Goal: Task Accomplishment & Management: Use online tool/utility

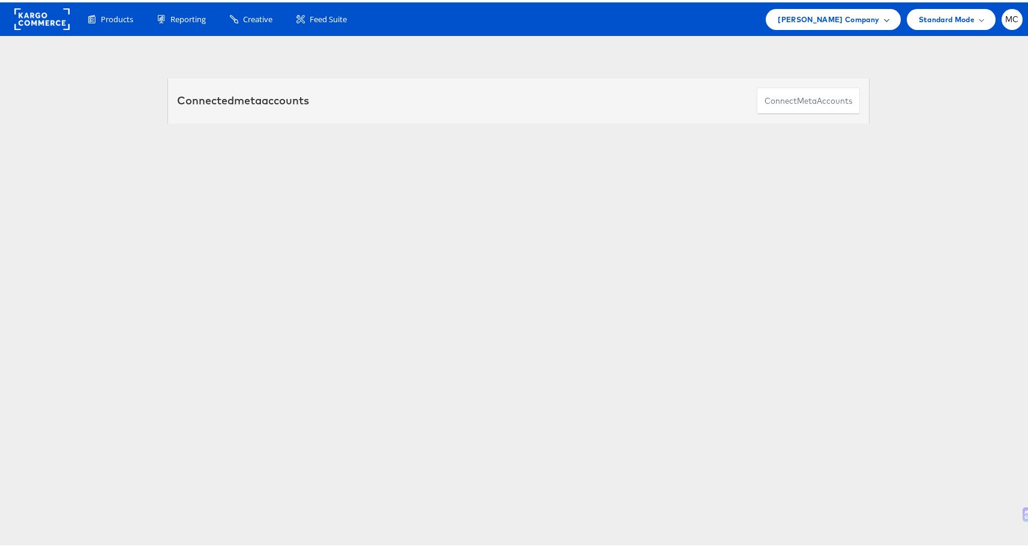
click at [883, 17] on span at bounding box center [886, 17] width 6 height 6
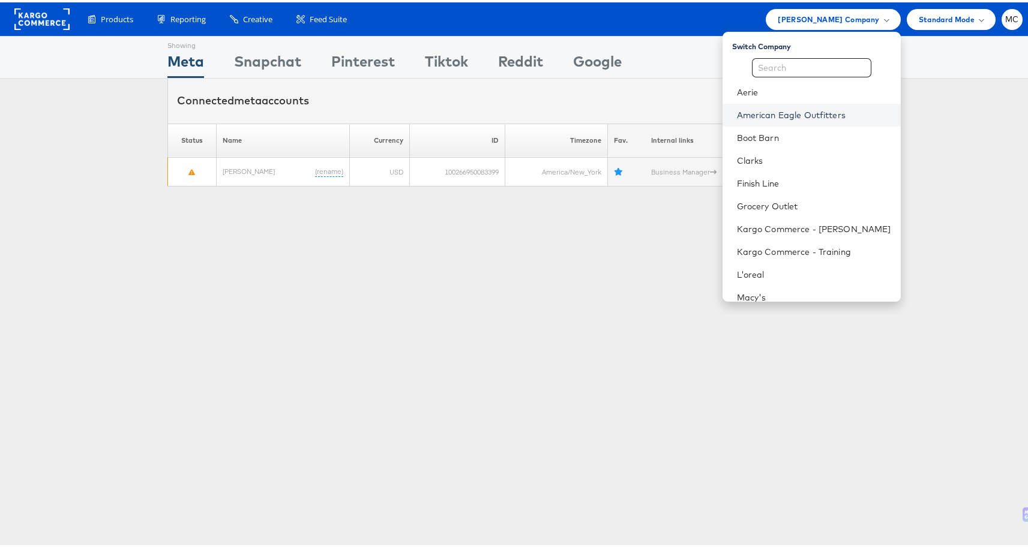
click at [795, 115] on link "American Eagle Outfitters" at bounding box center [814, 113] width 154 height 12
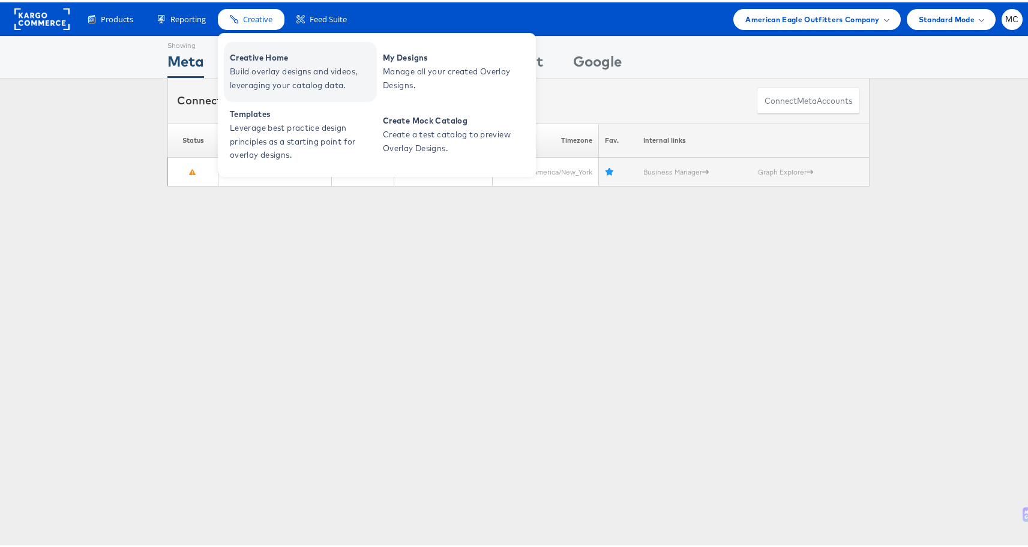
click at [260, 80] on span "Build overlay designs and videos, leveraging your catalog data." at bounding box center [302, 76] width 144 height 28
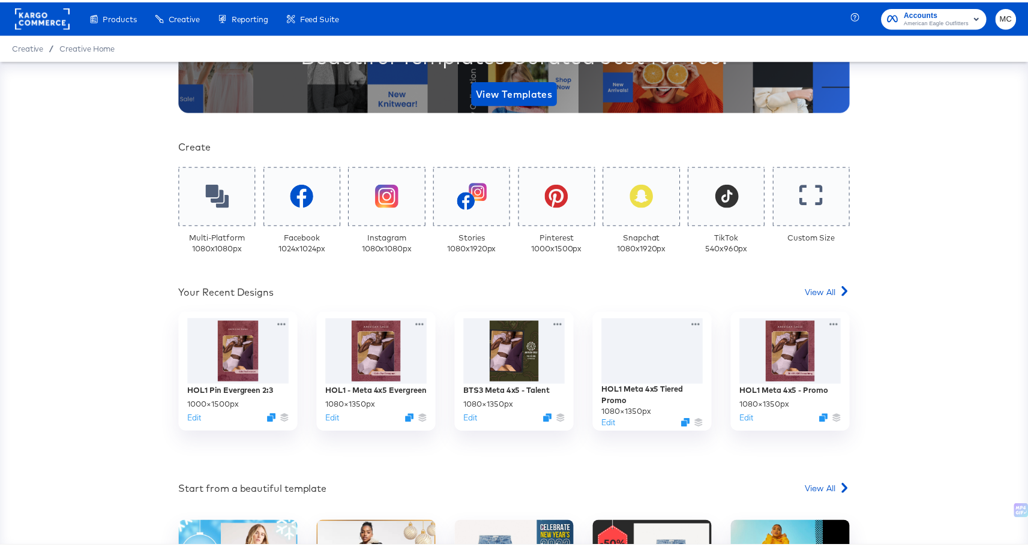
scroll to position [217, 0]
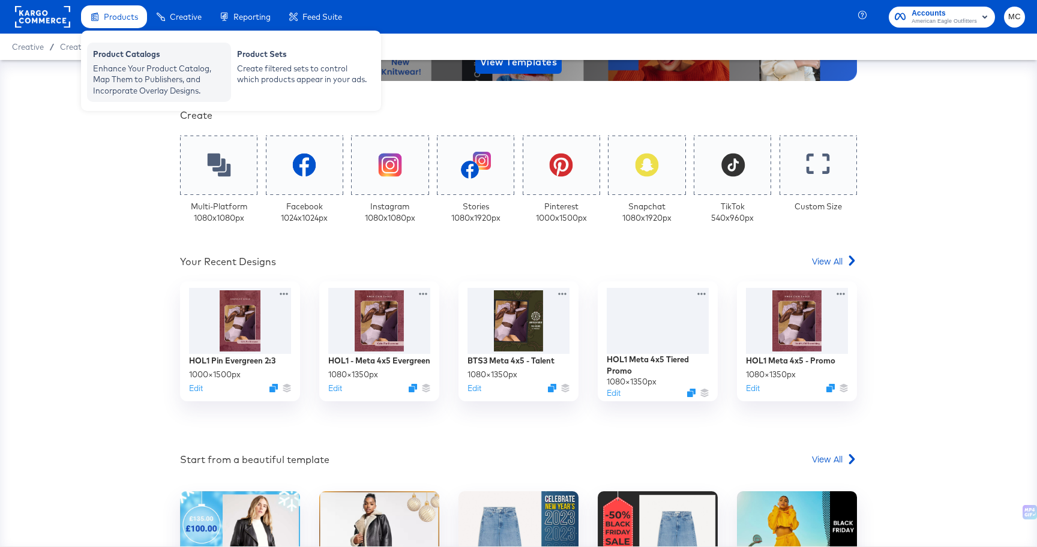
click at [128, 70] on div "Enhance Your Product Catalog, Map Them to Publishers, and Incorporate Overlay D…" at bounding box center [159, 80] width 132 height 34
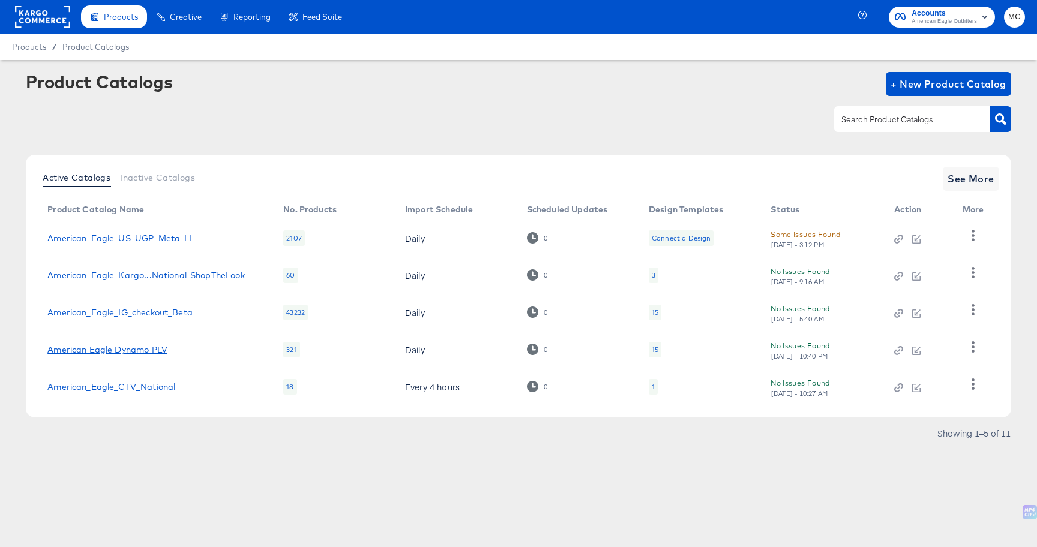
click at [143, 352] on link "American Eagle Dynamo PLV" at bounding box center [107, 350] width 120 height 10
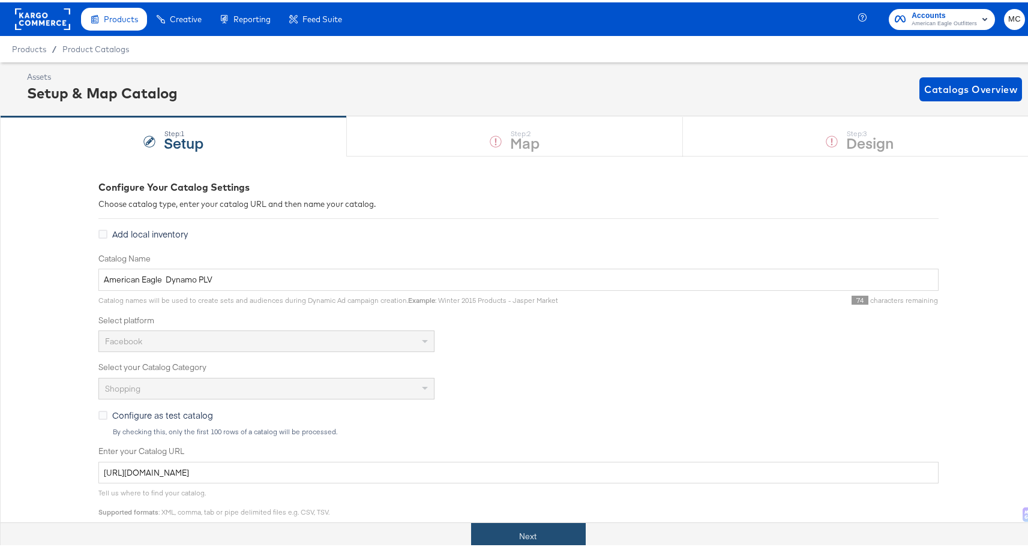
click at [545, 532] on button "Next" at bounding box center [528, 534] width 115 height 27
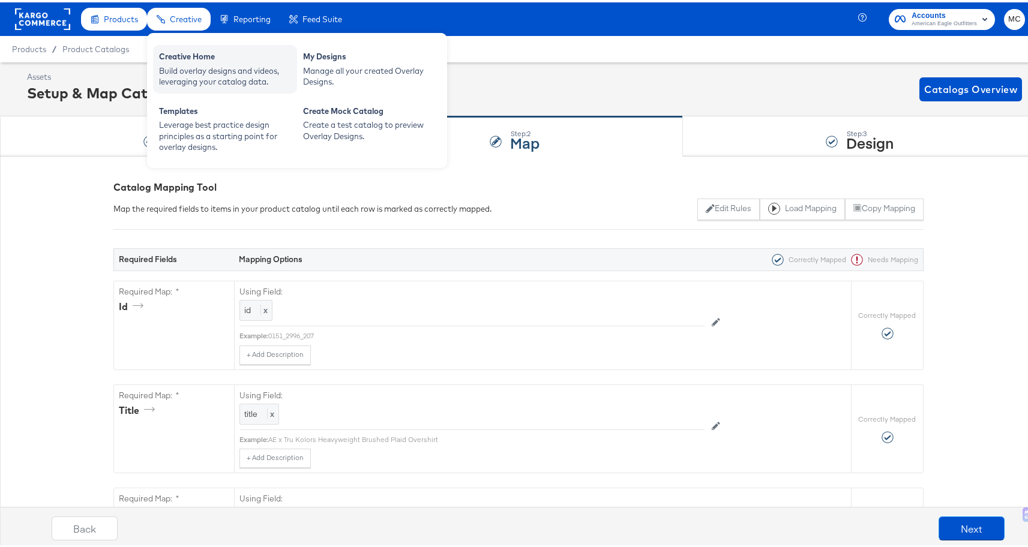
click at [182, 65] on div "Build overlay designs and videos, leveraging your catalog data." at bounding box center [225, 74] width 132 height 22
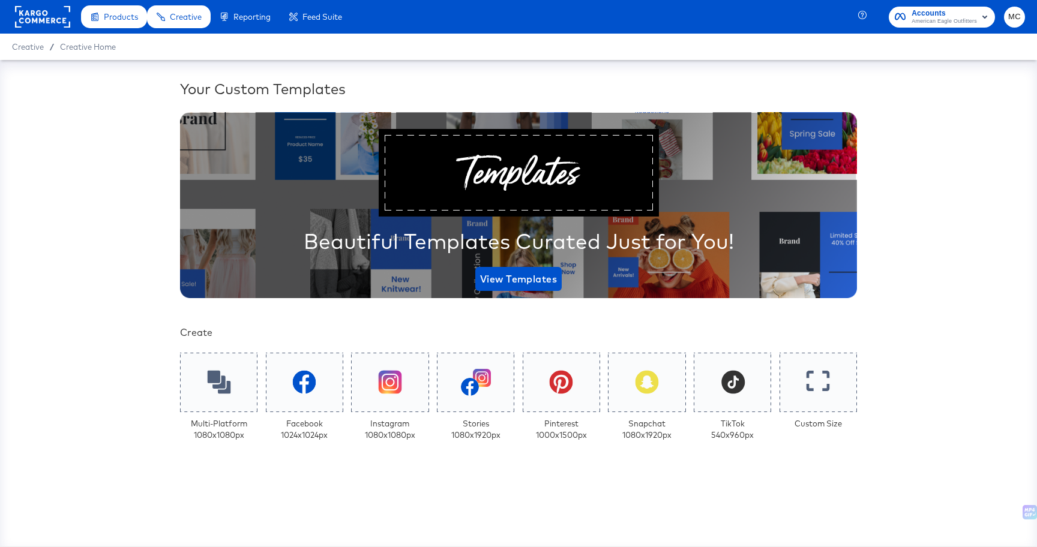
click at [812, 480] on div at bounding box center [518, 484] width 713 height 24
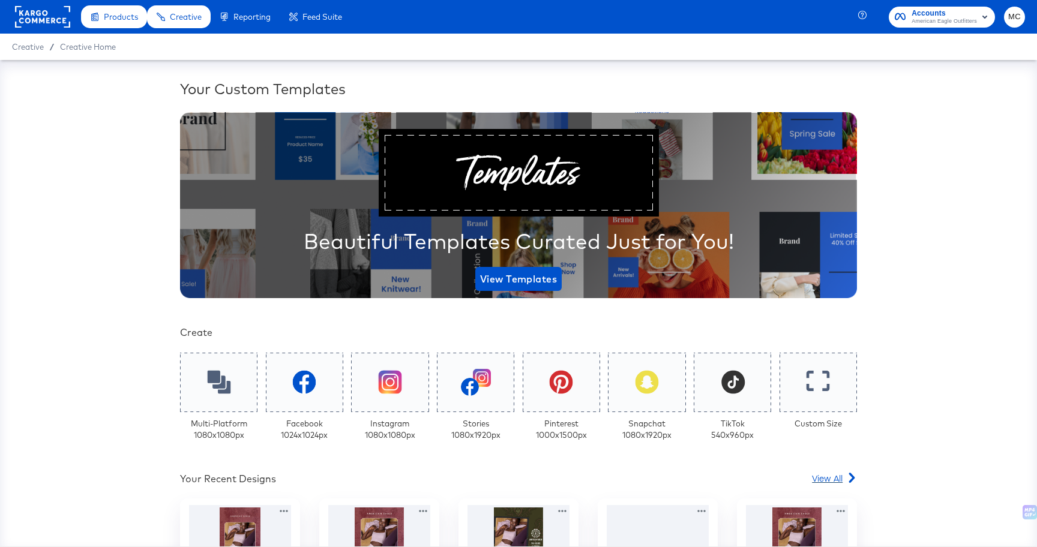
click at [828, 476] on span "View All" at bounding box center [827, 478] width 31 height 12
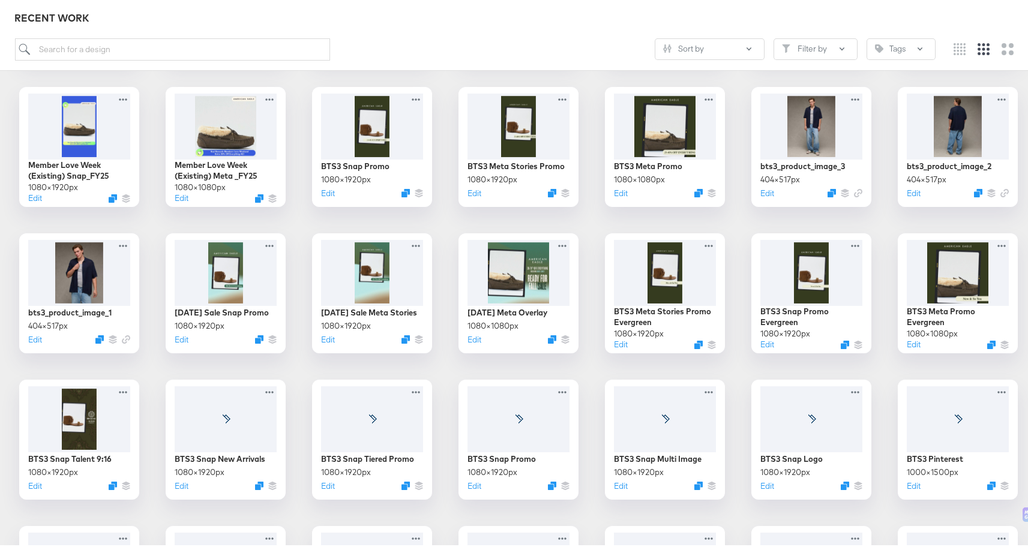
scroll to position [829, 0]
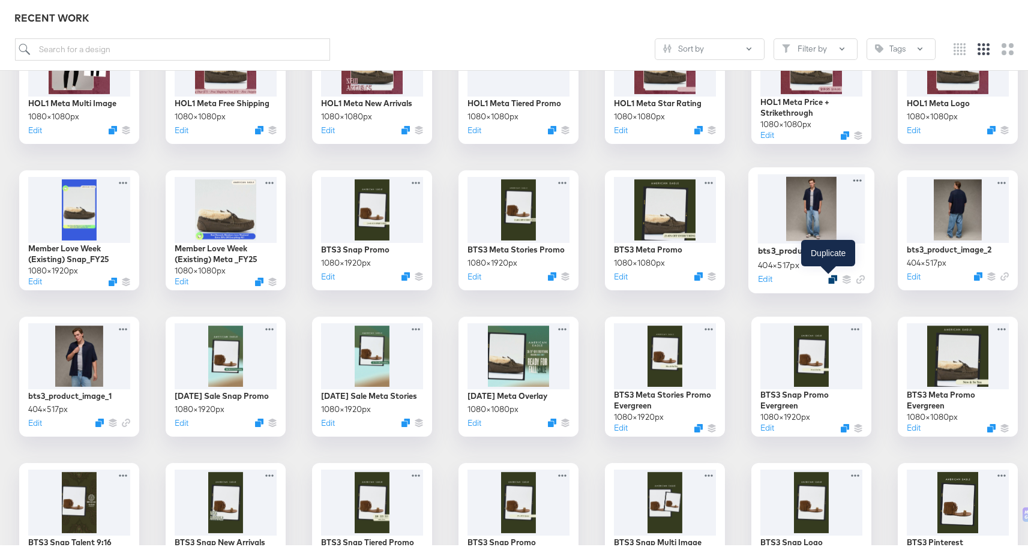
click at [831, 277] on icon "Duplicate" at bounding box center [832, 276] width 9 height 9
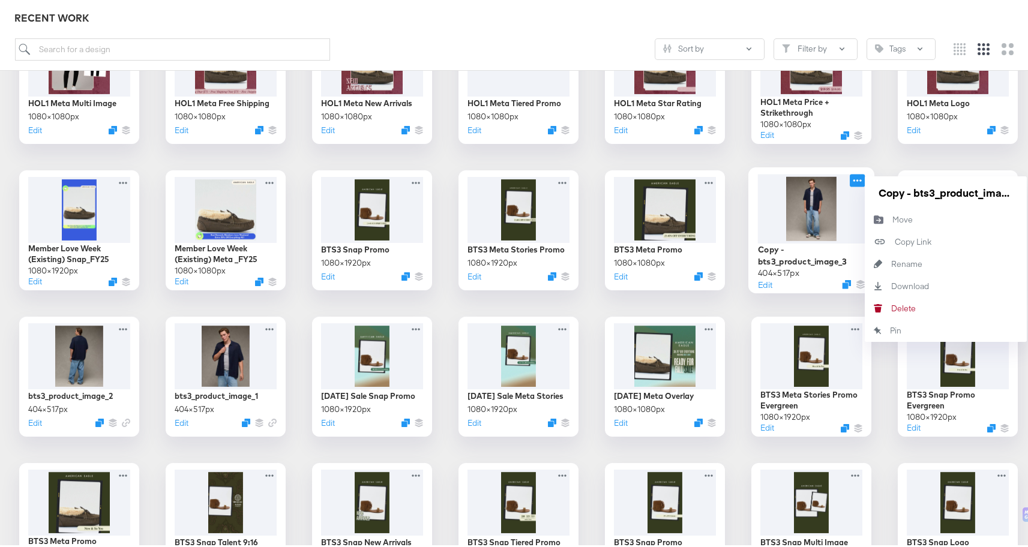
click at [853, 175] on icon at bounding box center [856, 178] width 15 height 13
drag, startPoint x: 906, startPoint y: 191, endPoint x: 972, endPoint y: 197, distance: 66.8
click at [971, 197] on input "Copy - bts3_product_image_3" at bounding box center [945, 190] width 144 height 24
paste input "HOL1_standard_1x1_image_1"
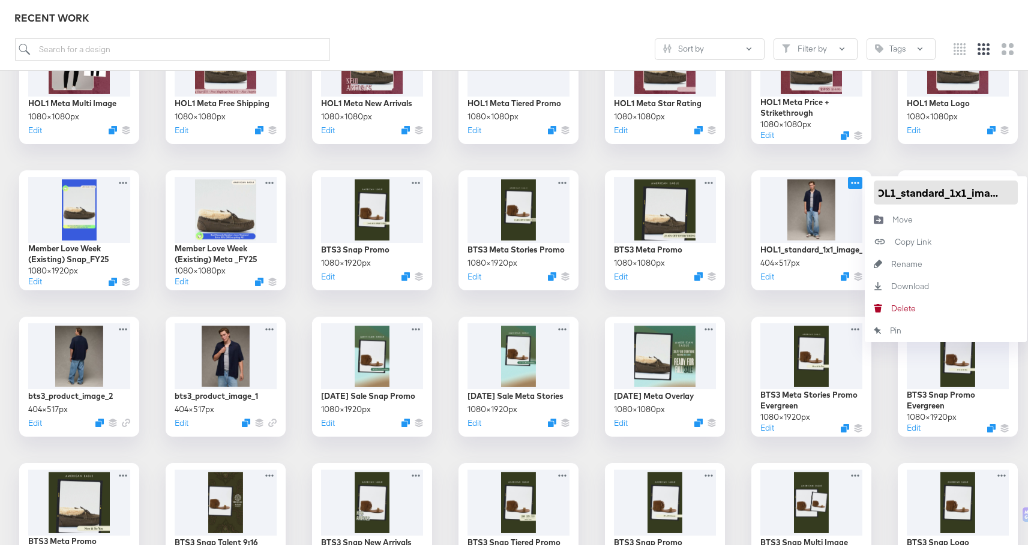
scroll to position [0, 0]
type input "hol1_standard_1x1_image_1"
click at [898, 142] on div "CP-10266 DPA venti BST1 CP-9945 DPA Venti Summer Kargo Retail HOL1 Pin Evergree…" at bounding box center [518, 228] width 1013 height 1584
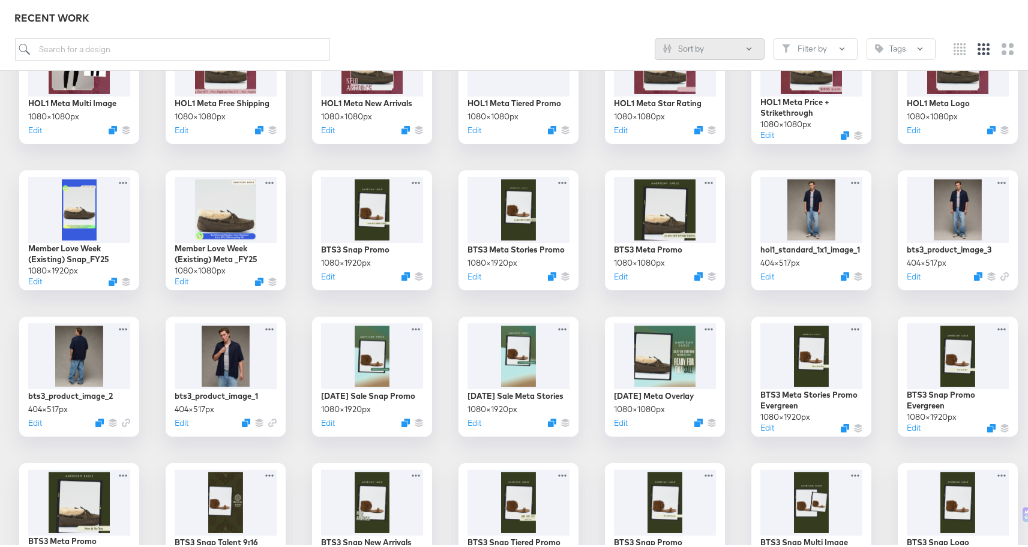
click at [666, 42] on button "Sort by" at bounding box center [709, 47] width 110 height 22
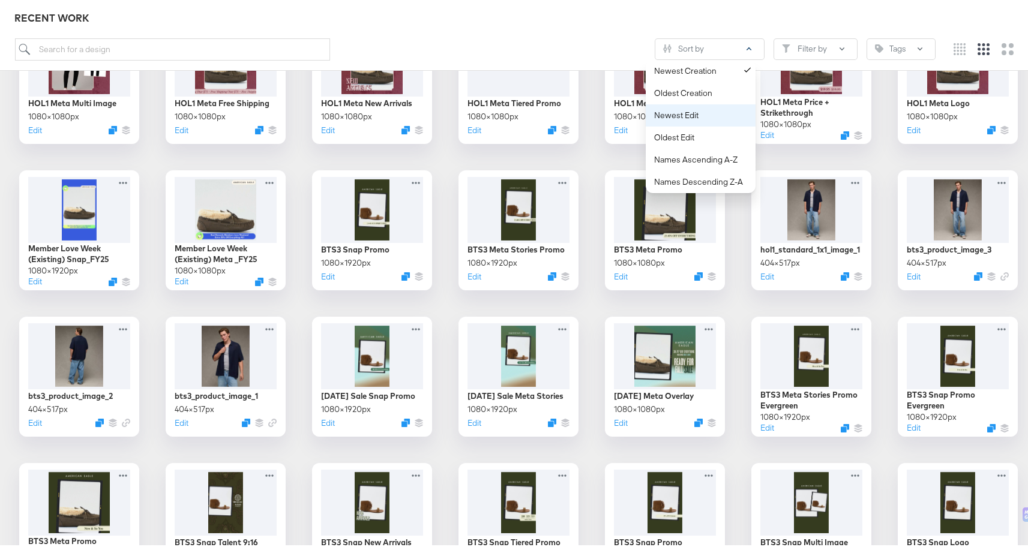
click at [679, 113] on div "Newest Edit" at bounding box center [703, 112] width 98 height 11
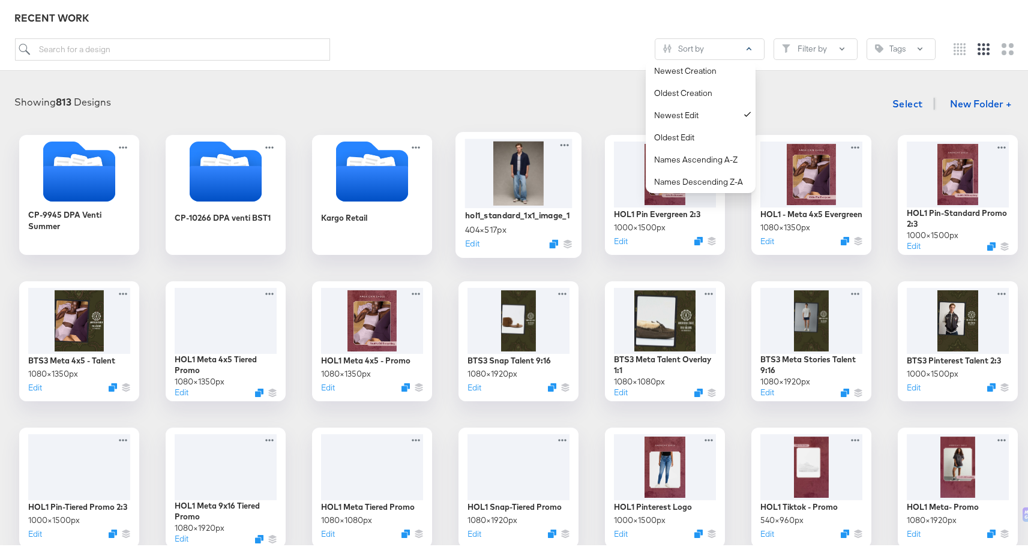
click at [503, 181] on div at bounding box center [518, 170] width 107 height 69
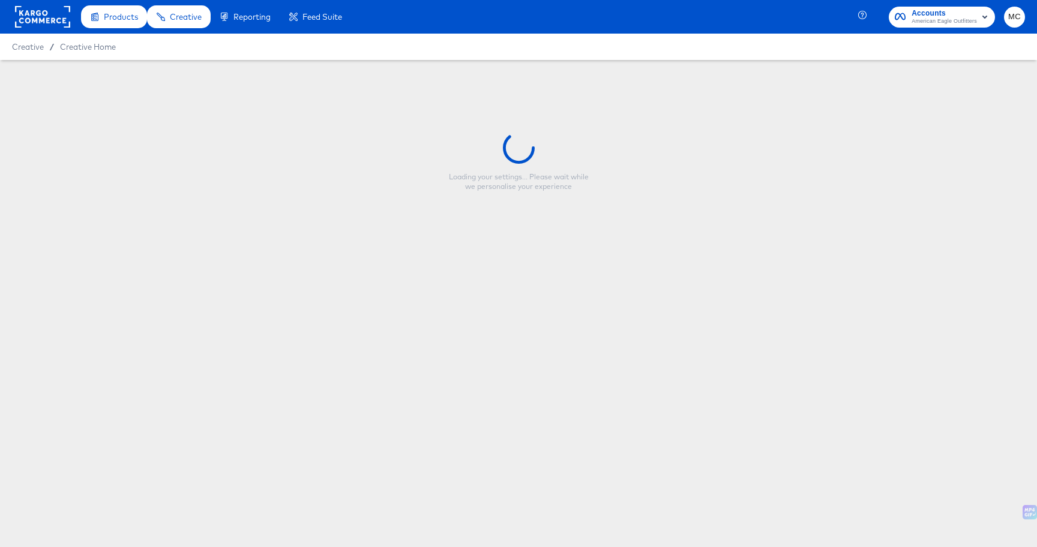
type input "hol1_standard_1x1_image_1"
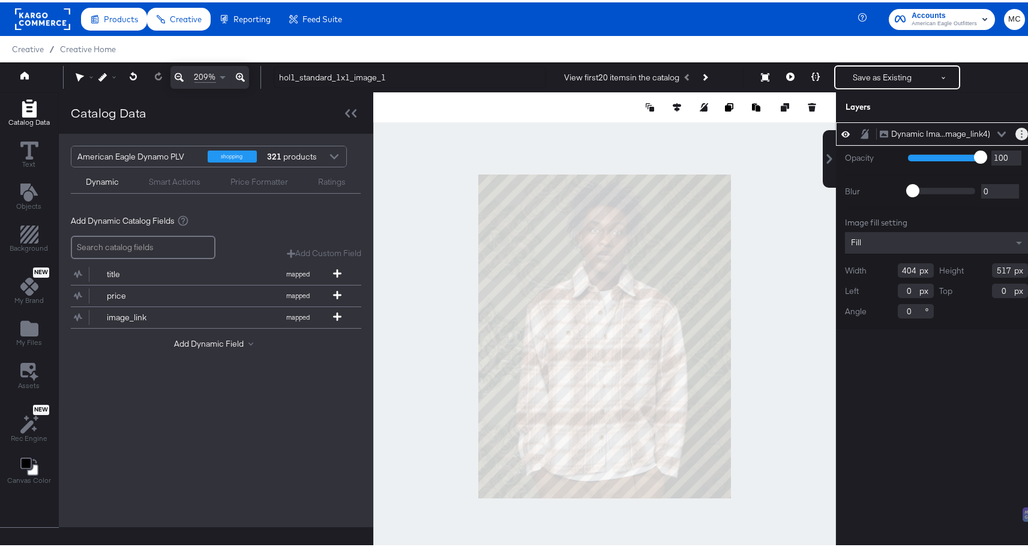
click at [1015, 132] on button "Layer Options" at bounding box center [1021, 131] width 13 height 13
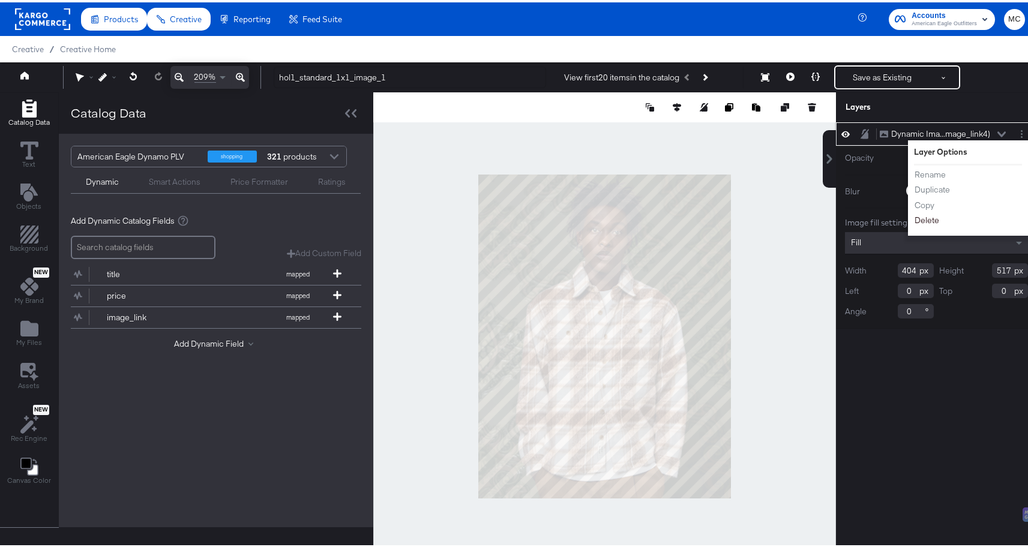
click at [914, 217] on button "Delete" at bounding box center [927, 218] width 26 height 13
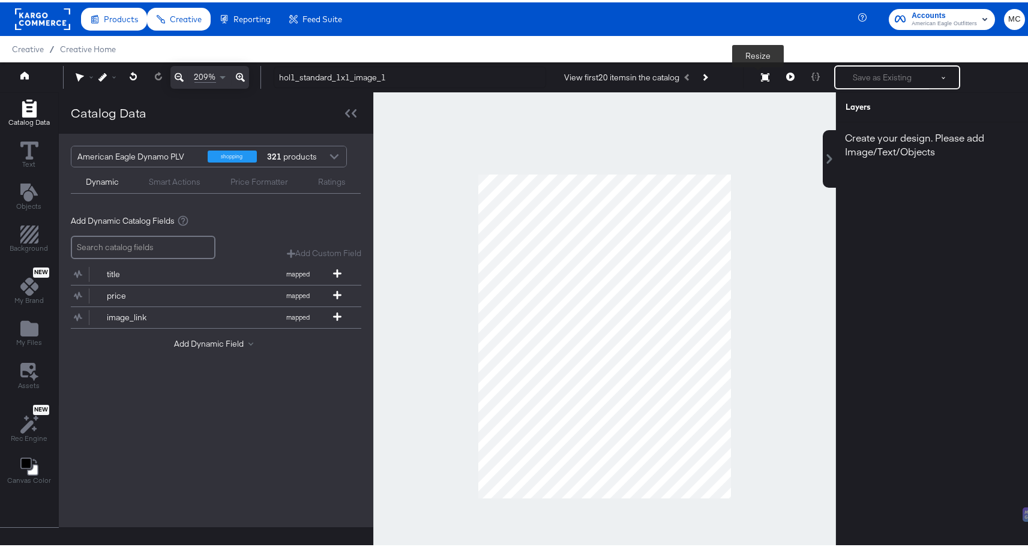
click at [761, 76] on icon at bounding box center [765, 75] width 8 height 8
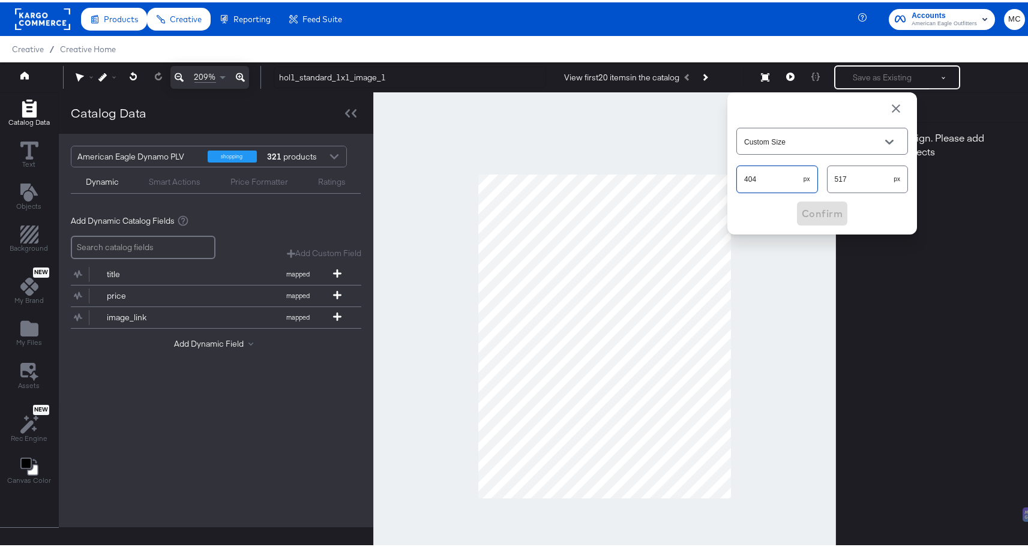
click at [700, 90] on div "209% hol1_standard_1x1_image_1 View first 20 items in the catalog Next Product …" at bounding box center [518, 75] width 1037 height 30
type input "758"
drag, startPoint x: 845, startPoint y: 176, endPoint x: 807, endPoint y: 176, distance: 37.8
click at [807, 176] on div "758 px 517 px" at bounding box center [822, 177] width 172 height 32
type input "898"
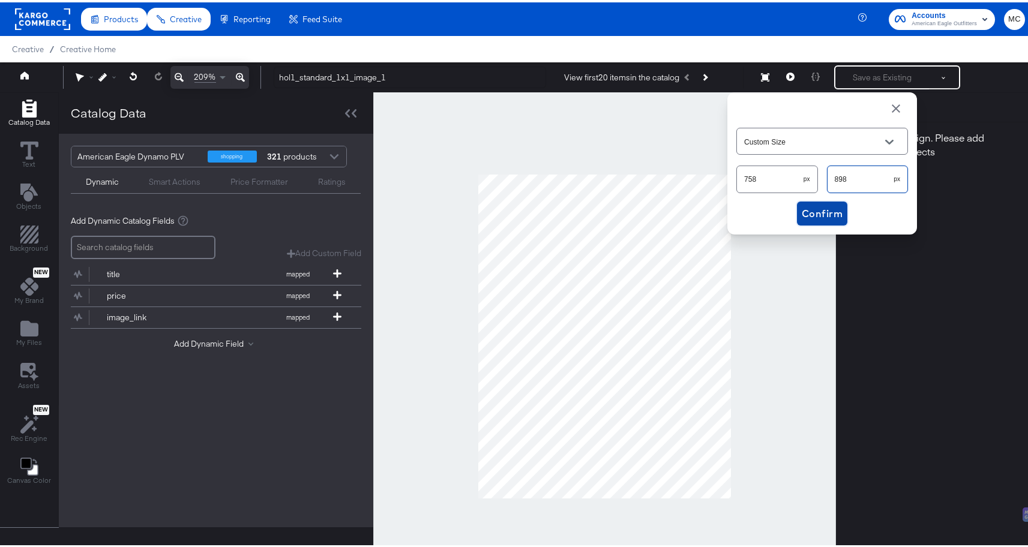
click at [815, 209] on span "Confirm" at bounding box center [821, 211] width 41 height 17
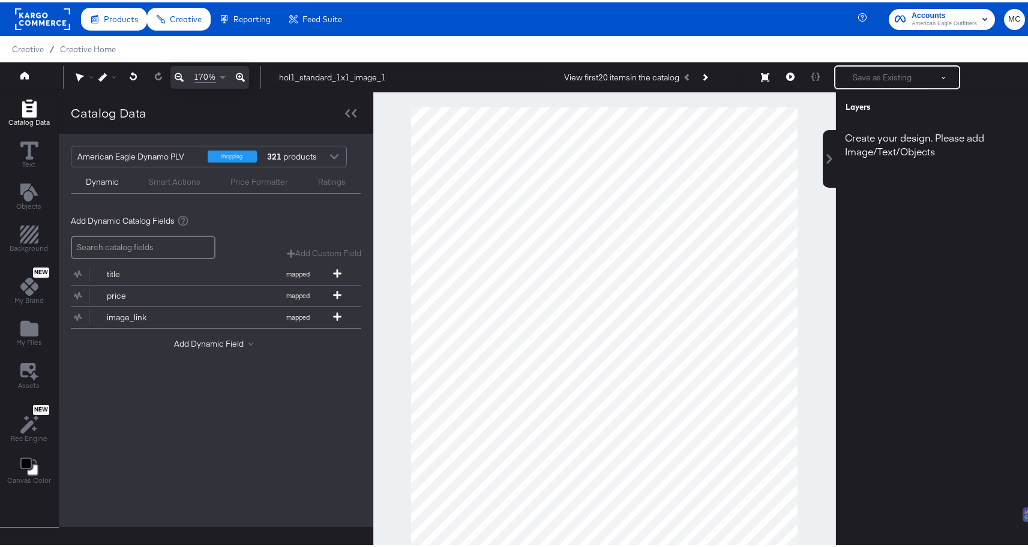
click at [176, 76] on icon at bounding box center [179, 75] width 9 height 14
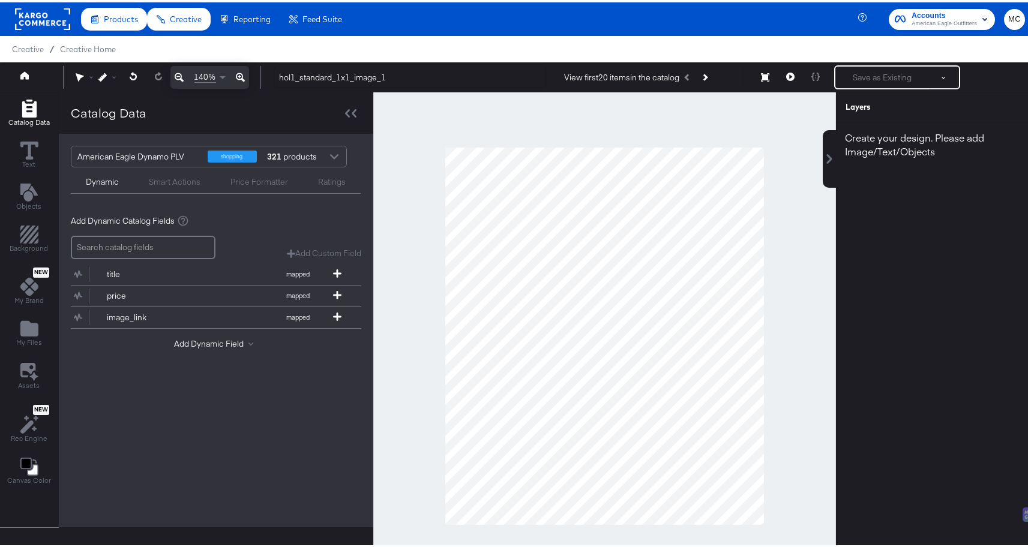
scroll to position [1, 0]
click at [214, 74] on span "140%" at bounding box center [205, 73] width 22 height 11
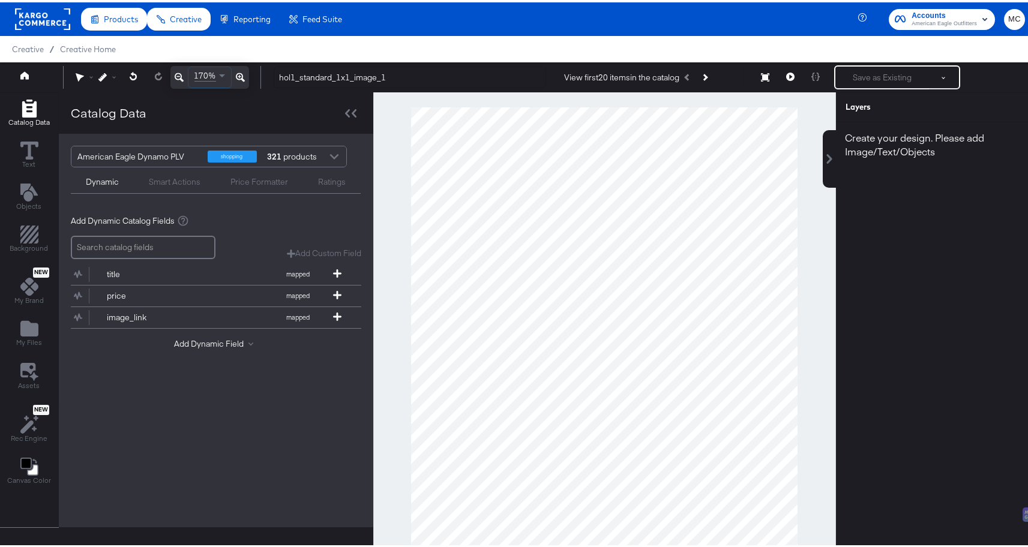
click at [180, 73] on icon at bounding box center [179, 75] width 9 height 14
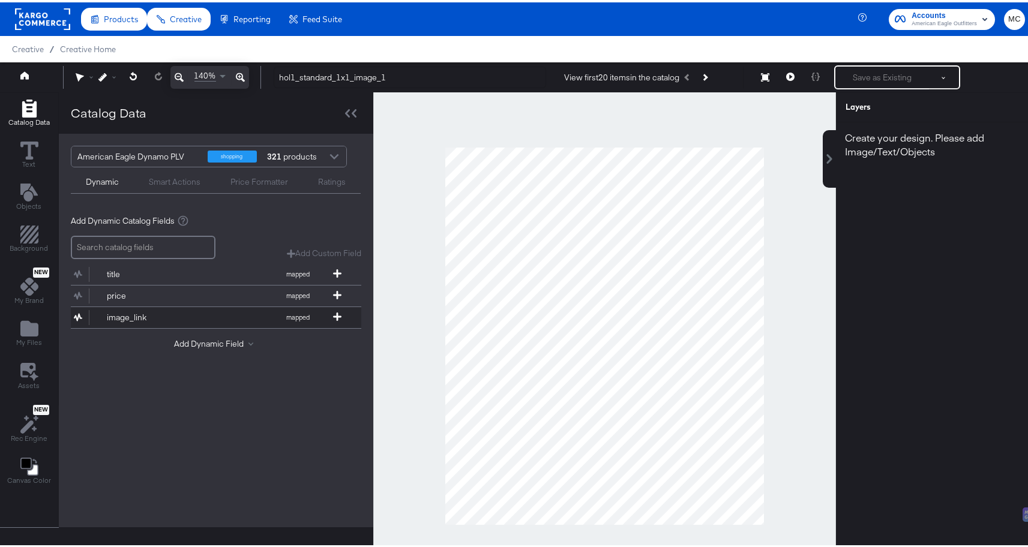
click at [118, 310] on div "image_link" at bounding box center [150, 315] width 87 height 11
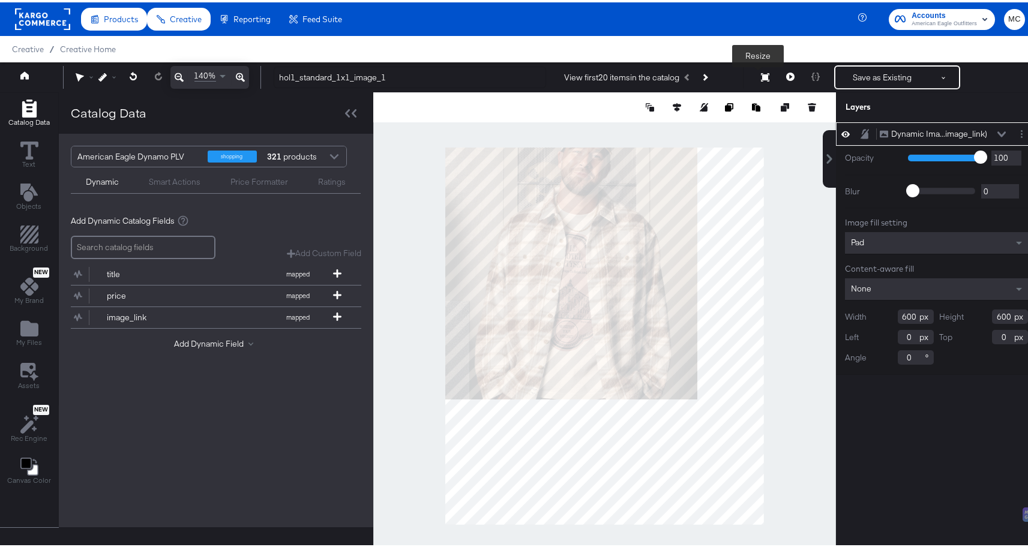
click at [761, 73] on button "Resize" at bounding box center [764, 76] width 25 height 22
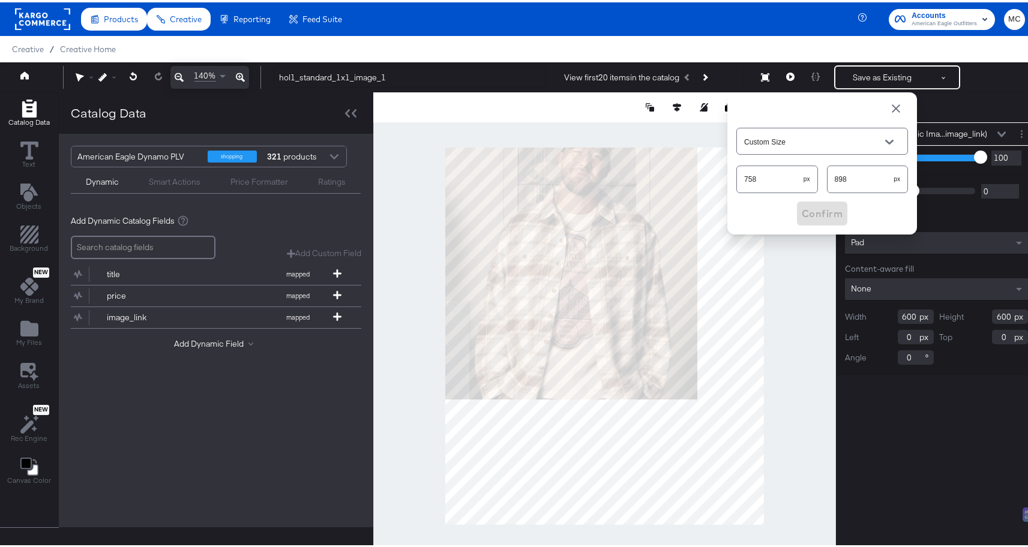
click at [897, 310] on input "600" at bounding box center [915, 314] width 36 height 14
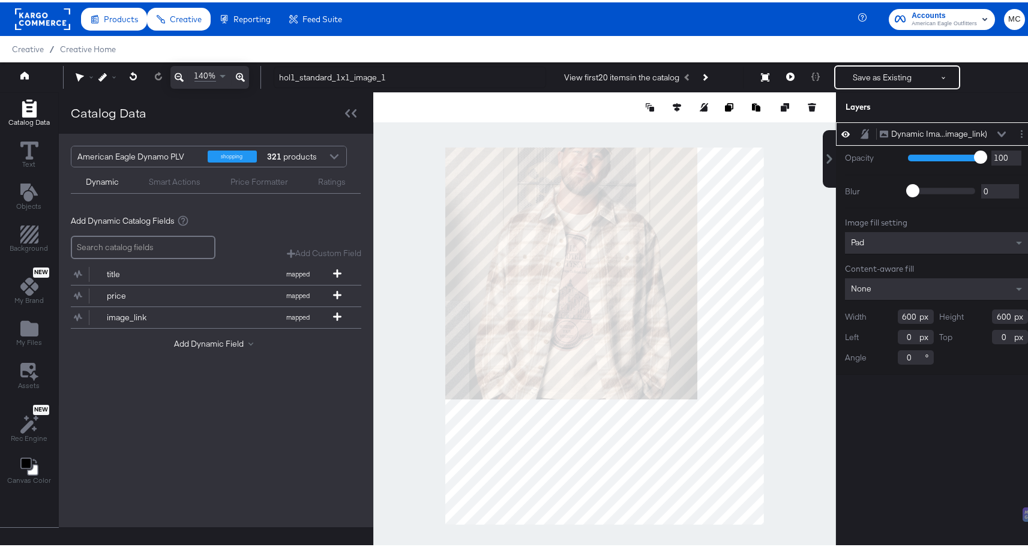
drag, startPoint x: 906, startPoint y: 314, endPoint x: 874, endPoint y: 313, distance: 32.4
click at [874, 313] on div "Width 600" at bounding box center [889, 314] width 89 height 14
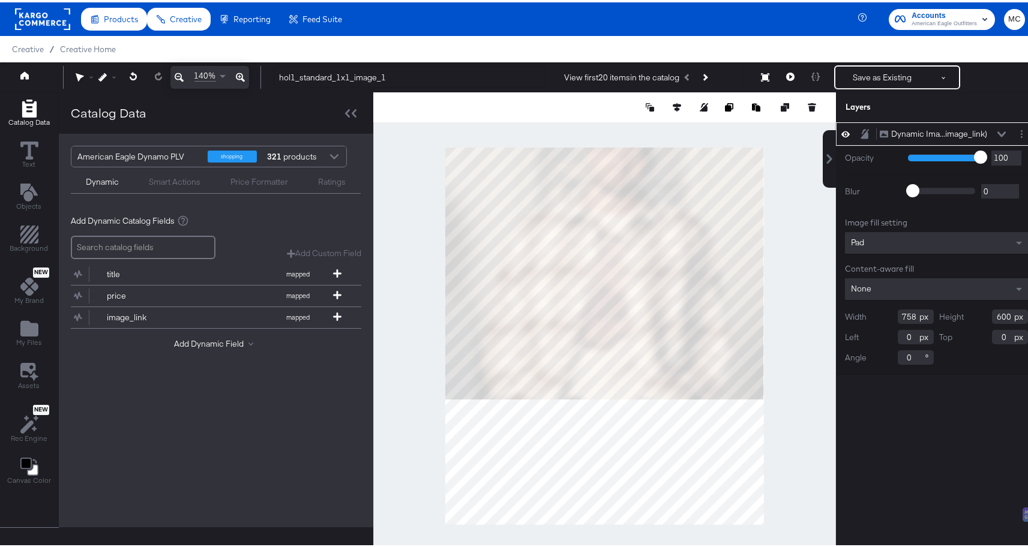
type input "758"
click at [993, 315] on input "600" at bounding box center [1010, 314] width 36 height 14
drag, startPoint x: 1002, startPoint y: 316, endPoint x: 958, endPoint y: 310, distance: 44.9
click at [958, 310] on div "Height 600" at bounding box center [983, 314] width 89 height 14
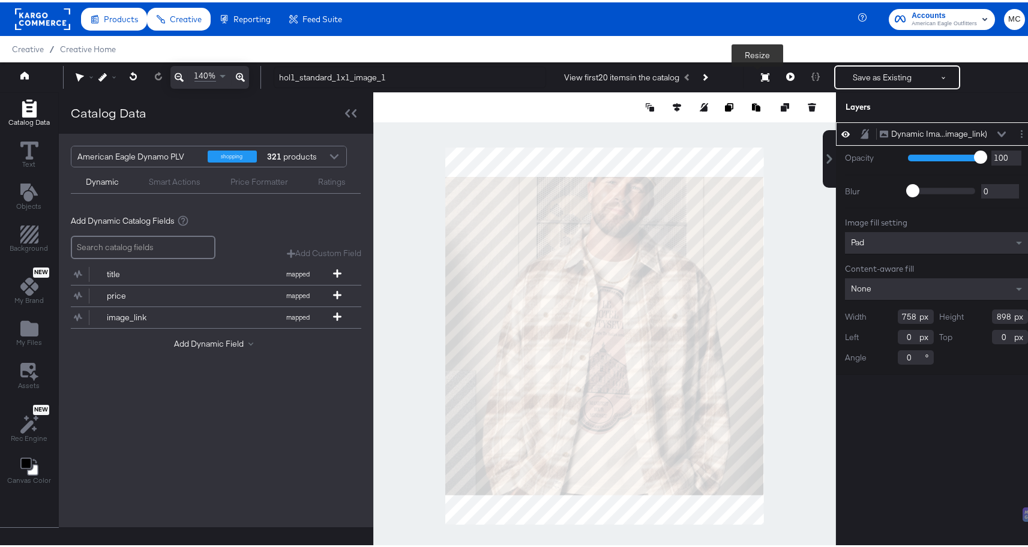
type input "898"
click at [752, 73] on button "Resize" at bounding box center [764, 76] width 25 height 22
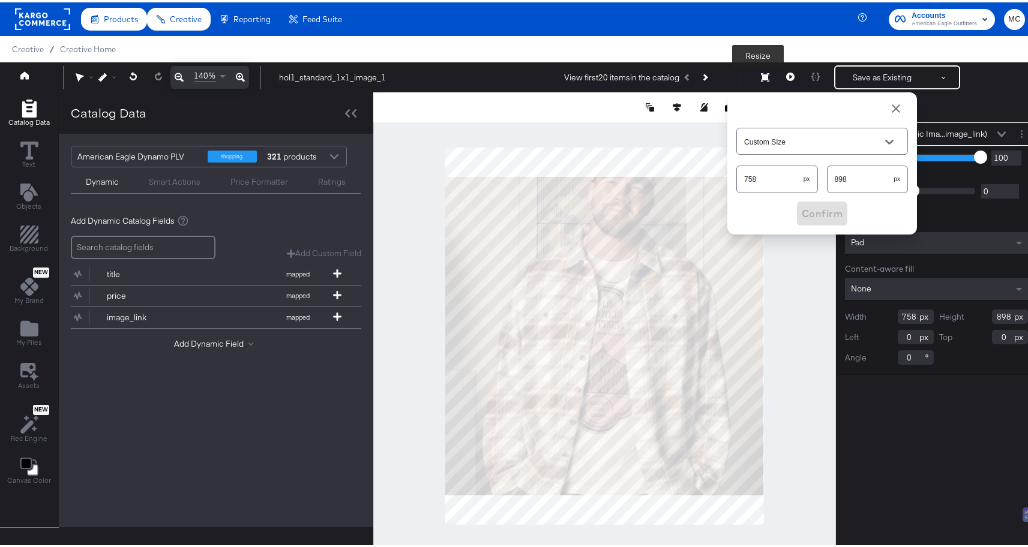
click at [752, 73] on button "Resize" at bounding box center [764, 76] width 25 height 22
click at [752, 75] on button "Resize" at bounding box center [764, 76] width 25 height 22
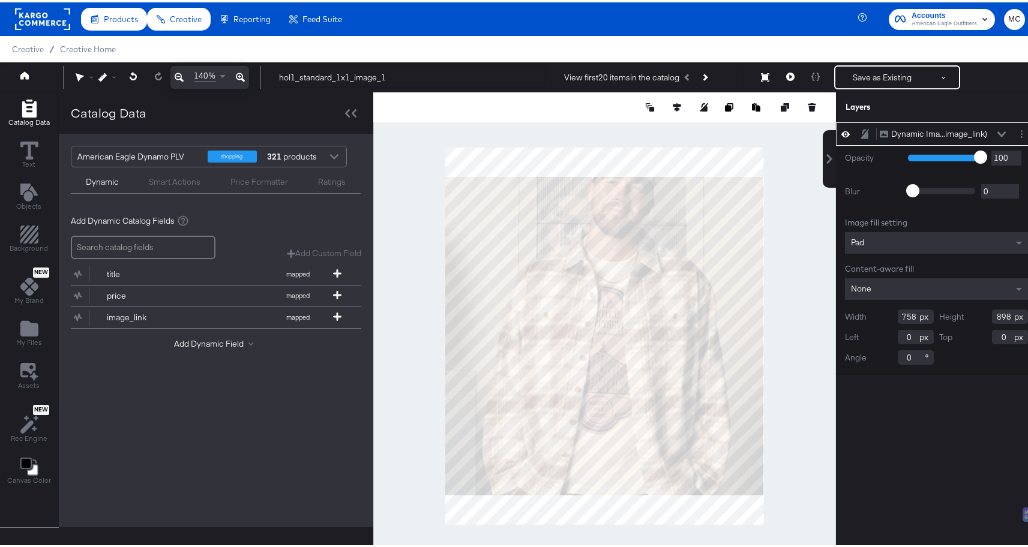
click at [929, 224] on div "Image fill setting" at bounding box center [936, 220] width 183 height 11
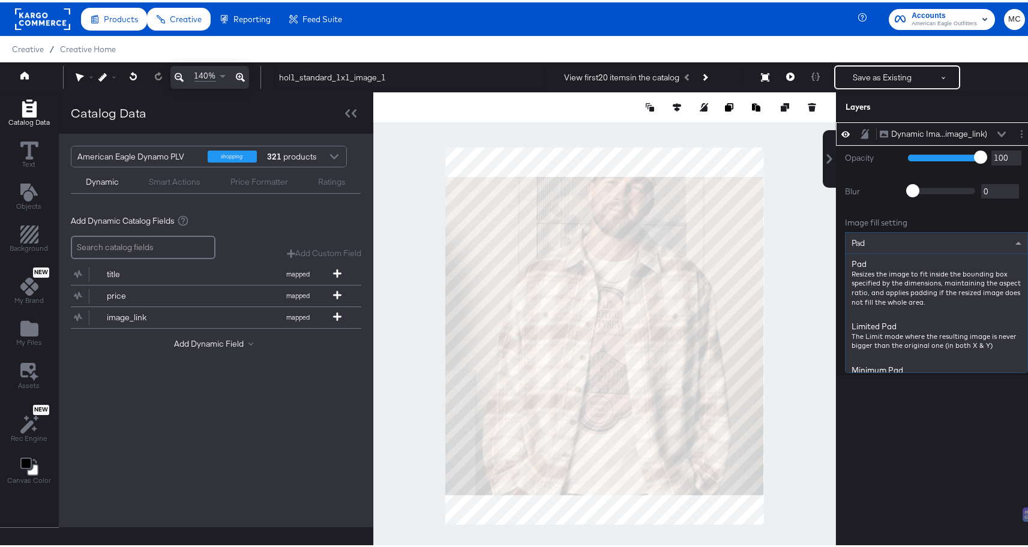
click at [897, 247] on div "Pad" at bounding box center [936, 240] width 182 height 20
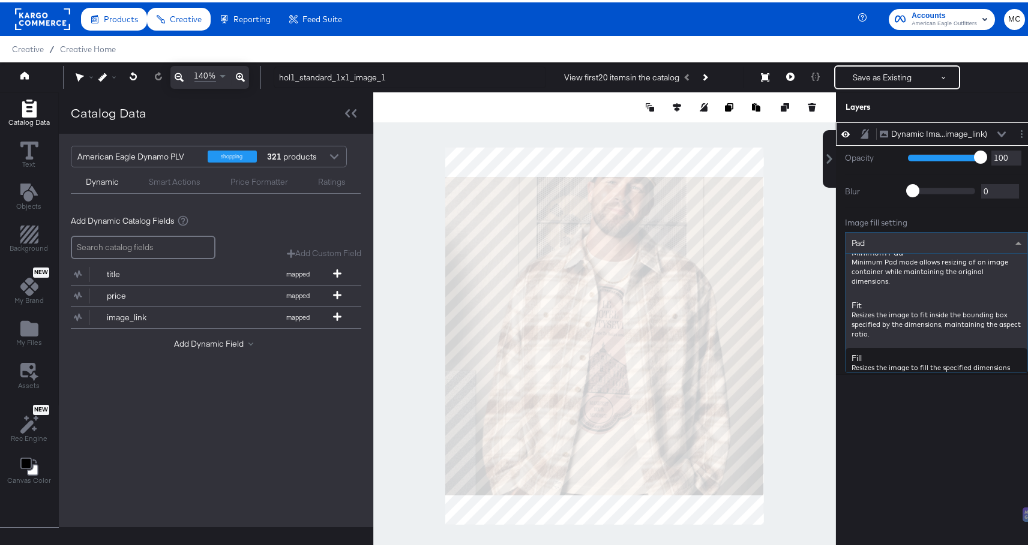
scroll to position [118, 0]
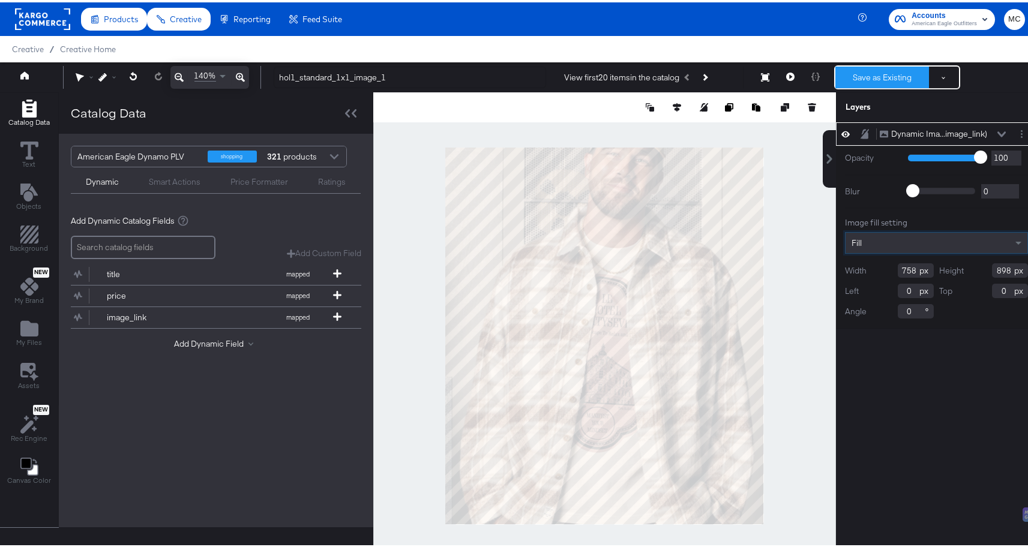
click at [887, 73] on button "Save as Existing" at bounding box center [882, 75] width 94 height 22
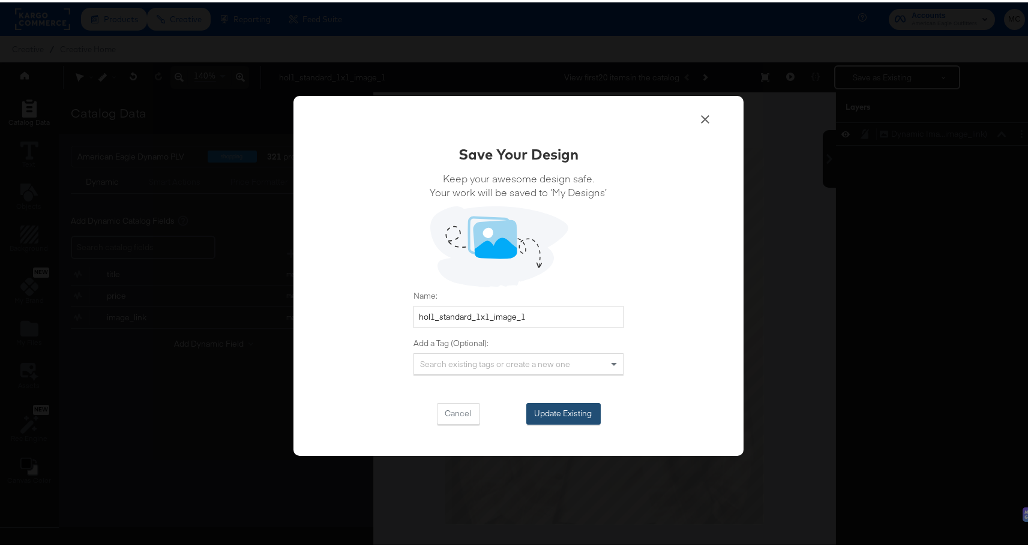
click at [575, 413] on button "Update Existing" at bounding box center [563, 412] width 74 height 22
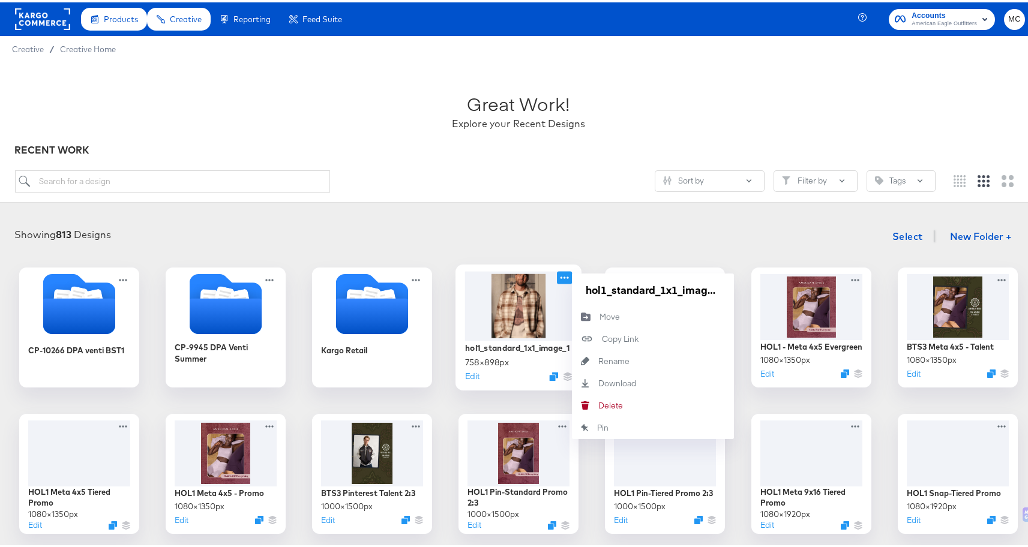
click at [561, 275] on icon at bounding box center [564, 275] width 15 height 13
drag, startPoint x: 597, startPoint y: 287, endPoint x: 571, endPoint y: 286, distance: 26.4
click at [572, 286] on div "hol1_standard_1x1_image_1" at bounding box center [653, 287] width 162 height 32
type input "HOL1_standard_1x1_image_1"
click at [597, 156] on div "Great Work! Explore your Recent Designs RECENT WORK Sort by Filter by Tags" at bounding box center [518, 130] width 1037 height 140
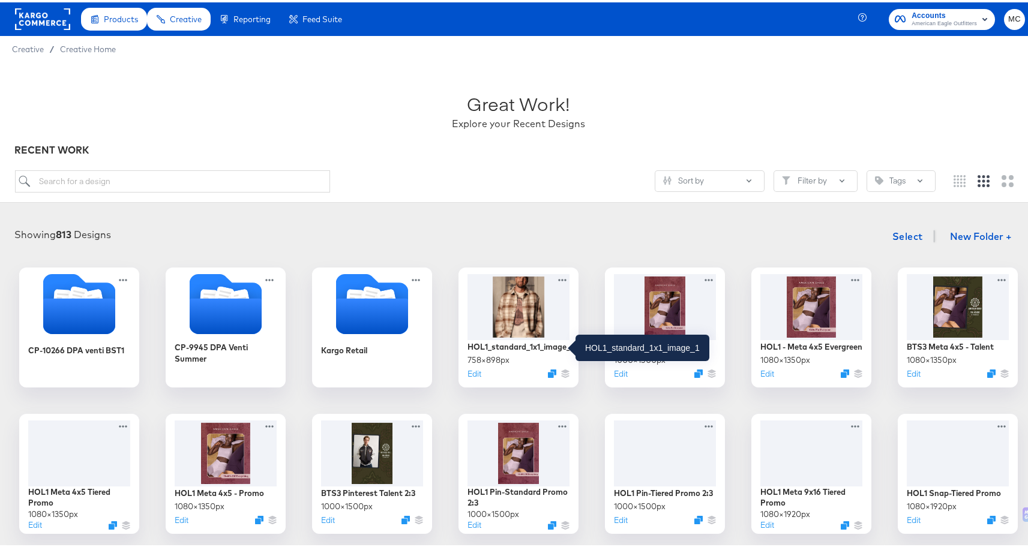
click at [501, 183] on div "Sort by Filter by Tags" at bounding box center [475, 179] width 920 height 22
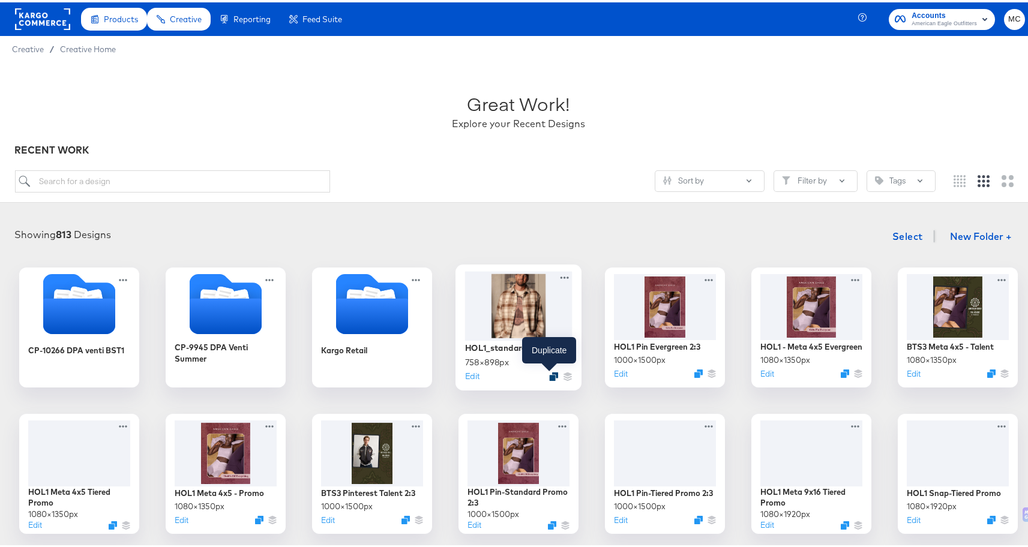
click at [549, 374] on icon "Duplicate" at bounding box center [553, 373] width 9 height 9
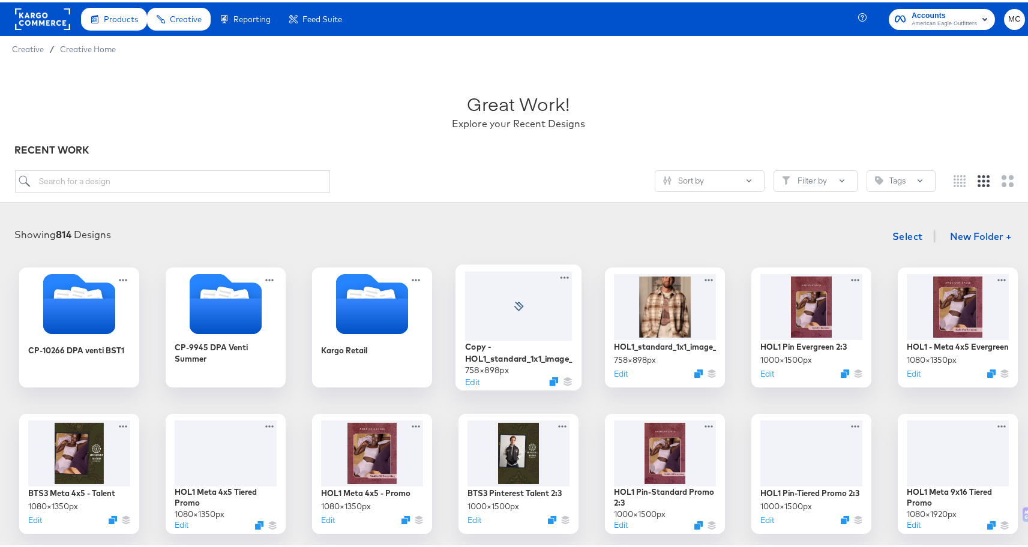
click at [567, 275] on div "Copy - HOL1_standard_1x1_image_1 758 × 898 px Edit" at bounding box center [518, 325] width 126 height 126
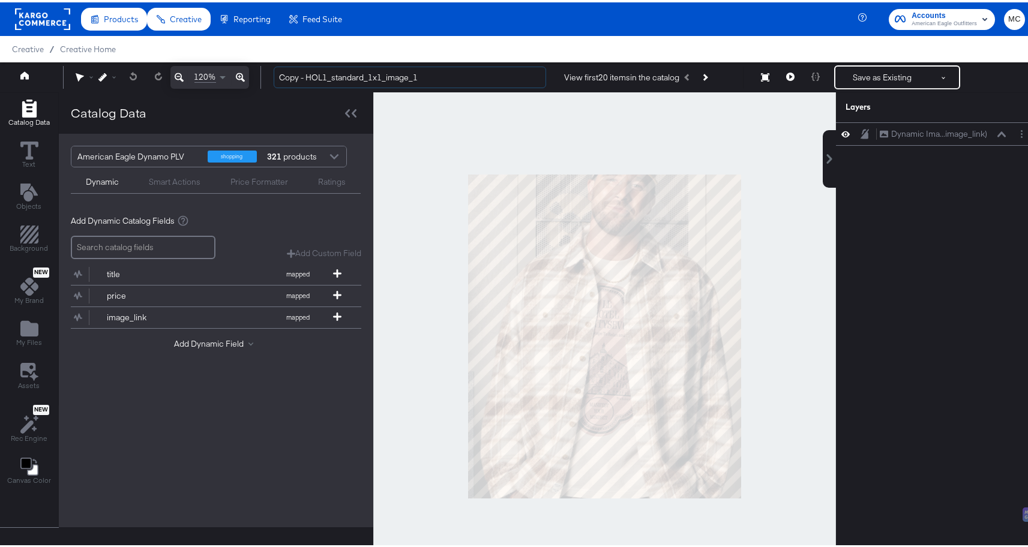
drag, startPoint x: 305, startPoint y: 76, endPoint x: 271, endPoint y: 71, distance: 33.9
click at [271, 71] on div "Copy - HOL1_standard_1x1_image_1 View first 20 items in the catalog Save as Exi…" at bounding box center [644, 75] width 761 height 24
type input "HOL1_standard_1x1_image_2"
click at [1015, 134] on button "Layer Options" at bounding box center [1021, 131] width 13 height 13
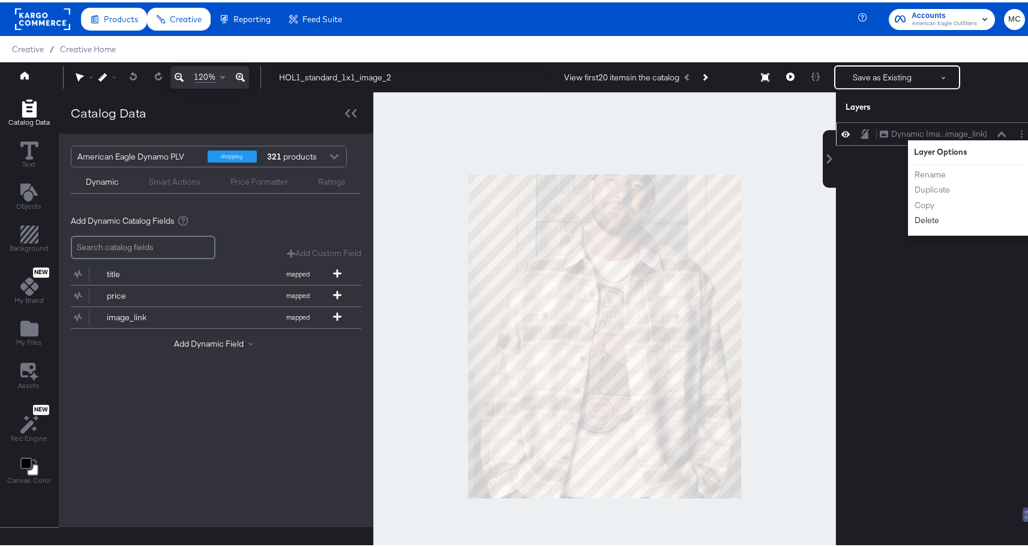
click at [923, 216] on button "Delete" at bounding box center [927, 218] width 26 height 13
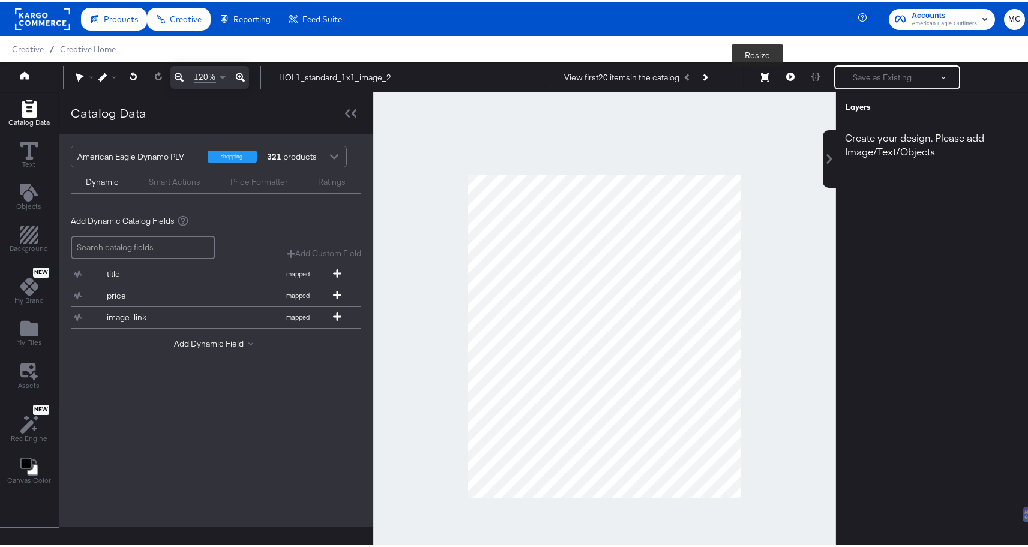
click at [752, 76] on button "Resize" at bounding box center [764, 76] width 25 height 22
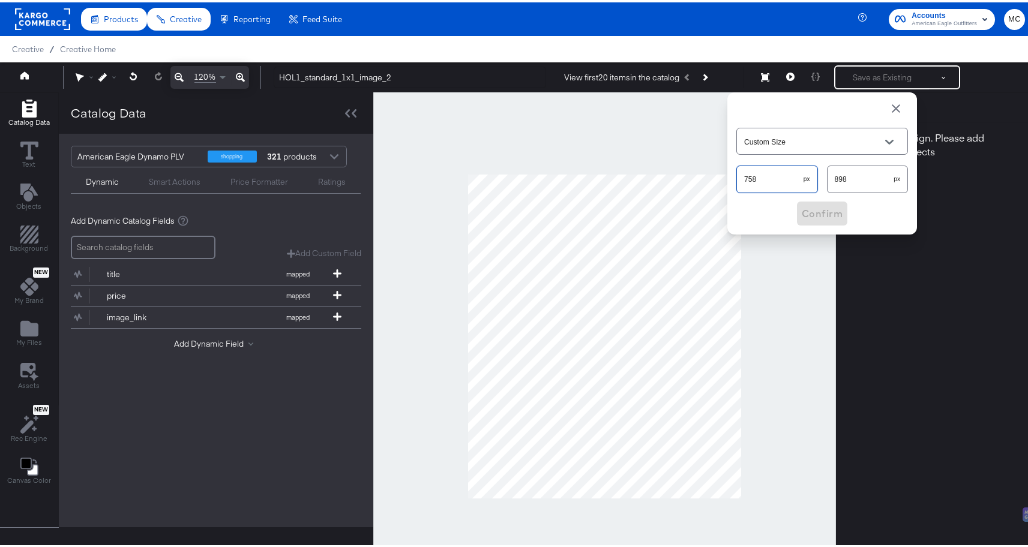
drag, startPoint x: 752, startPoint y: 180, endPoint x: 724, endPoint y: 179, distance: 28.2
click at [727, 179] on div "Custom Size 758 px 898 px Confirm" at bounding box center [822, 161] width 190 height 142
type input "364"
drag, startPoint x: 844, startPoint y: 179, endPoint x: 800, endPoint y: 181, distance: 43.8
click at [800, 181] on div "364 px 898 px" at bounding box center [822, 177] width 172 height 32
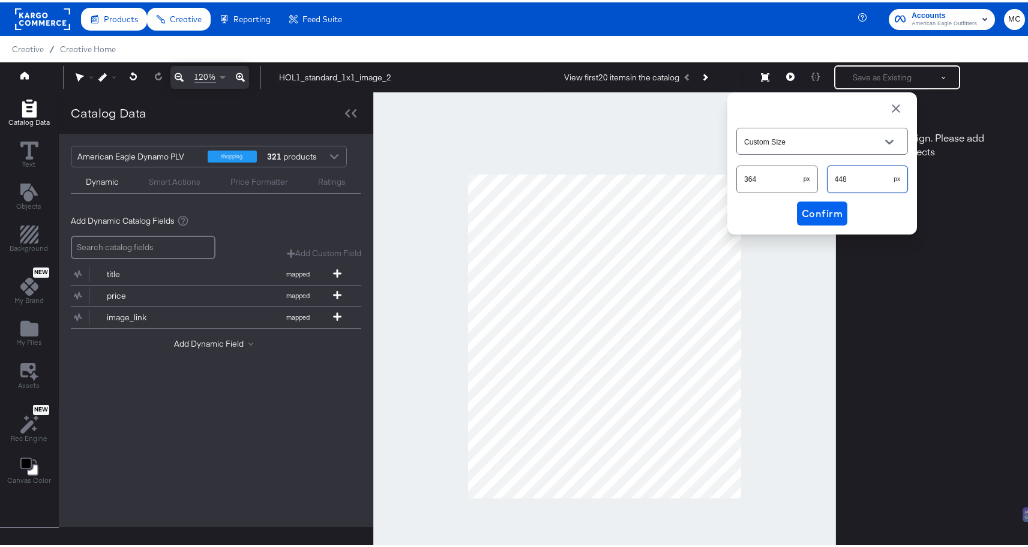
type input "448"
click at [802, 214] on span "Confirm" at bounding box center [821, 211] width 41 height 17
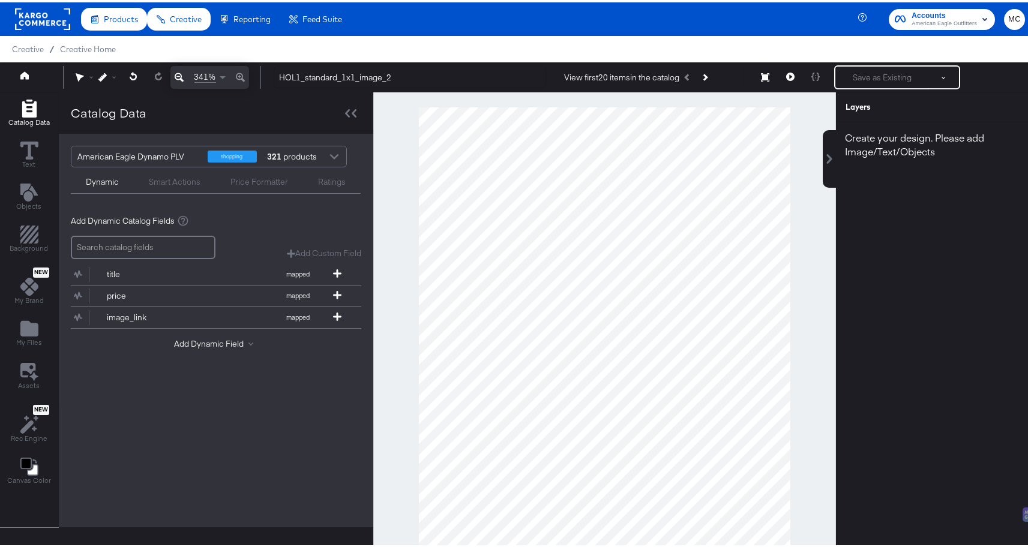
click at [182, 76] on icon at bounding box center [179, 75] width 9 height 14
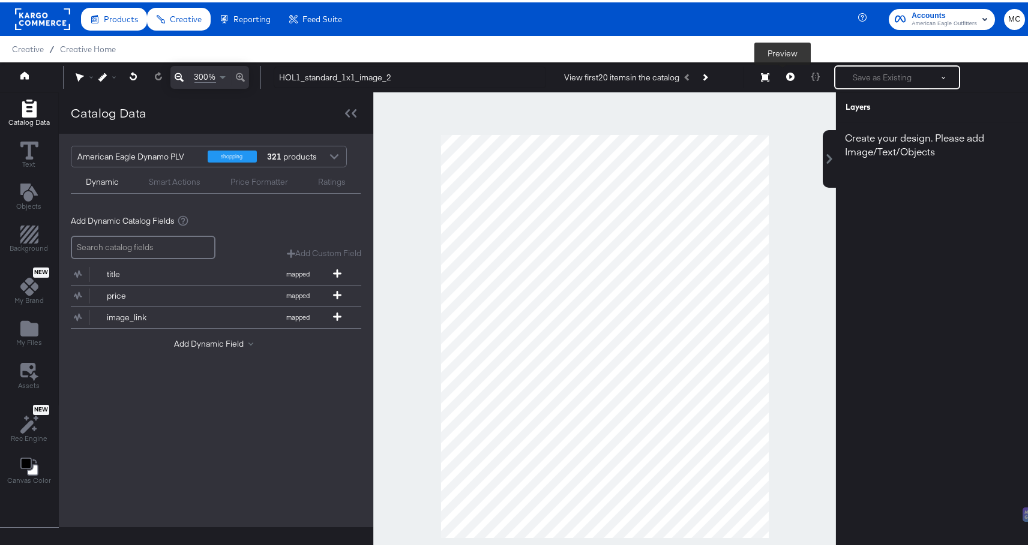
click at [777, 76] on button at bounding box center [789, 75] width 25 height 24
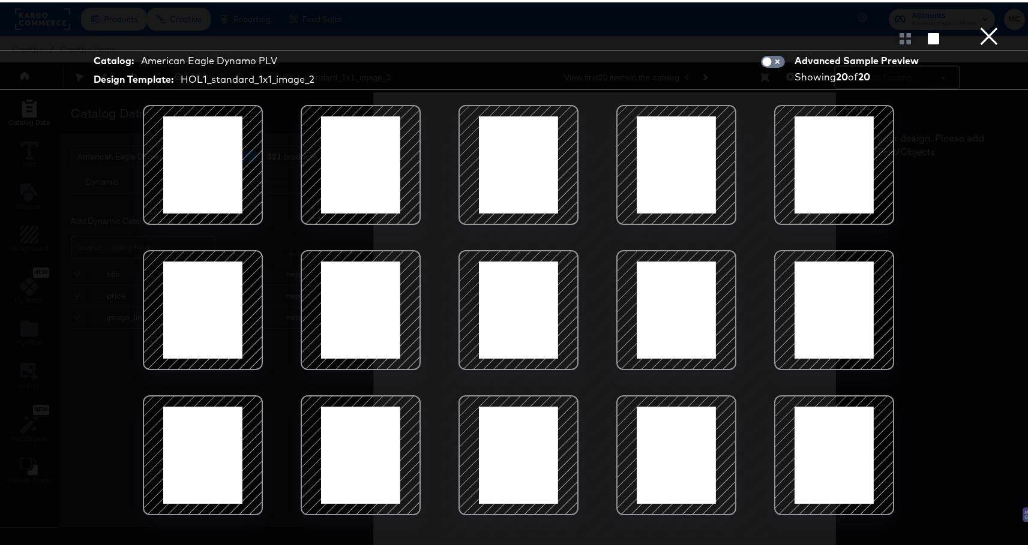
click at [977, 24] on button "×" at bounding box center [989, 12] width 24 height 24
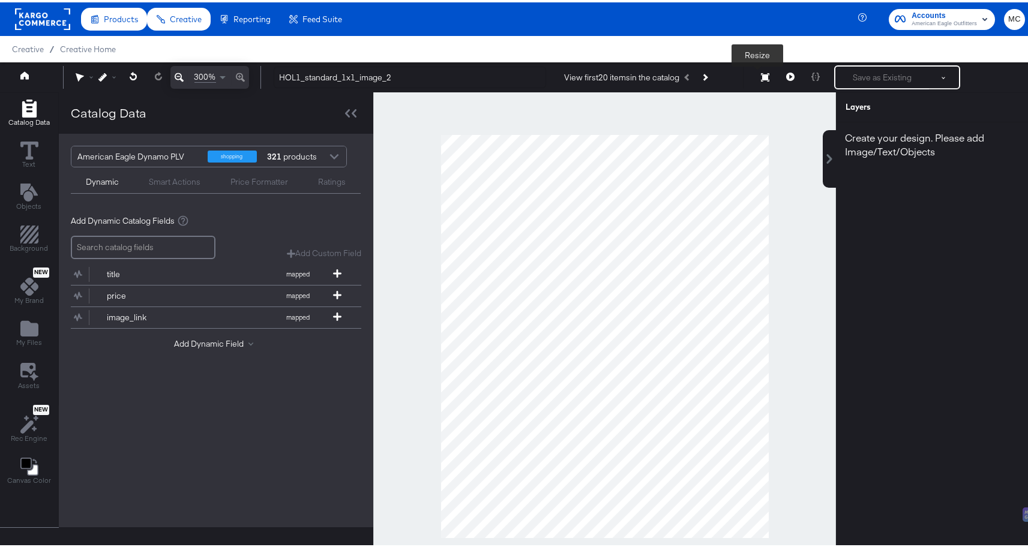
click at [761, 75] on icon at bounding box center [765, 75] width 8 height 8
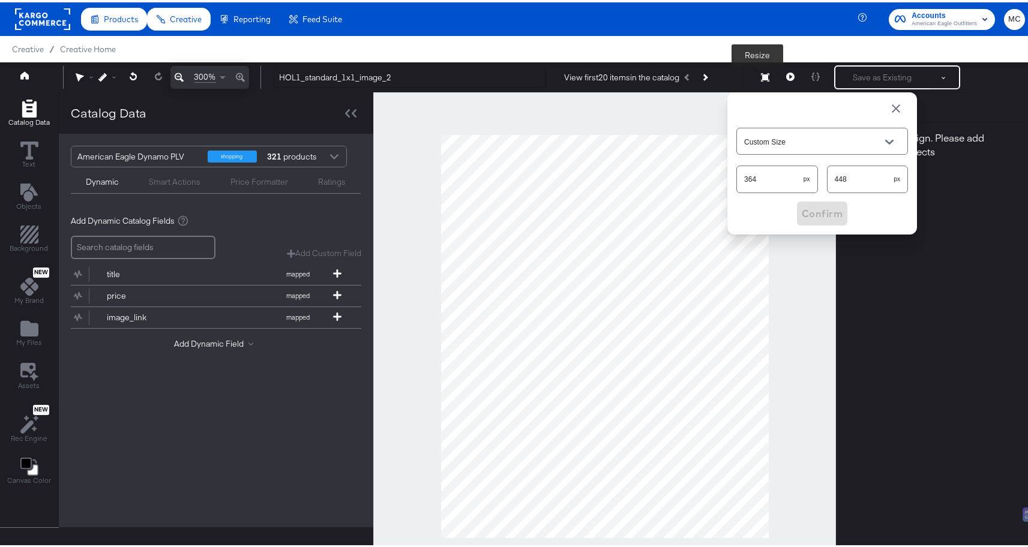
click at [889, 105] on span "button" at bounding box center [895, 106] width 14 height 14
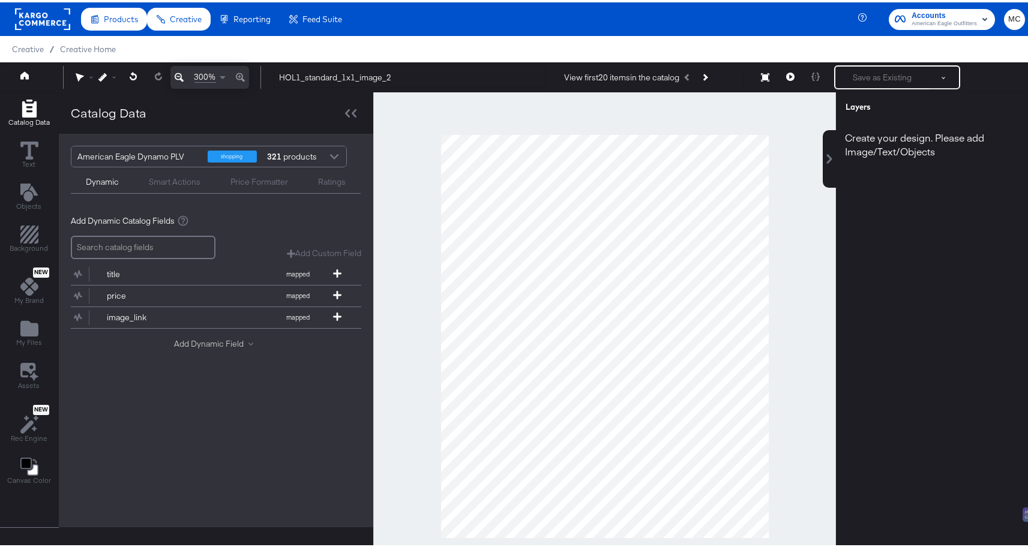
click at [187, 336] on button "Add Dynamic Field" at bounding box center [216, 341] width 84 height 11
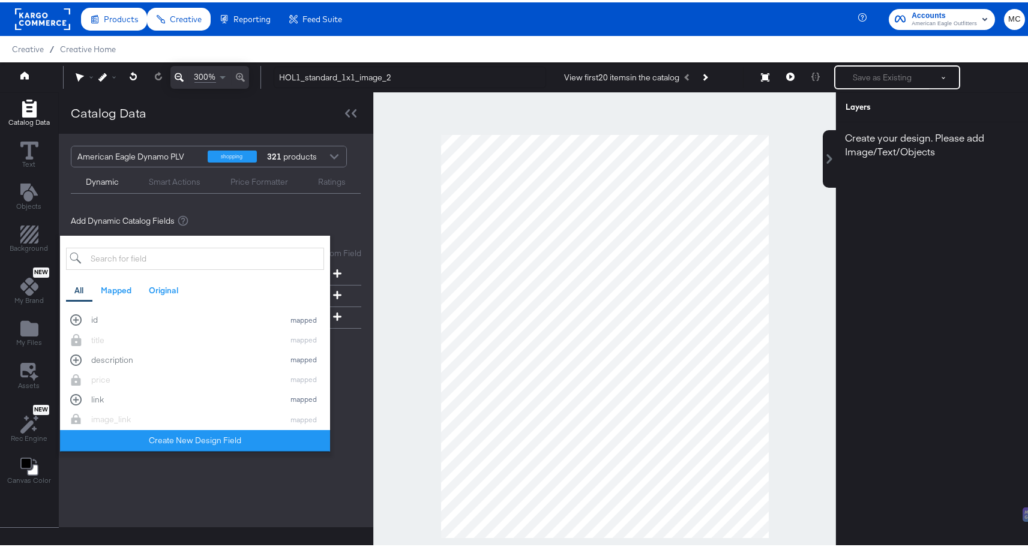
click at [141, 254] on input "search" at bounding box center [195, 256] width 258 height 22
click at [239, 263] on input "search" at bounding box center [195, 256] width 258 height 22
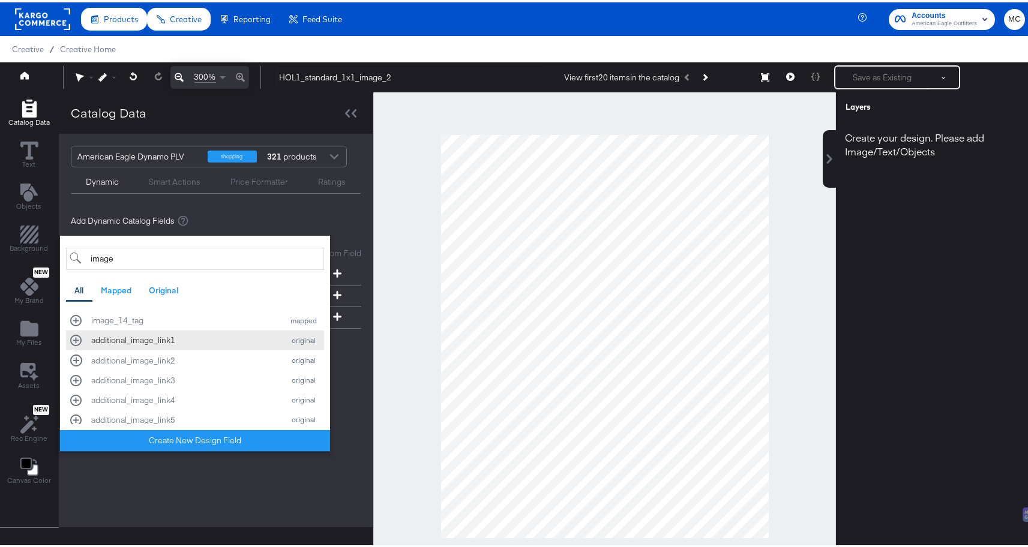
type input "image"
click at [164, 337] on div "additional_image_link1" at bounding box center [184, 337] width 187 height 11
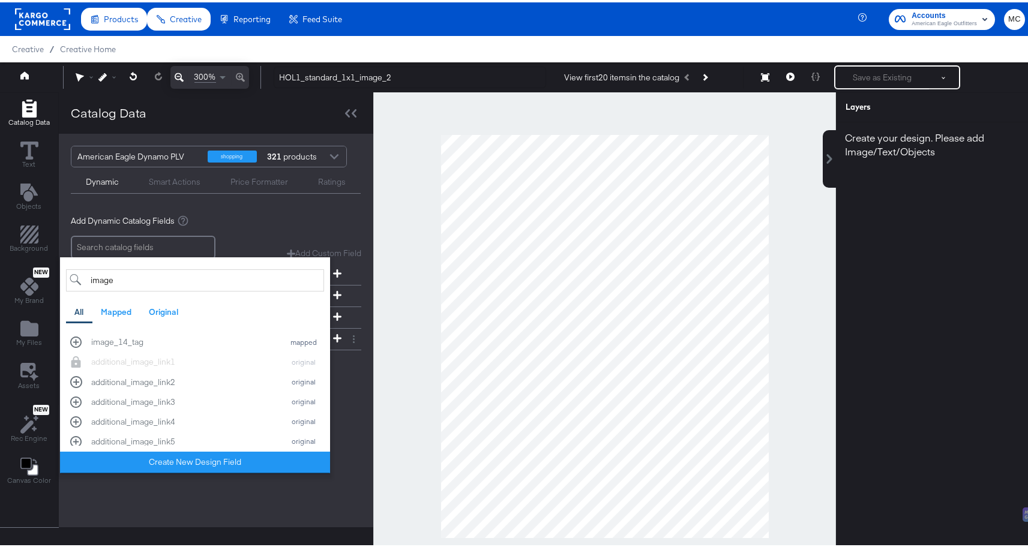
click at [353, 395] on div "American Eagle Dynamo PLV shopping 321 products Dynamic Smart Actions Price For…" at bounding box center [216, 327] width 314 height 393
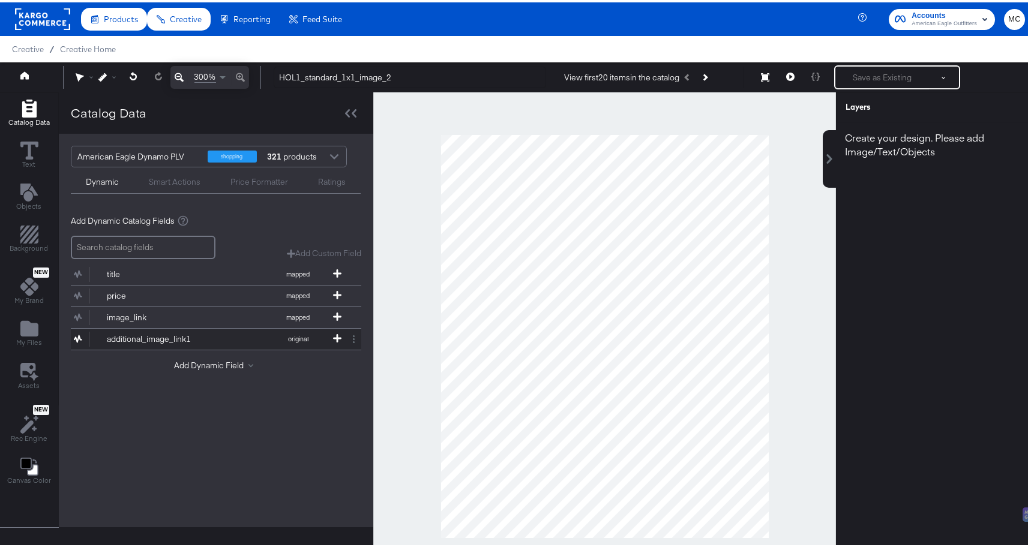
click at [144, 340] on div "additional_image_link1" at bounding box center [150, 336] width 87 height 11
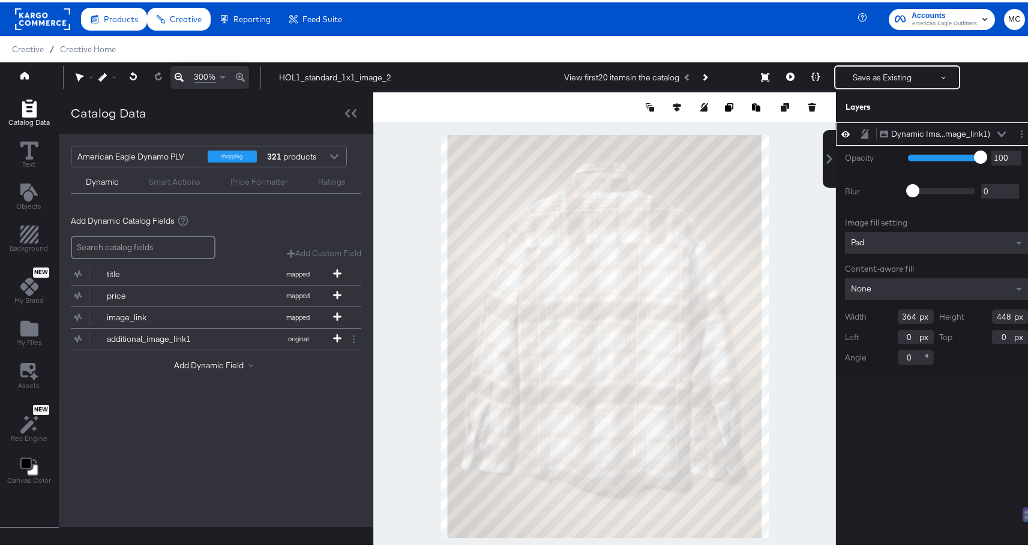
click at [867, 241] on div "Pad" at bounding box center [936, 241] width 183 height 22
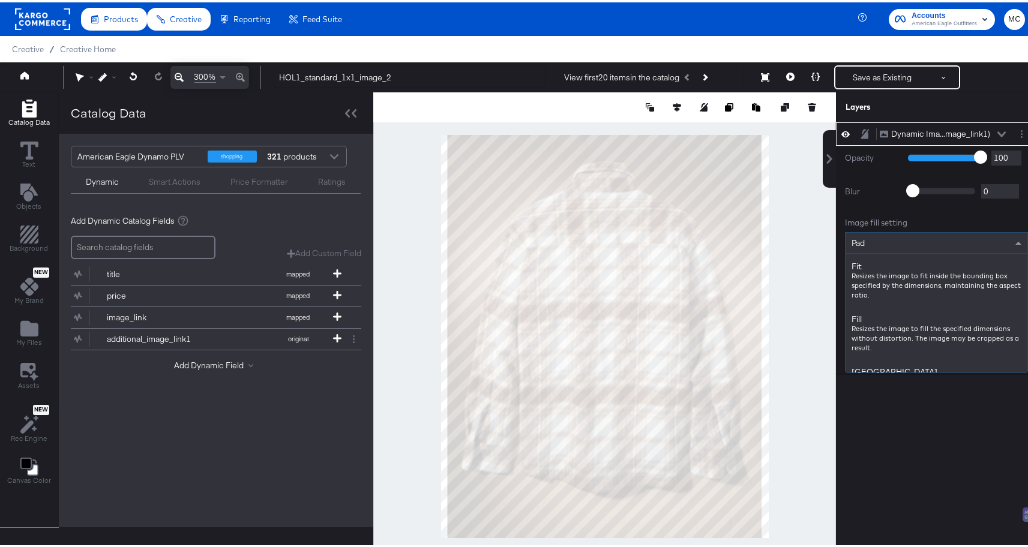
scroll to position [152, 0]
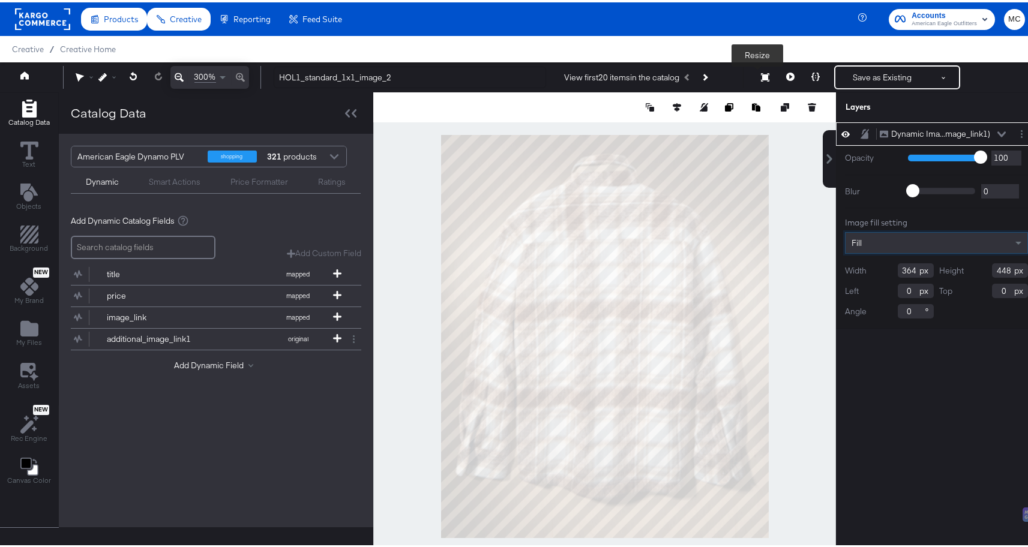
click at [762, 73] on button "Resize" at bounding box center [764, 76] width 25 height 22
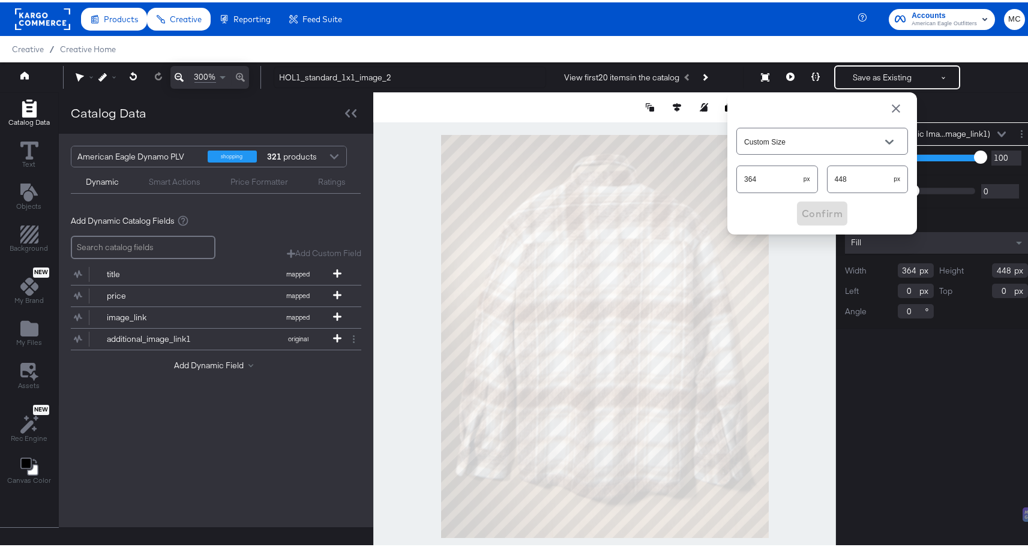
click at [708, 51] on div "Creative / Creative Home" at bounding box center [518, 47] width 1037 height 26
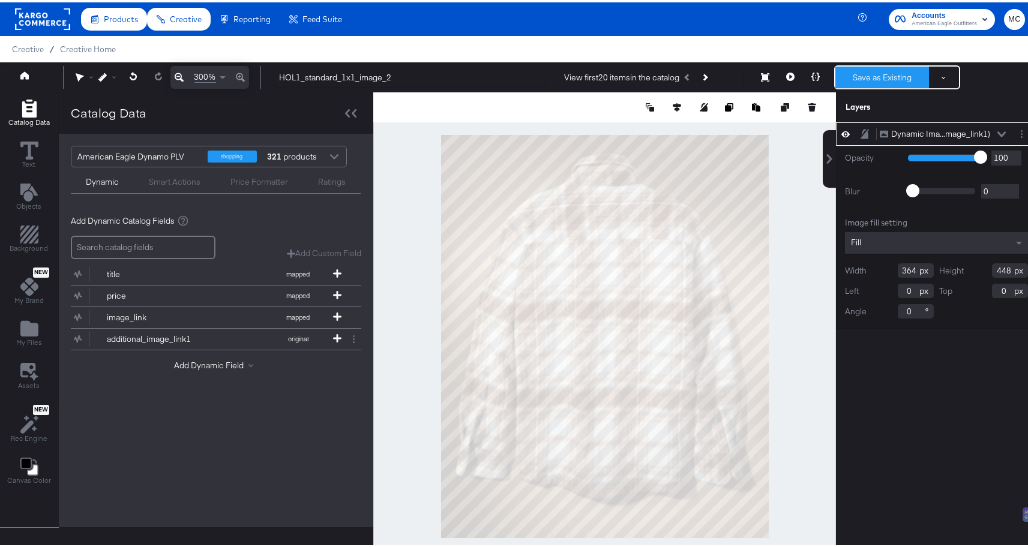
click at [859, 79] on button "Save as Existing" at bounding box center [882, 75] width 94 height 22
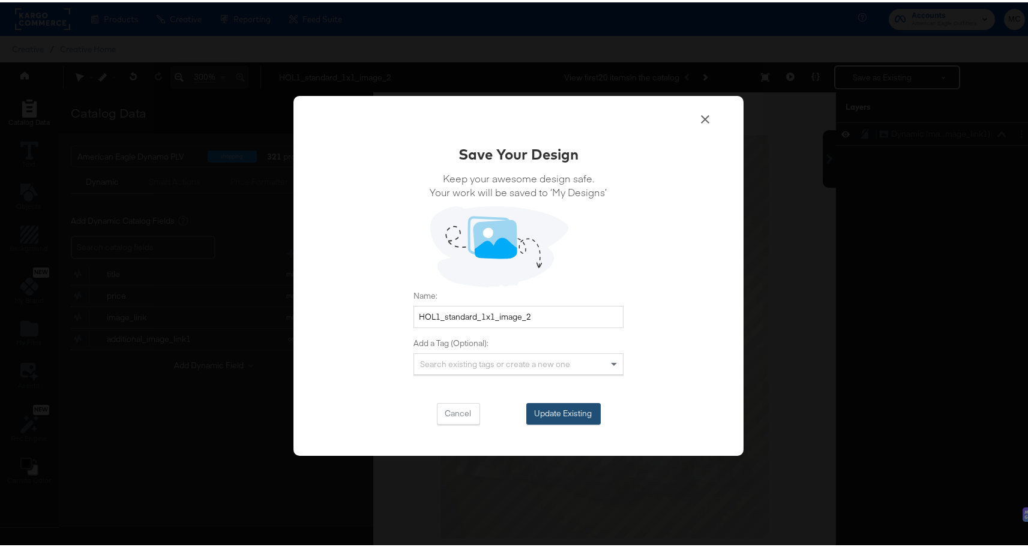
click at [571, 408] on button "Update Existing" at bounding box center [563, 412] width 74 height 22
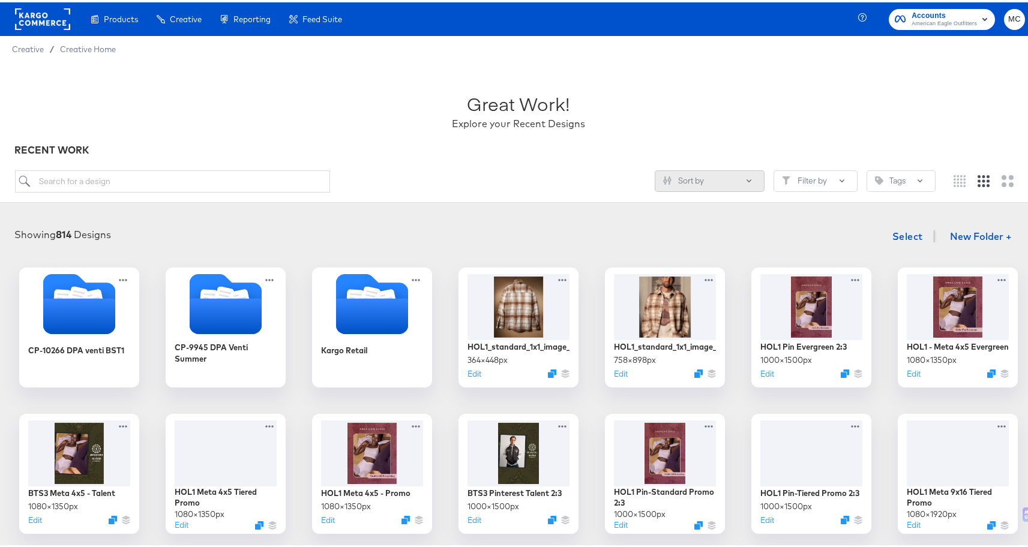
click at [712, 183] on button "Sort by" at bounding box center [709, 179] width 110 height 22
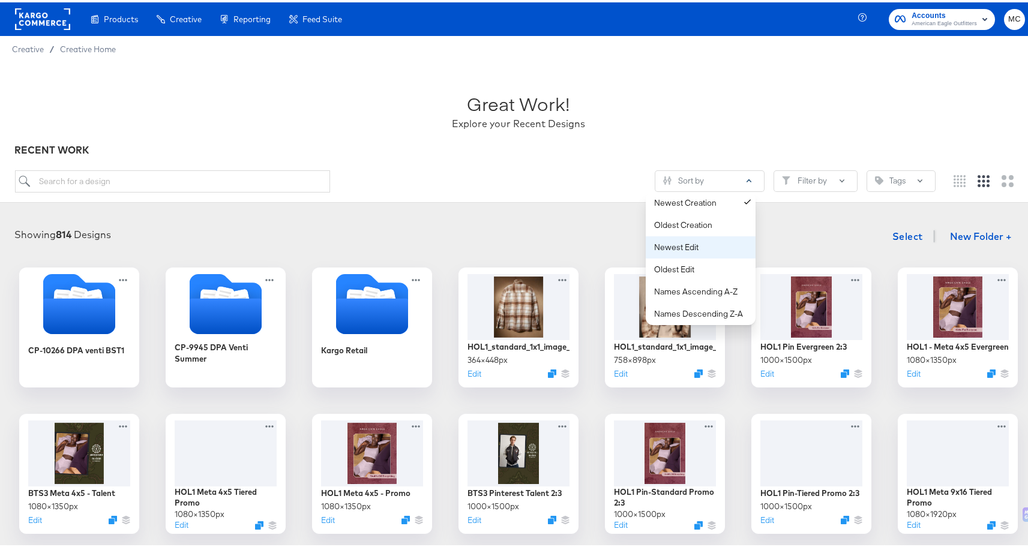
click at [713, 256] on button "Newest Edit" at bounding box center [700, 245] width 110 height 22
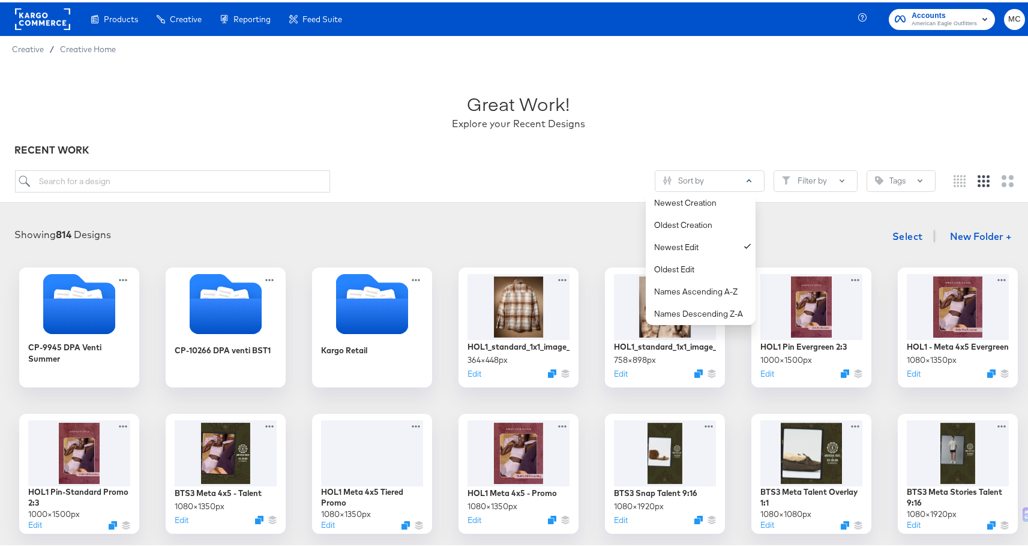
click at [531, 206] on article "Great Work! Explore your Recent Designs RECENT WORK Sort by Newest Creation Old…" at bounding box center [518, 471] width 1037 height 822
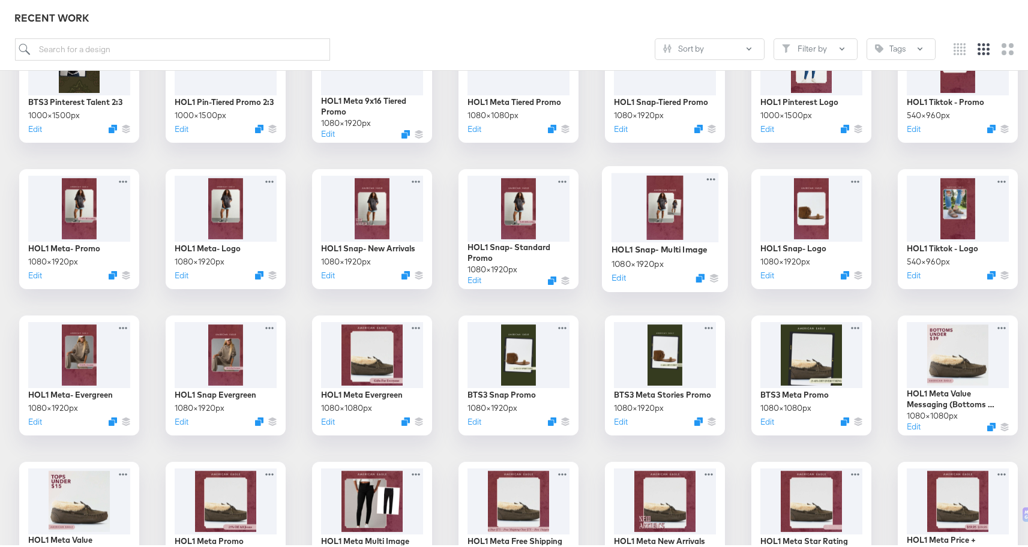
scroll to position [539, 0]
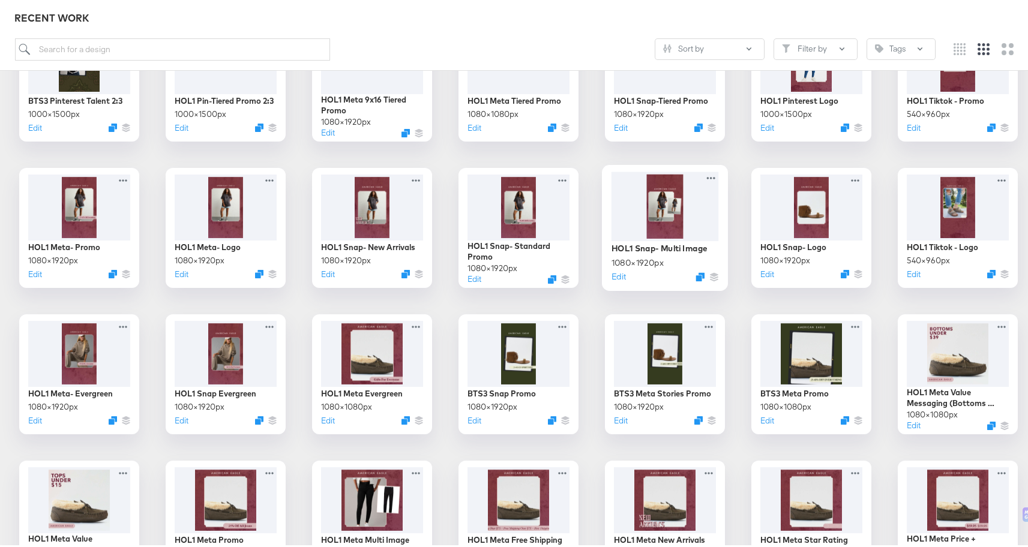
click at [648, 208] on div at bounding box center [664, 203] width 107 height 69
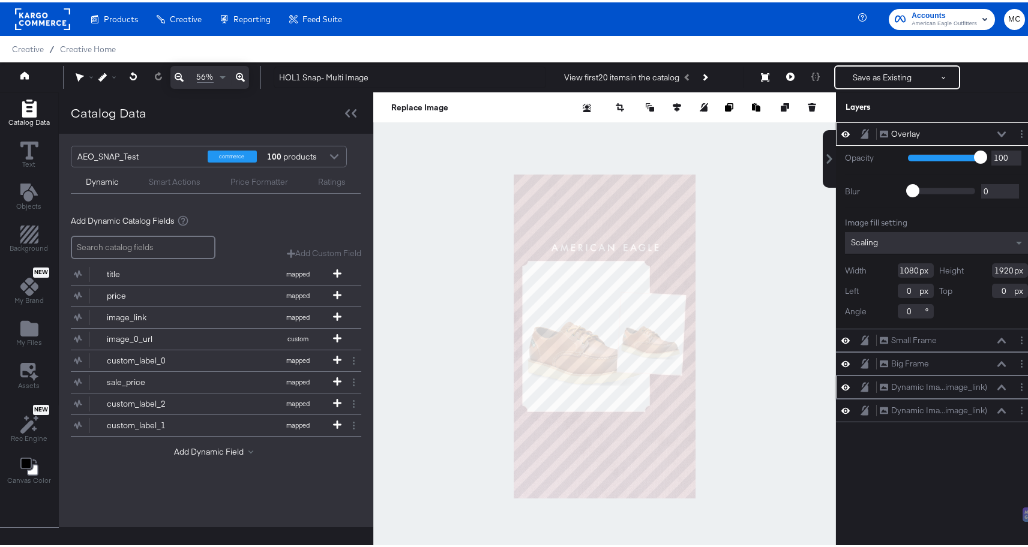
click at [841, 388] on icon at bounding box center [845, 385] width 8 height 10
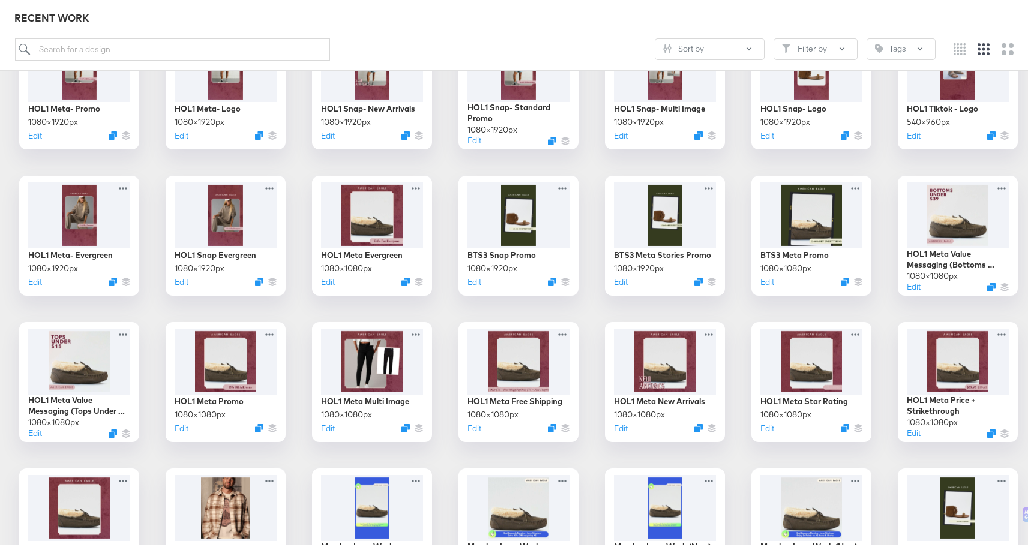
scroll to position [788, 0]
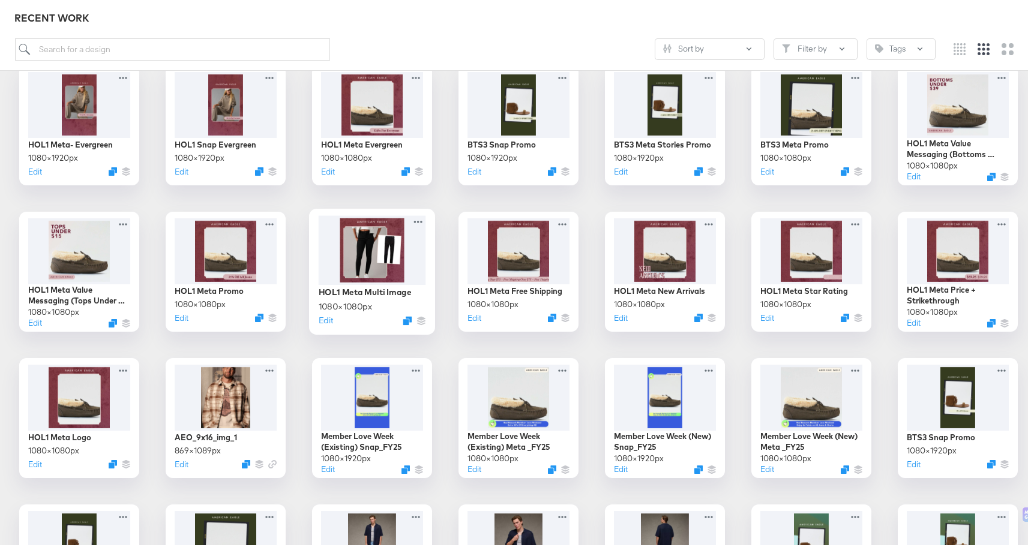
click at [365, 260] on div at bounding box center [372, 247] width 107 height 69
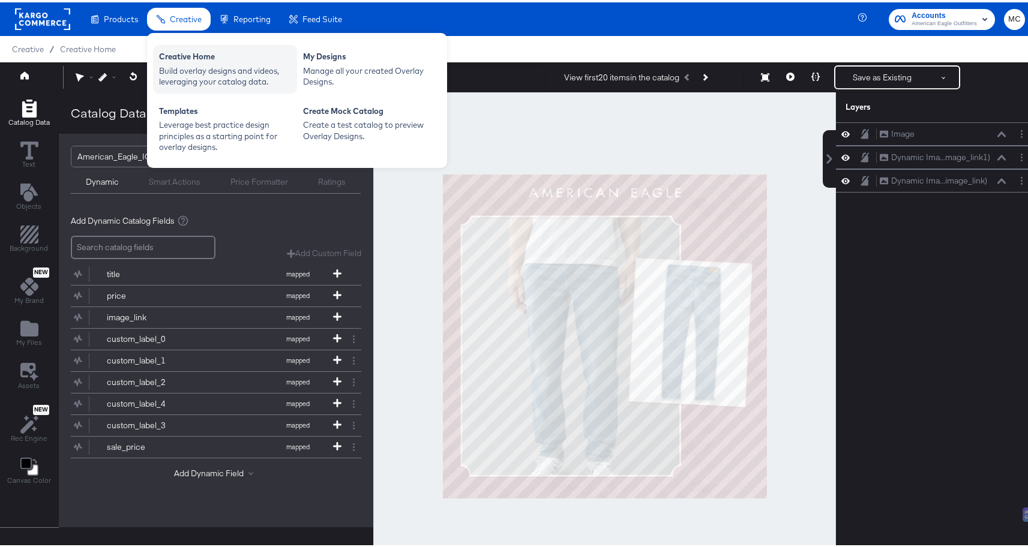
click at [190, 71] on div "Build overlay designs and videos, leveraging your catalog data." at bounding box center [225, 74] width 132 height 22
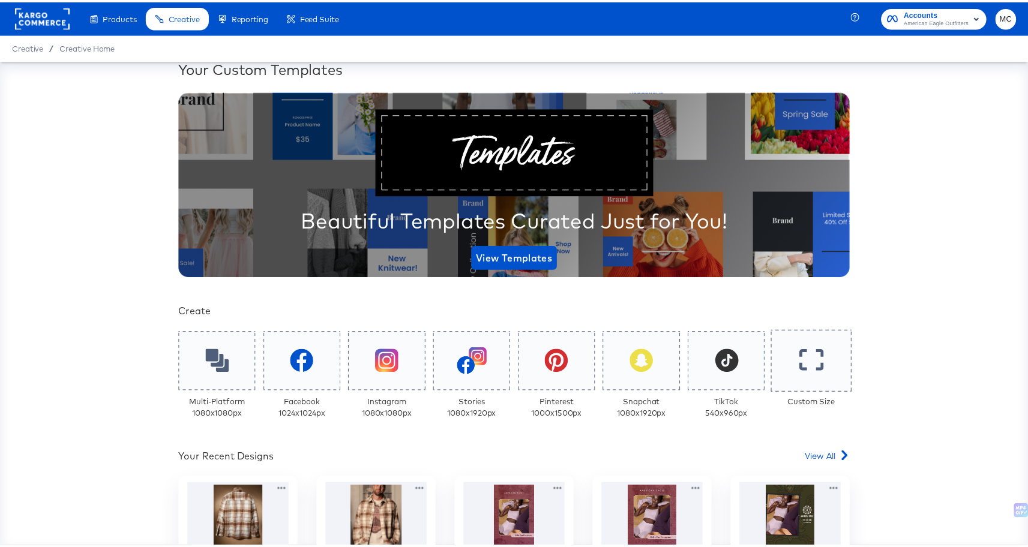
scroll to position [202, 0]
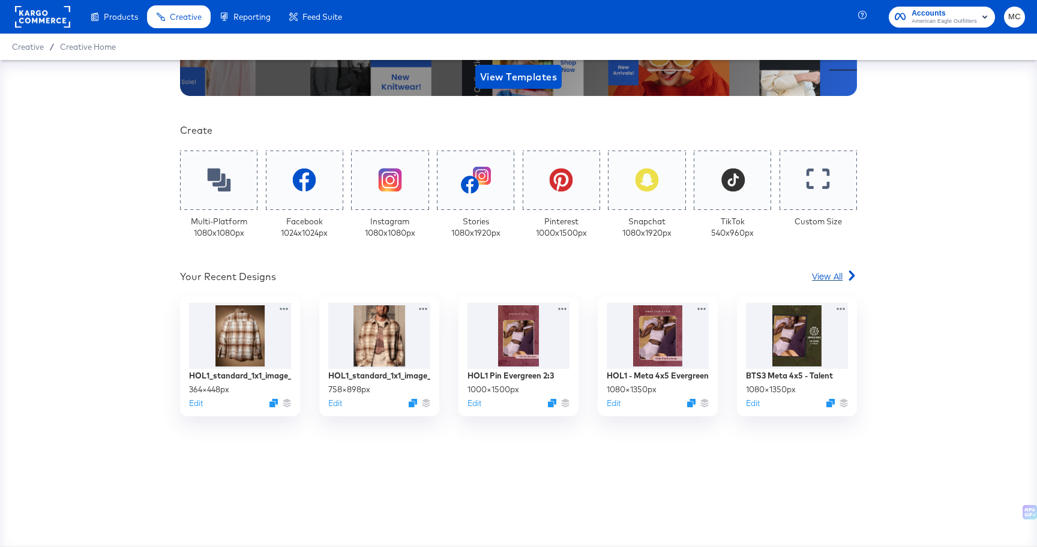
click at [846, 275] on icon at bounding box center [851, 276] width 10 height 10
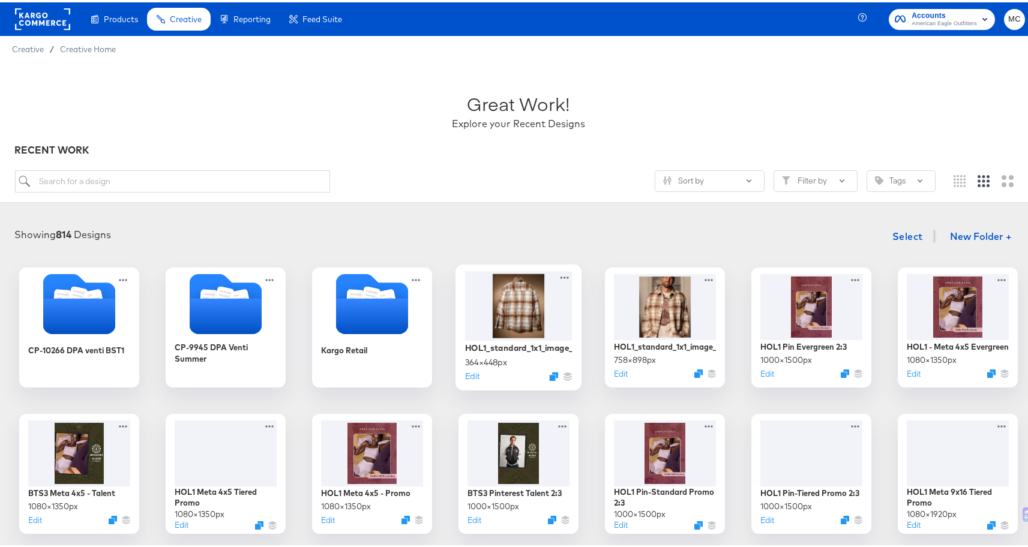
click at [494, 338] on div "HOL1_standard_1x1_image_2 364 × 448 px Edit" at bounding box center [518, 359] width 107 height 43
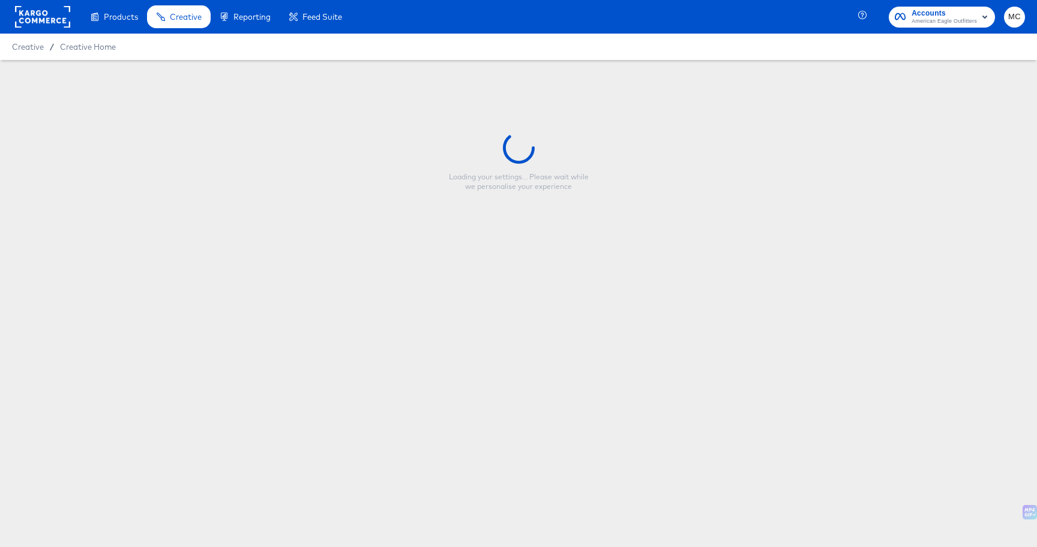
type input "HOL1_standard_1x1_image_2"
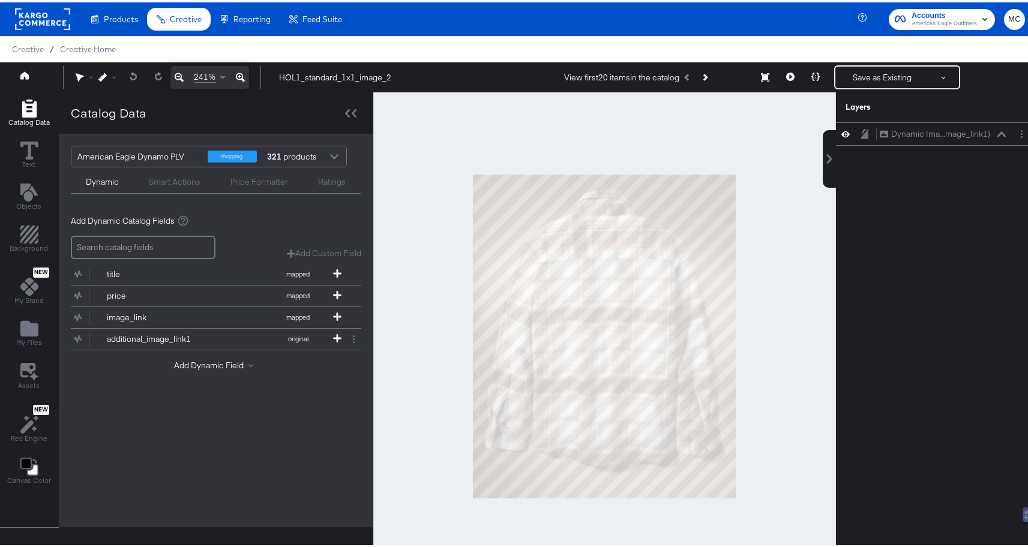
click at [993, 305] on div "Dynamic Ima...mage_link1) Dynamic Image (additional_image_link1)" at bounding box center [936, 339] width 201 height 439
click at [566, 124] on div at bounding box center [604, 334] width 462 height 488
click at [891, 69] on button "Save as Existing" at bounding box center [882, 75] width 94 height 22
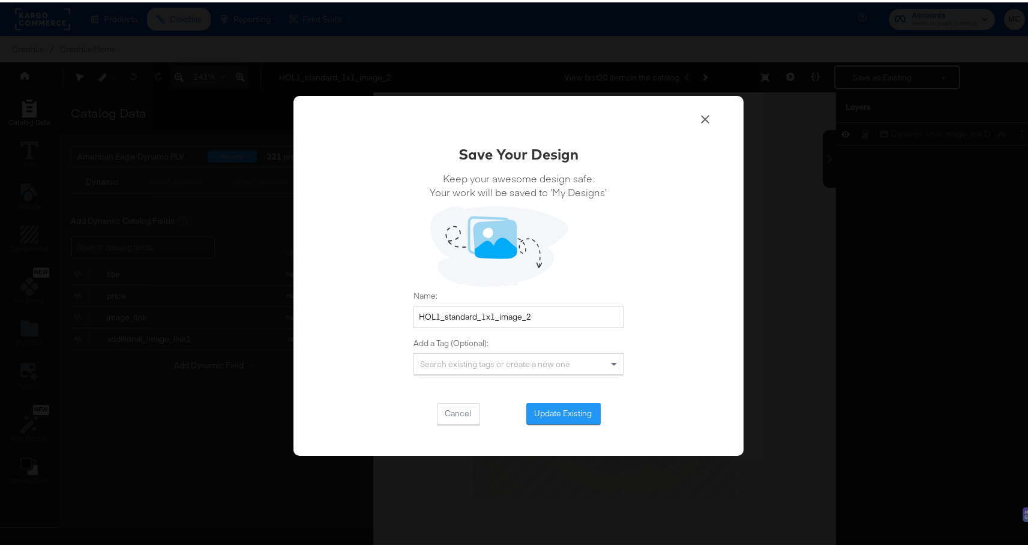
click at [699, 108] on div "Save Your Design Keep your awesome design safe. Your work will be saved to ‘My …" at bounding box center [518, 274] width 450 height 361
click at [699, 114] on icon at bounding box center [705, 117] width 14 height 14
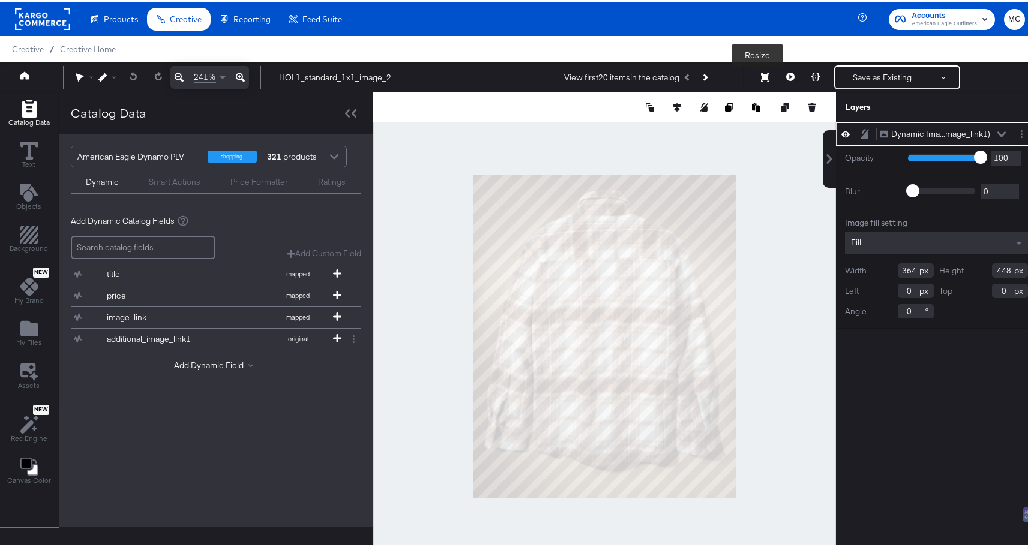
click at [756, 81] on button "Resize" at bounding box center [764, 76] width 25 height 22
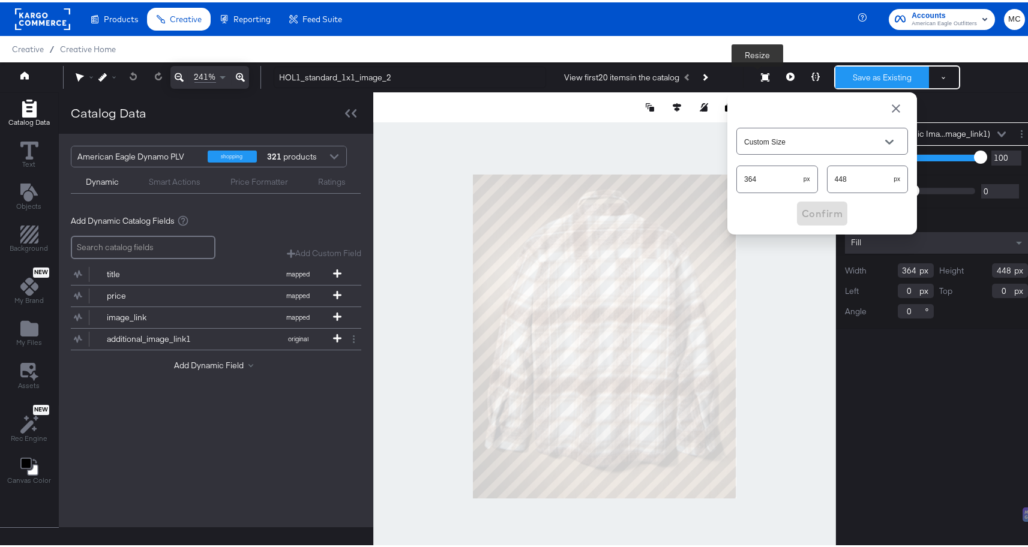
click at [869, 75] on button "Save as Existing" at bounding box center [882, 75] width 94 height 22
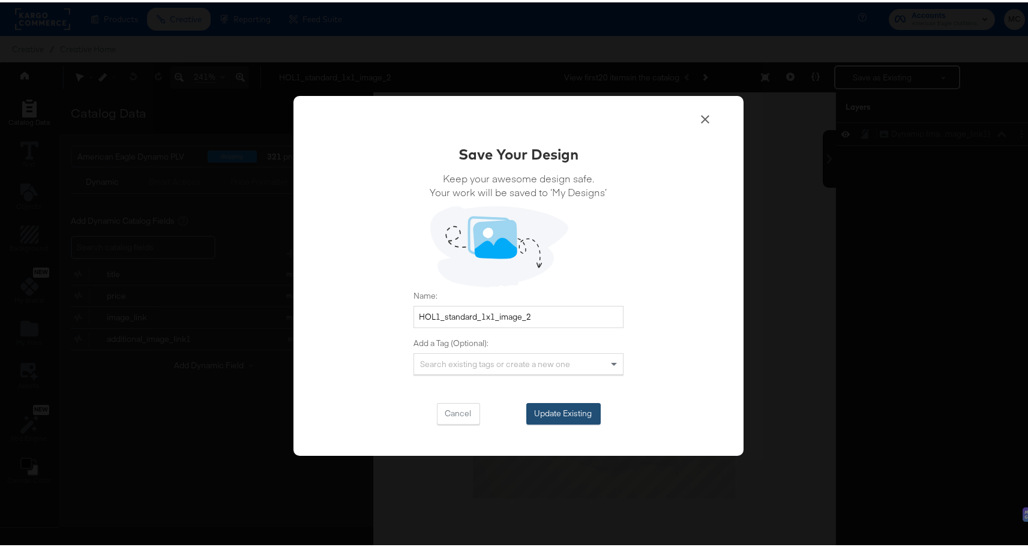
click at [550, 405] on button "Update Existing" at bounding box center [563, 412] width 74 height 22
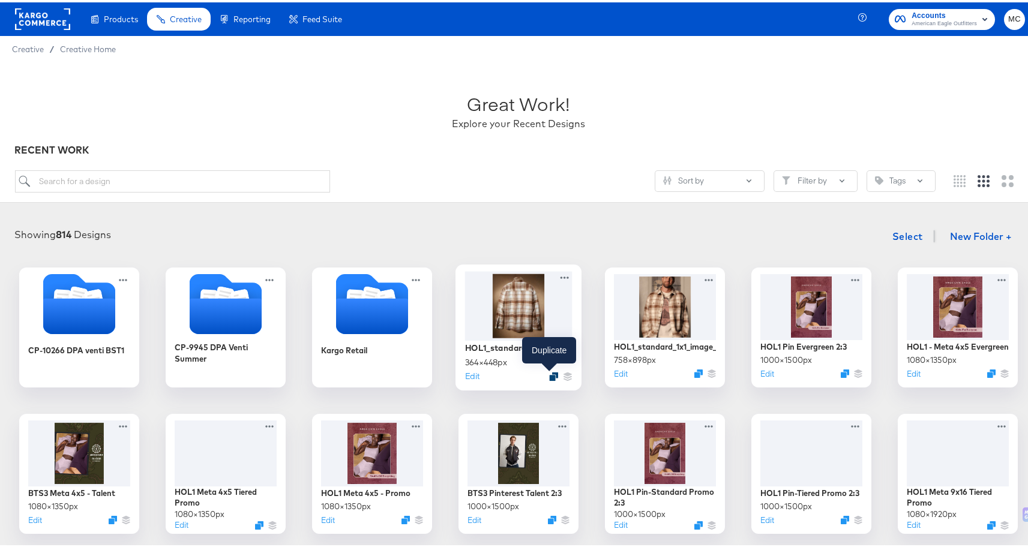
click at [551, 372] on icon "Duplicate" at bounding box center [553, 373] width 9 height 9
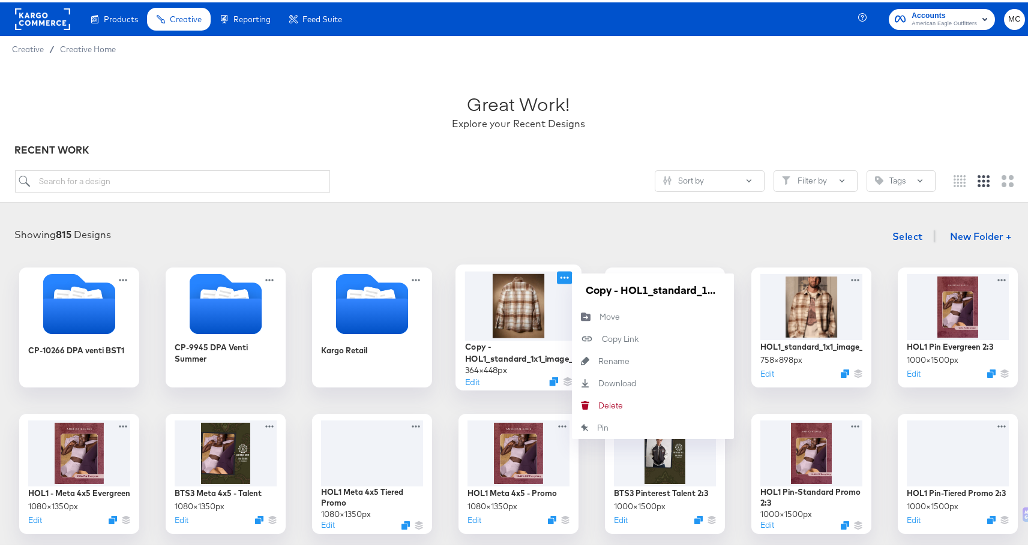
click at [561, 274] on icon at bounding box center [564, 275] width 15 height 13
drag, startPoint x: 617, startPoint y: 290, endPoint x: 569, endPoint y: 288, distance: 48.6
click at [572, 288] on div "Copy - HOL1_standard_1x1_image_2" at bounding box center [653, 287] width 162 height 32
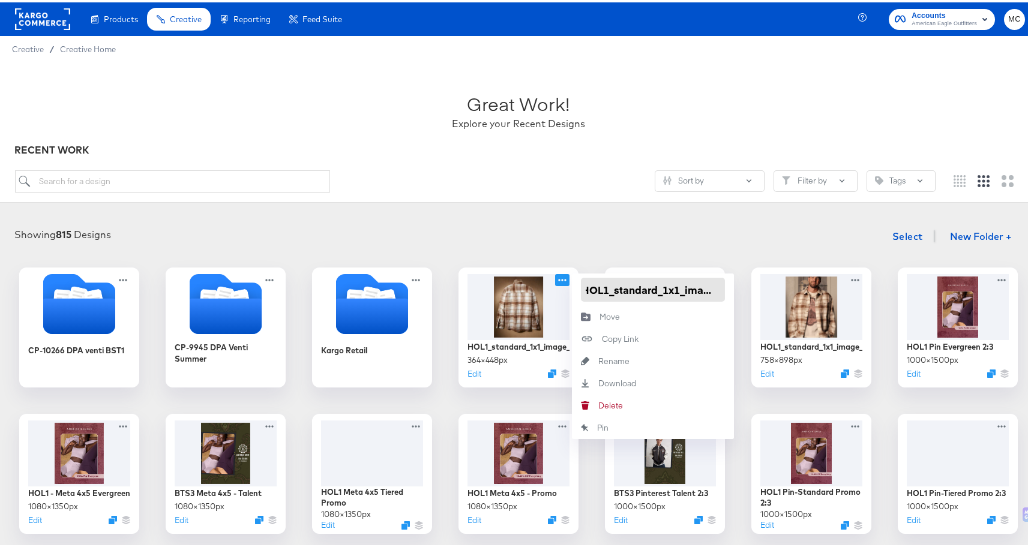
type input "HOL1_standard_1x1_image_3"
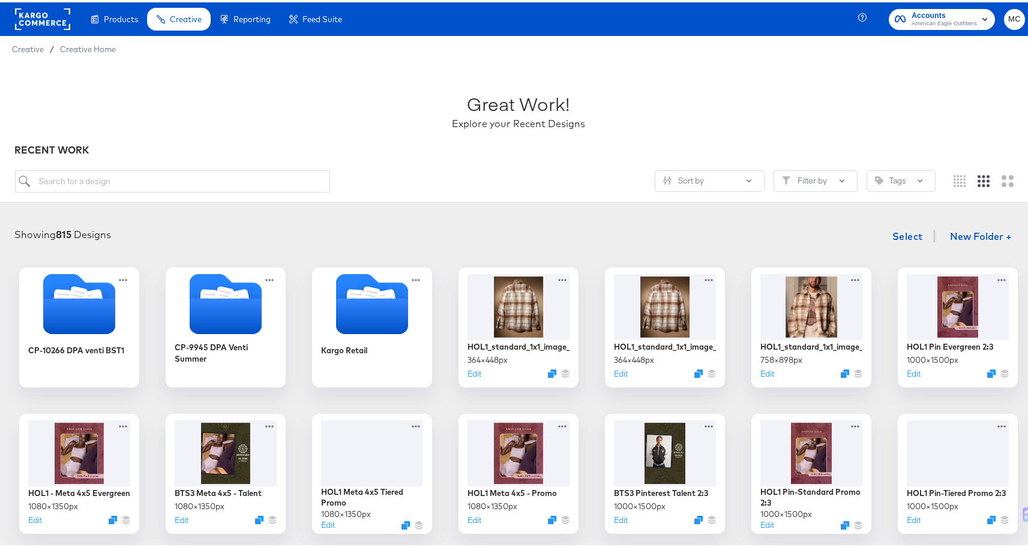
click at [501, 230] on div "Showing 815 Designs Select New Folder +" at bounding box center [518, 234] width 1013 height 25
click at [527, 302] on div at bounding box center [518, 303] width 107 height 69
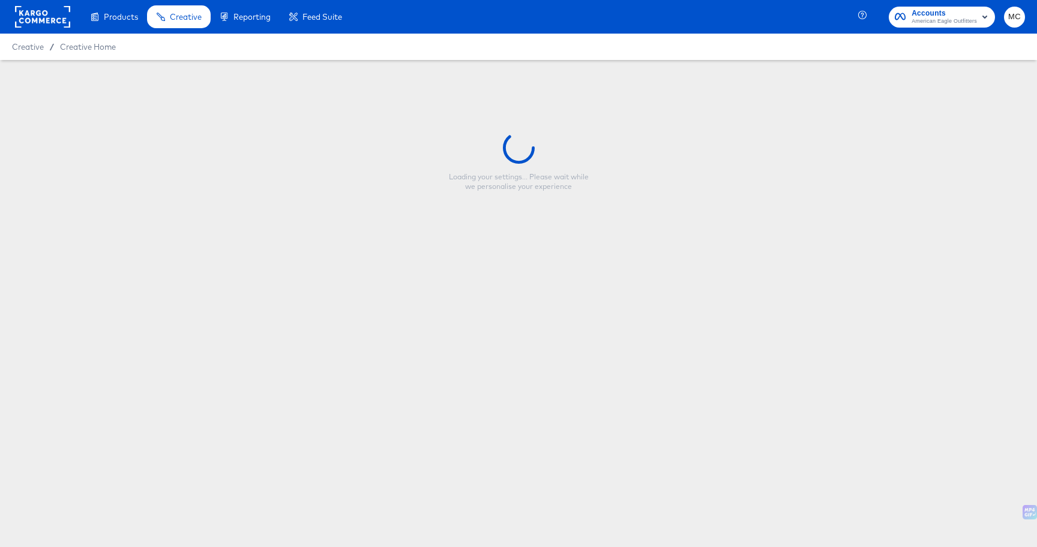
type input "HOL1_standard_1x1_image_3"
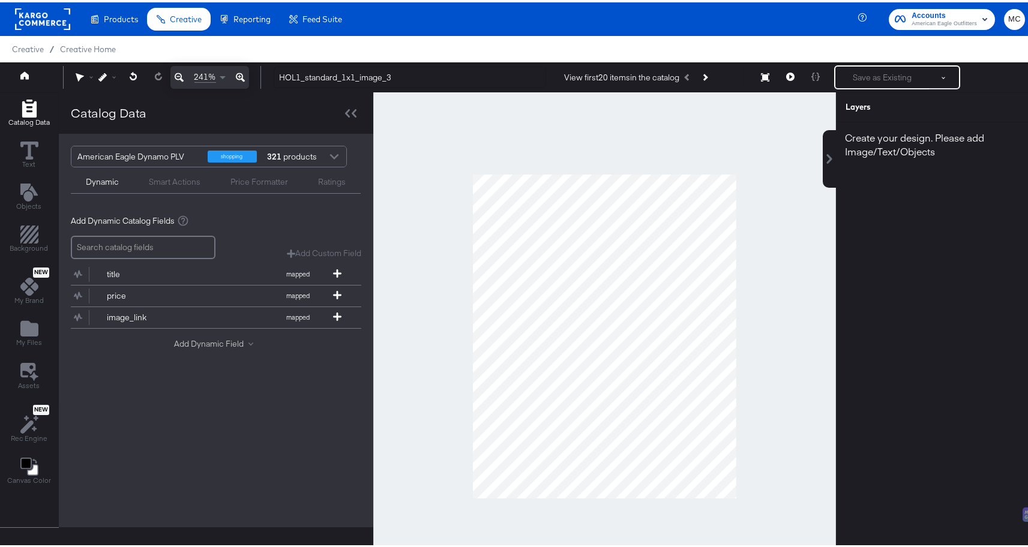
click at [196, 338] on button "Add Dynamic Field" at bounding box center [216, 341] width 84 height 11
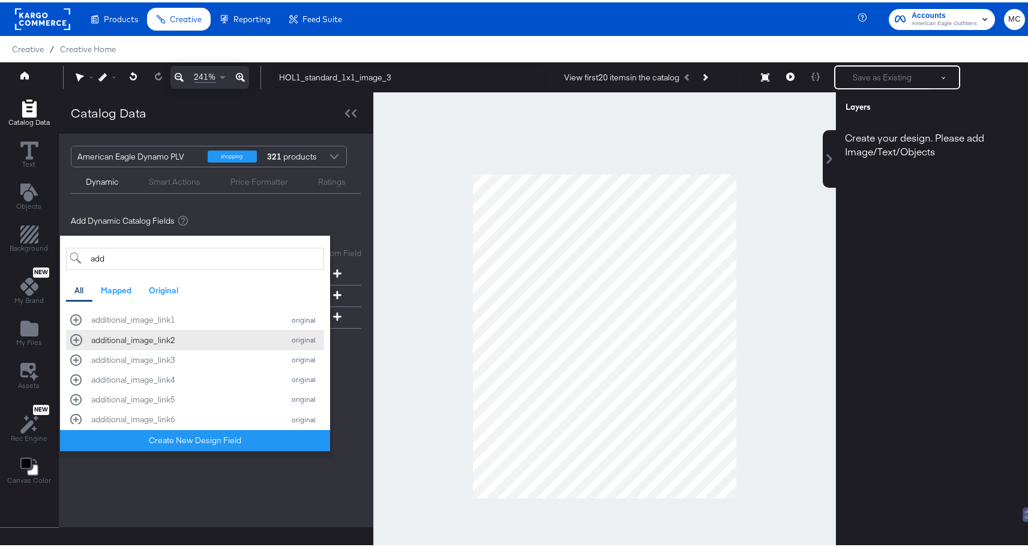
type input "add"
click at [175, 337] on div "additional_image_link2" at bounding box center [184, 337] width 187 height 11
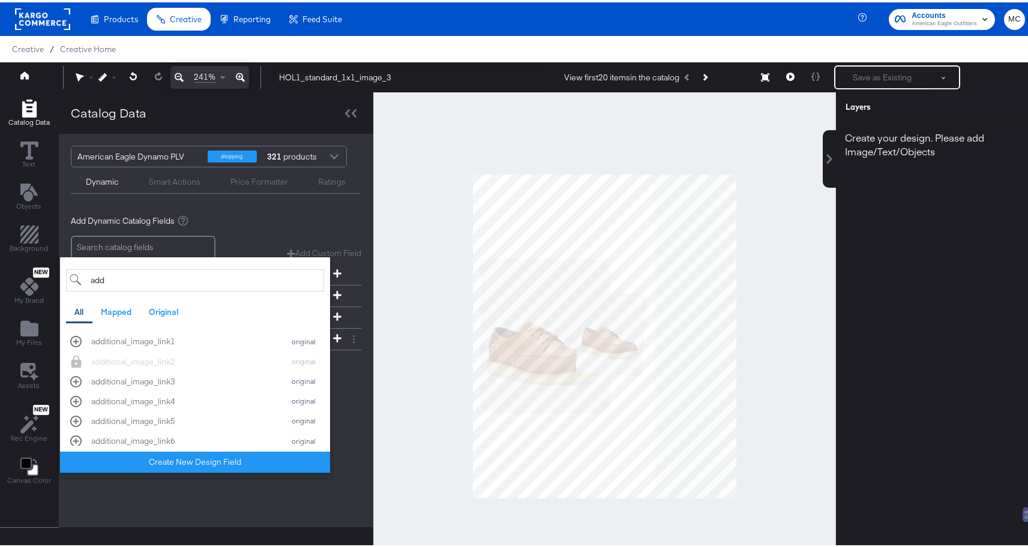
click at [381, 402] on div at bounding box center [604, 334] width 462 height 488
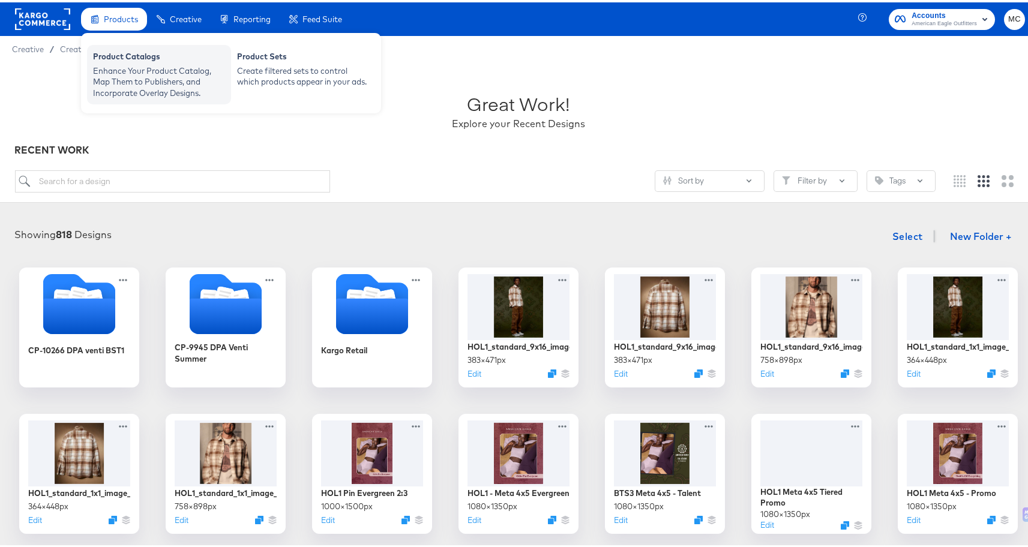
click at [143, 63] on div "Enhance Your Product Catalog, Map Them to Publishers, and Incorporate Overlay D…" at bounding box center [159, 80] width 132 height 34
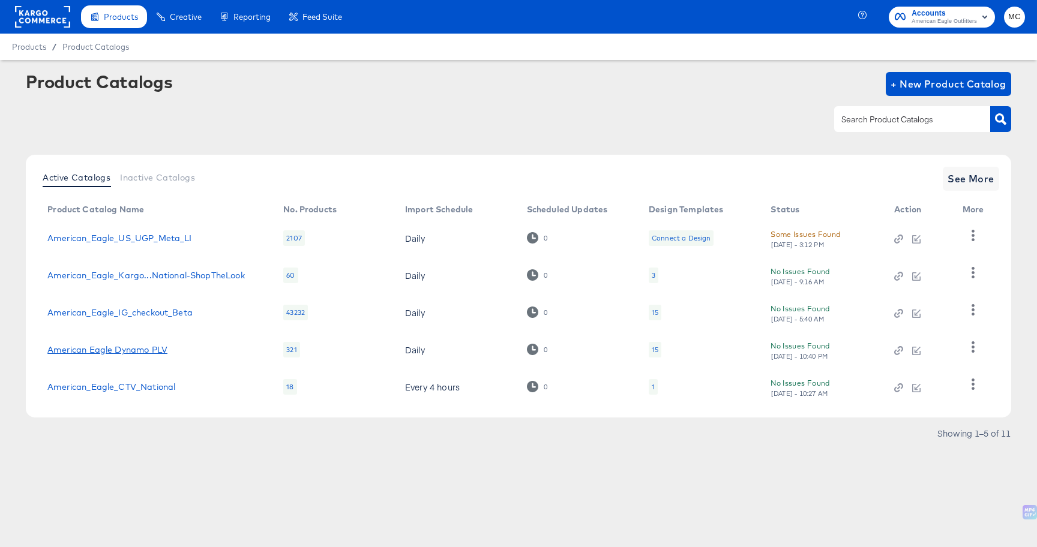
click at [153, 352] on link "American Eagle Dynamo PLV" at bounding box center [107, 350] width 120 height 10
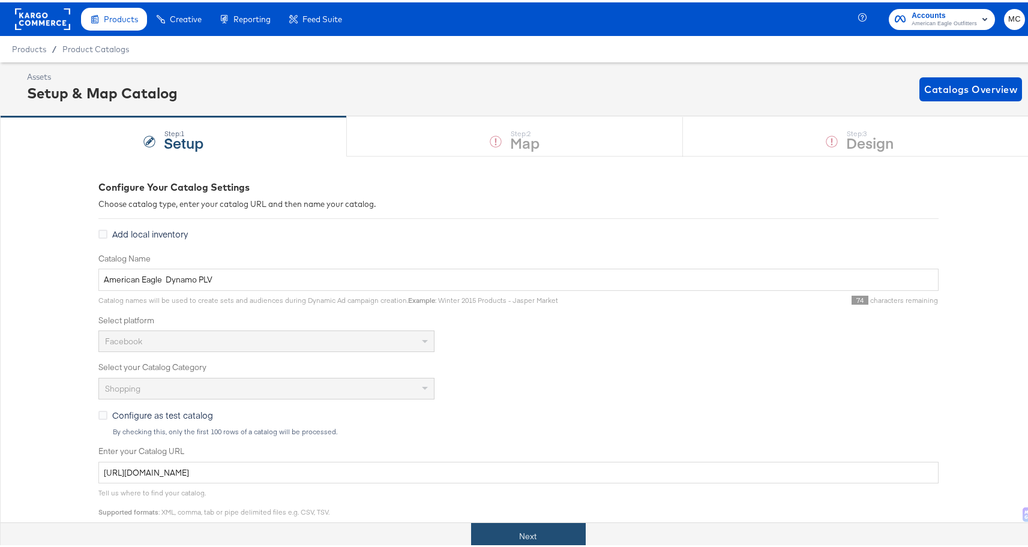
click at [544, 536] on button "Next" at bounding box center [528, 534] width 115 height 27
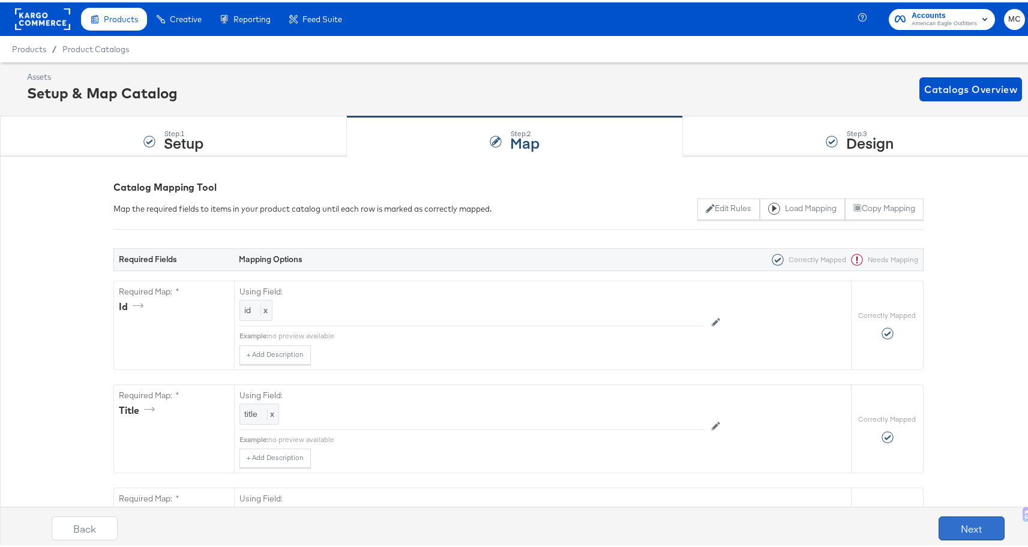
click at [949, 528] on button "Next" at bounding box center [971, 526] width 66 height 24
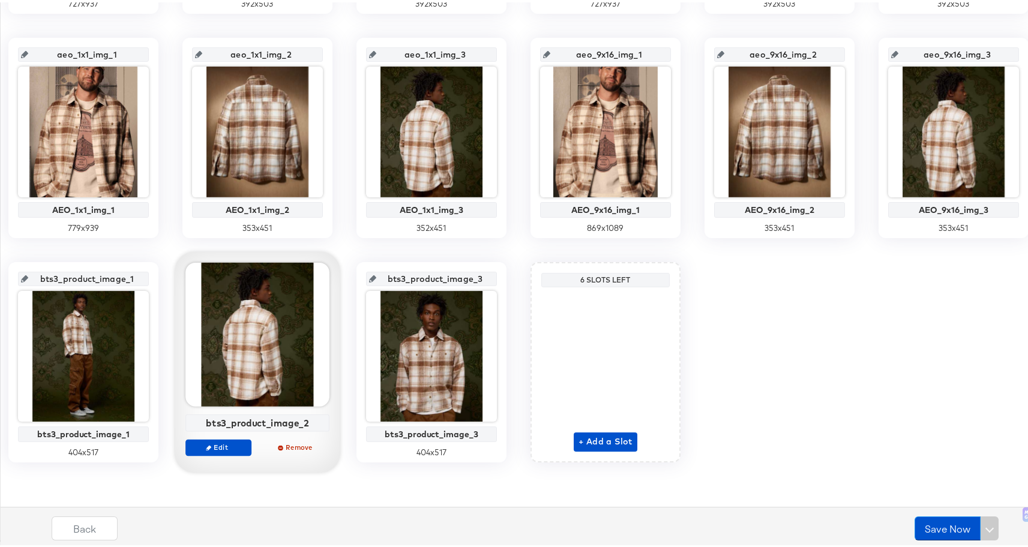
scroll to position [698, 0]
click at [506, 381] on div "1x1image1 Summer 1 Dynamo Image 1 727 x 937 1x1image2 Summer 1 Dynamo Image 2 3…" at bounding box center [518, 135] width 1023 height 649
click at [578, 443] on span "+ Add a Slot" at bounding box center [605, 439] width 54 height 15
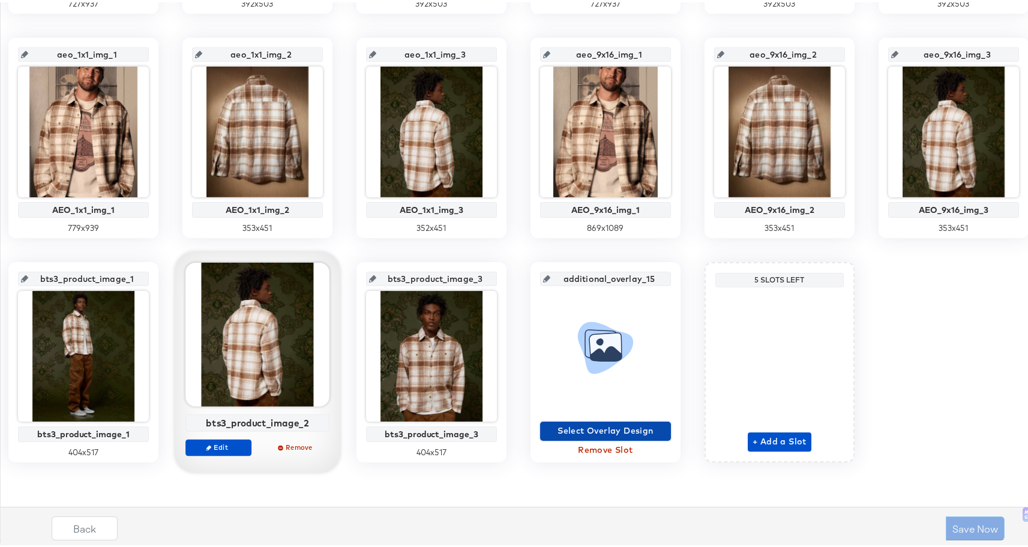
click at [545, 423] on span "Select Overlay Design" at bounding box center [605, 428] width 121 height 15
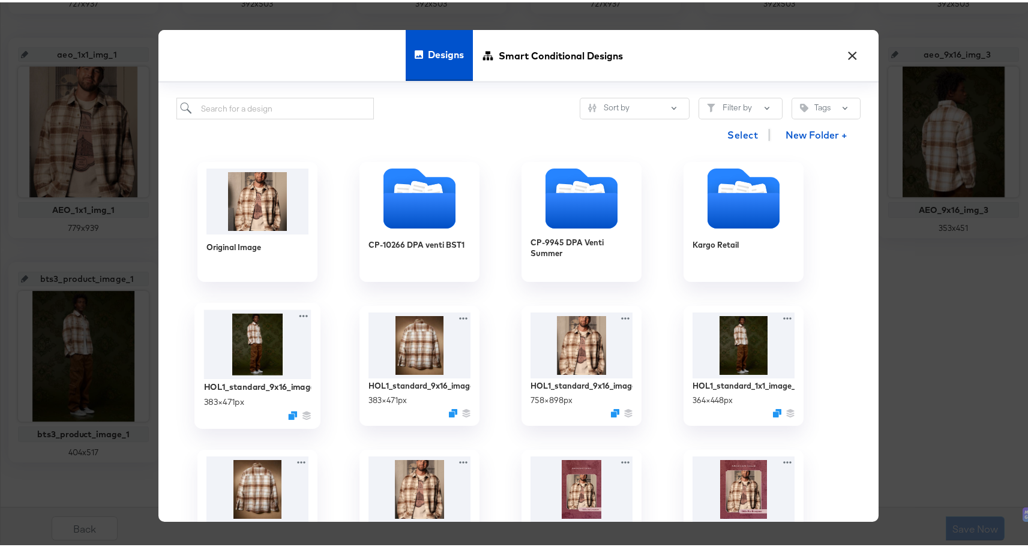
scroll to position [226, 0]
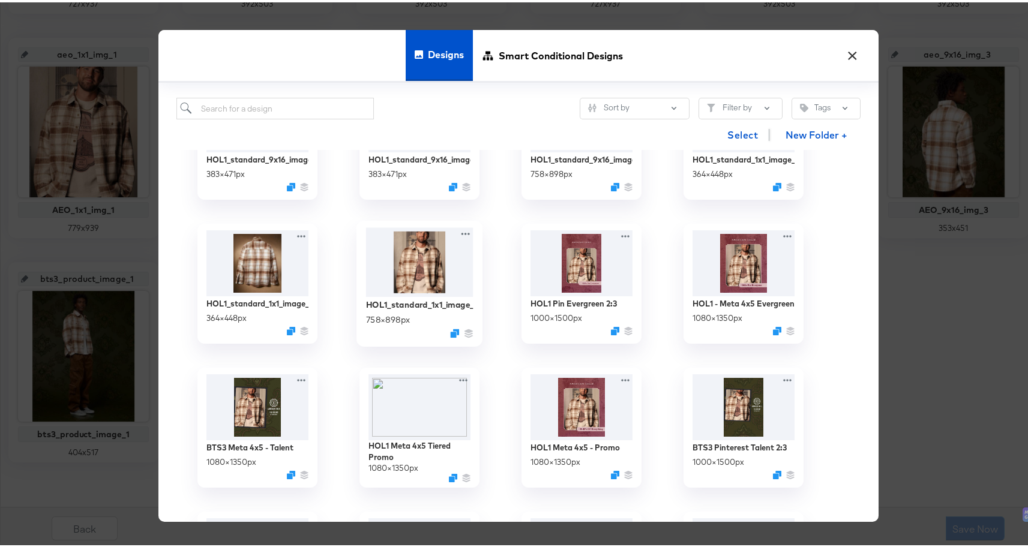
click at [415, 273] on img at bounding box center [419, 259] width 107 height 69
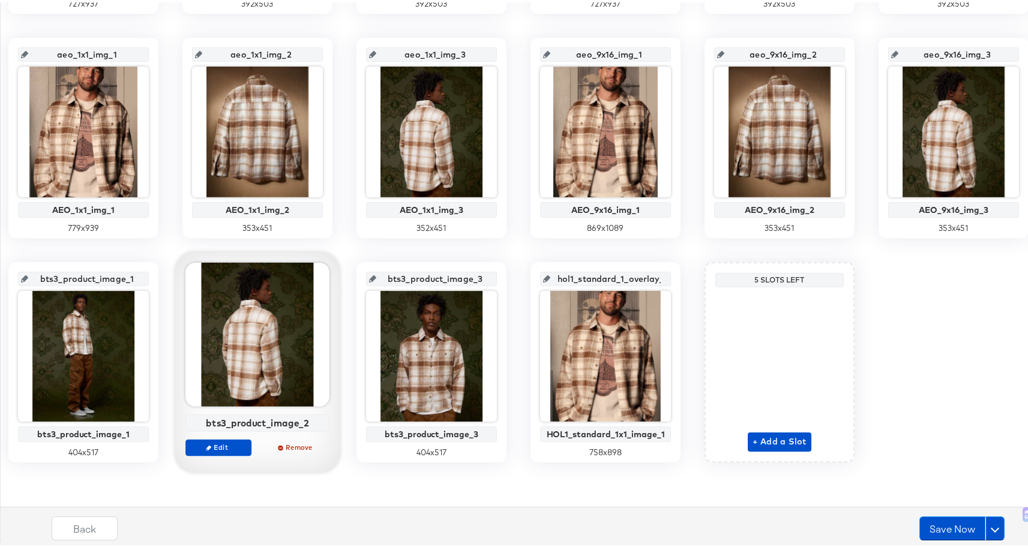
click at [550, 280] on input "hol1_standard_1_overlay_15" at bounding box center [609, 272] width 118 height 32
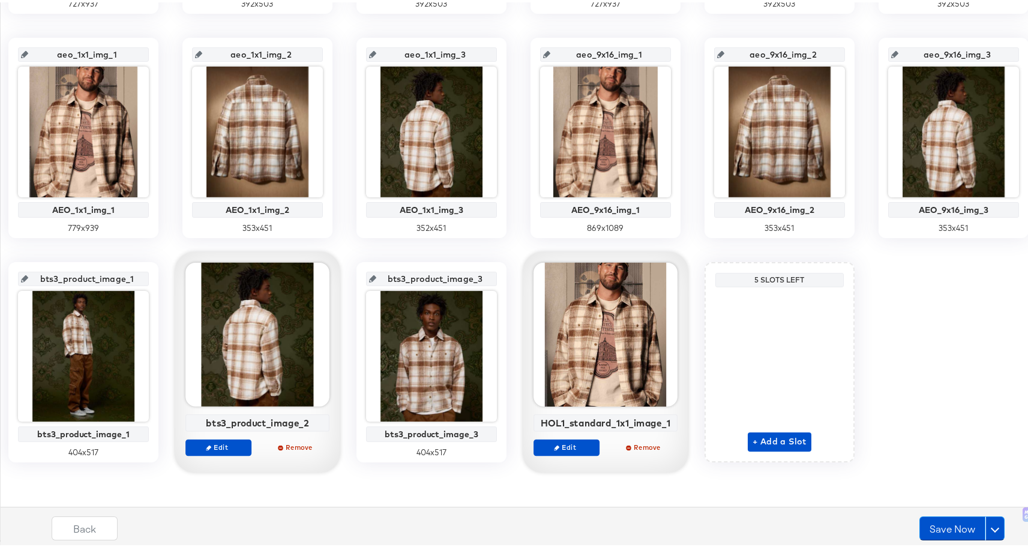
scroll to position [0, 0]
click at [537, 421] on div "HOL1_standard_1x1_image_1" at bounding box center [605, 420] width 137 height 11
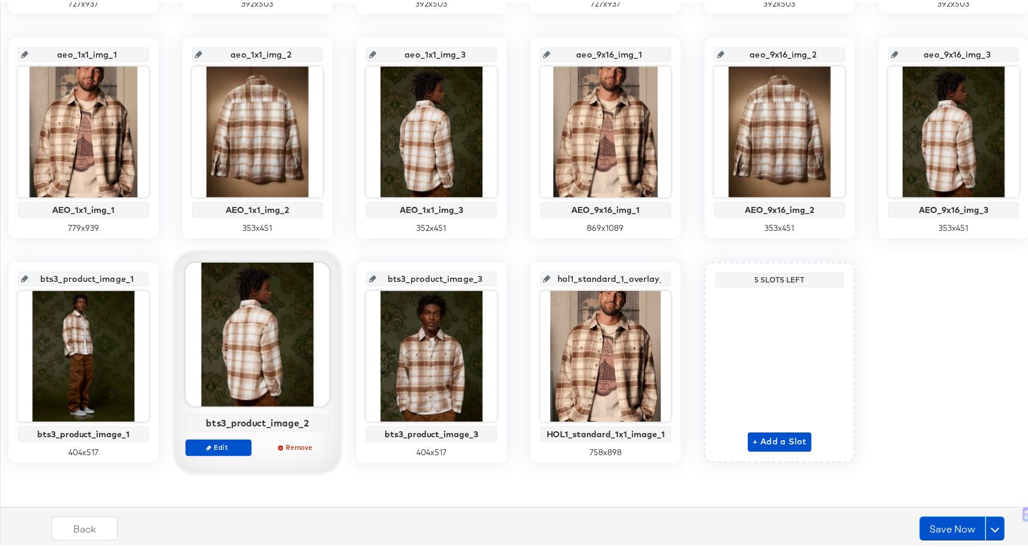
click at [550, 275] on input "hol1_standard_1_overlay_15" at bounding box center [609, 272] width 118 height 32
click at [550, 277] on input "hol1_standard_1_overlay_15" at bounding box center [609, 272] width 118 height 32
drag, startPoint x: 128, startPoint y: 275, endPoint x: 242, endPoint y: 273, distance: 114.0
click at [242, 273] on div "1x1image1 Summer 1 Dynamo Image 1 727 x 937 1x1image2 Summer 1 Dynamo Image 2 3…" at bounding box center [518, 135] width 1023 height 649
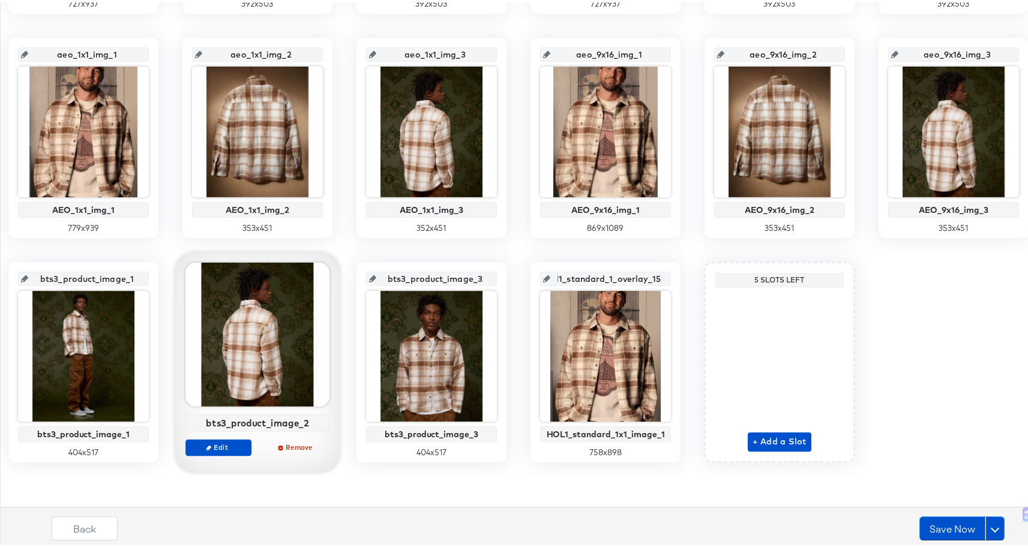
click at [543, 278] on icon at bounding box center [546, 276] width 7 height 7
click at [543, 277] on icon at bounding box center [546, 276] width 7 height 7
click at [550, 278] on input "hol1_standard_1_overlay_15" at bounding box center [609, 272] width 118 height 32
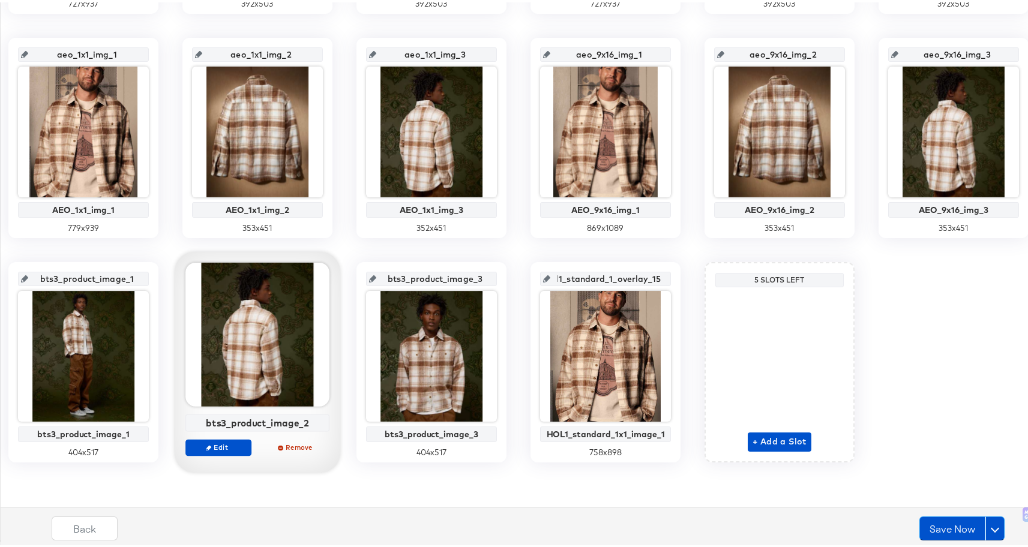
drag, startPoint x: 122, startPoint y: 277, endPoint x: 262, endPoint y: 283, distance: 139.3
click at [262, 283] on div "1x1image1 Summer 1 Dynamo Image 1 727 x 937 1x1image2 Summer 1 Dynamo Image 2 3…" at bounding box center [518, 135] width 1023 height 649
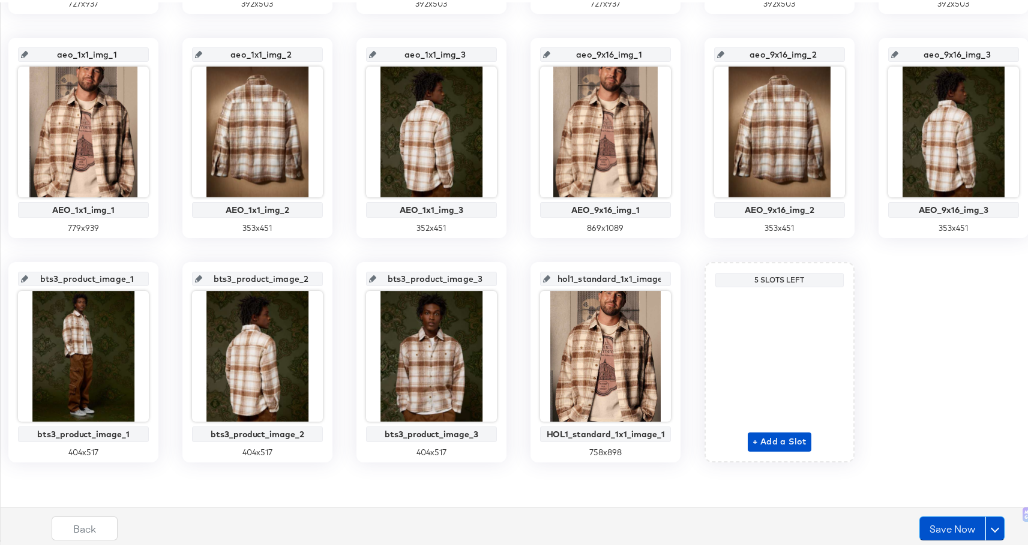
click at [550, 276] on input "hol1_standard_1x1_image_1" at bounding box center [609, 272] width 118 height 32
drag, startPoint x: 122, startPoint y: 278, endPoint x: 280, endPoint y: 280, distance: 157.2
click at [280, 280] on div "1x1image1 Summer 1 Dynamo Image 1 727 x 937 1x1image2 Summer 1 Dynamo Image 2 3…" at bounding box center [518, 135] width 1023 height 649
click at [563, 278] on div "1x1image1 Summer 1 Dynamo Image 1 727 x 937 1x1image2 Summer 1 Dynamo Image 2 3…" at bounding box center [518, 135] width 1023 height 649
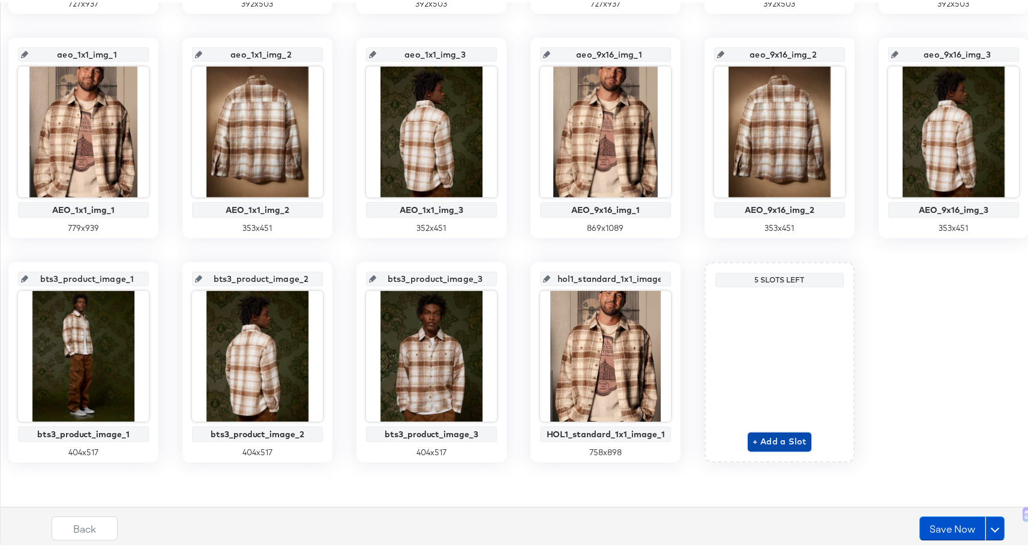
click at [752, 441] on span "+ Add a Slot" at bounding box center [779, 439] width 54 height 15
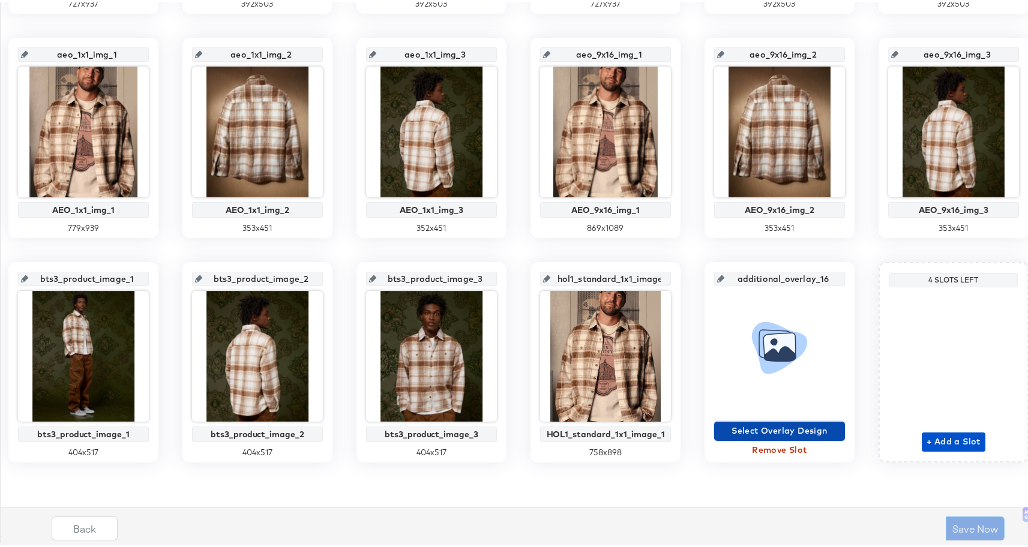
click at [719, 426] on span "Select Overlay Design" at bounding box center [779, 428] width 121 height 15
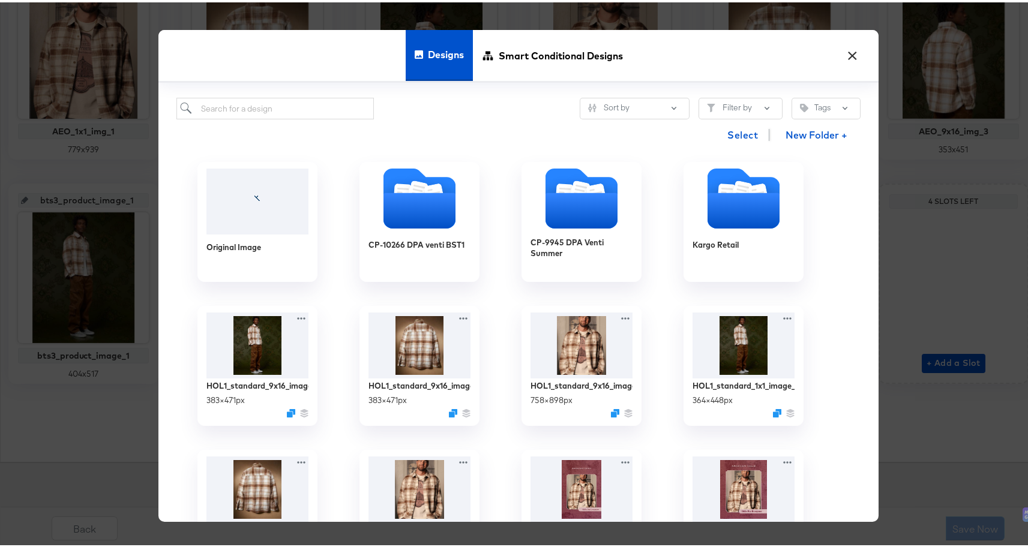
scroll to position [104, 0]
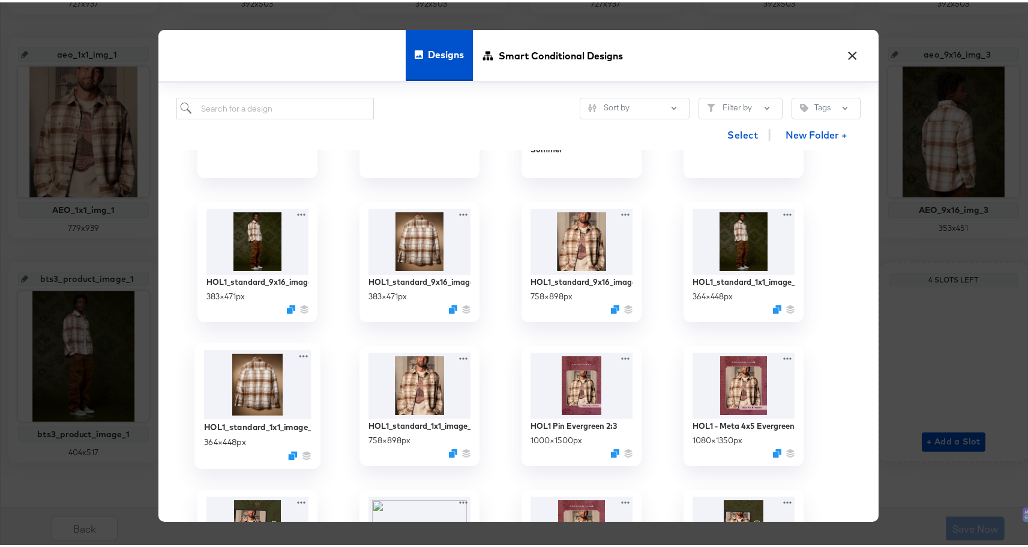
click at [278, 390] on img at bounding box center [257, 382] width 107 height 70
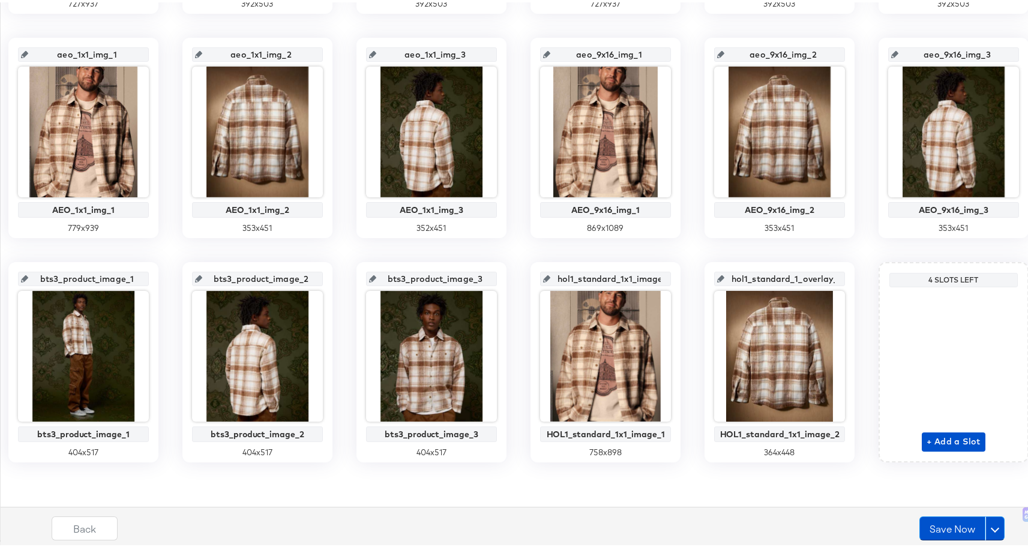
click at [724, 274] on input "hol1_standard_1_overlay_16" at bounding box center [783, 272] width 118 height 32
drag, startPoint x: 295, startPoint y: 278, endPoint x: 454, endPoint y: 276, distance: 159.6
click at [454, 276] on div "1x1image1 Summer 1 Dynamo Image 1 727 x 937 1x1image2 Summer 1 Dynamo Image 2 3…" at bounding box center [518, 135] width 1023 height 649
click at [717, 276] on icon at bounding box center [720, 276] width 7 height 7
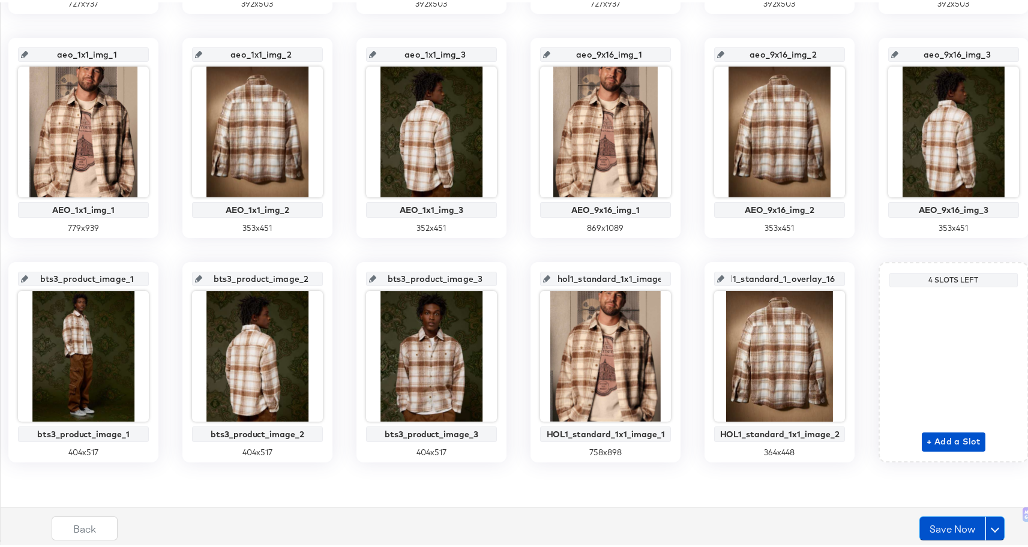
scroll to position [0, 0]
click at [724, 277] on input "hol1_standard_1_overlay_16" at bounding box center [783, 272] width 118 height 32
drag, startPoint x: 298, startPoint y: 277, endPoint x: 404, endPoint y: 280, distance: 106.2
click at [714, 280] on div "hol1_standard_1_overlay_16" at bounding box center [779, 276] width 131 height 14
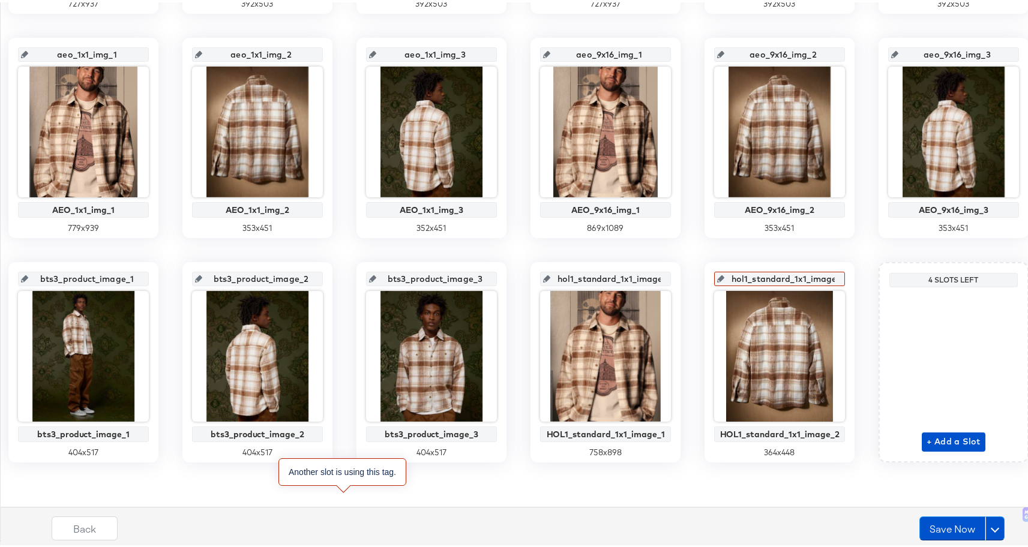
scroll to position [0, 17]
type input "hol1_standard_1x1_image_2"
click at [754, 284] on div "1x1image1 Summer 1 Dynamo Image 1 727 x 937 1x1image2 Summer 1 Dynamo Image 2 3…" at bounding box center [518, 135] width 1023 height 649
click at [724, 271] on input "hol1_standard_1x1_image_2" at bounding box center [783, 272] width 118 height 32
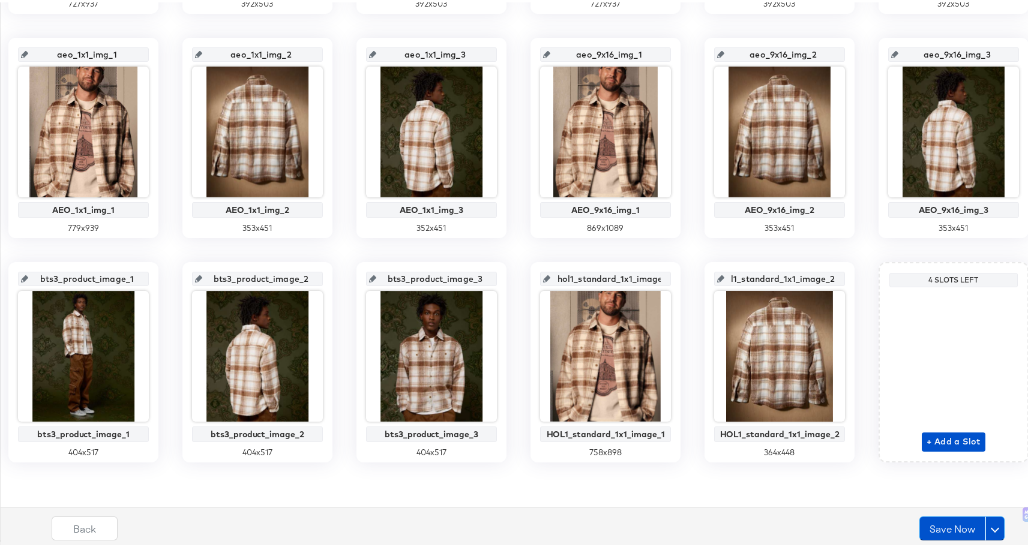
click at [714, 286] on div "1x1image1 Summer 1 Dynamo Image 1 727 x 937 1x1image2 Summer 1 Dynamo Image 2 3…" at bounding box center [518, 135] width 1023 height 649
click at [926, 435] on span "+ Add a Slot" at bounding box center [953, 439] width 54 height 15
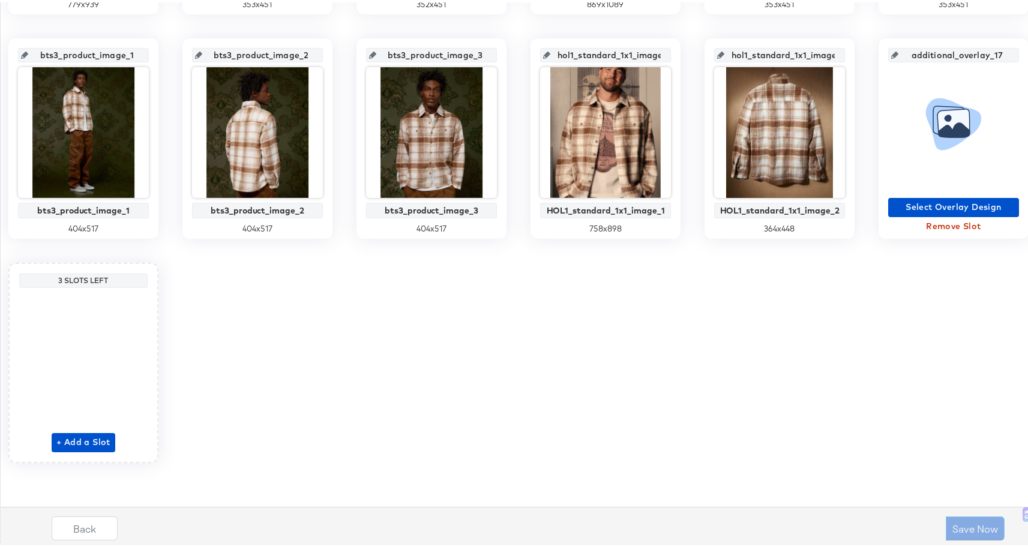
drag, startPoint x: 474, startPoint y: 277, endPoint x: 587, endPoint y: 272, distance: 112.8
click at [878, 236] on div "additional_overlay_17 Select Overlay Design Remove Slot" at bounding box center [953, 136] width 150 height 200
click at [893, 212] on span "Select Overlay Design" at bounding box center [953, 204] width 121 height 15
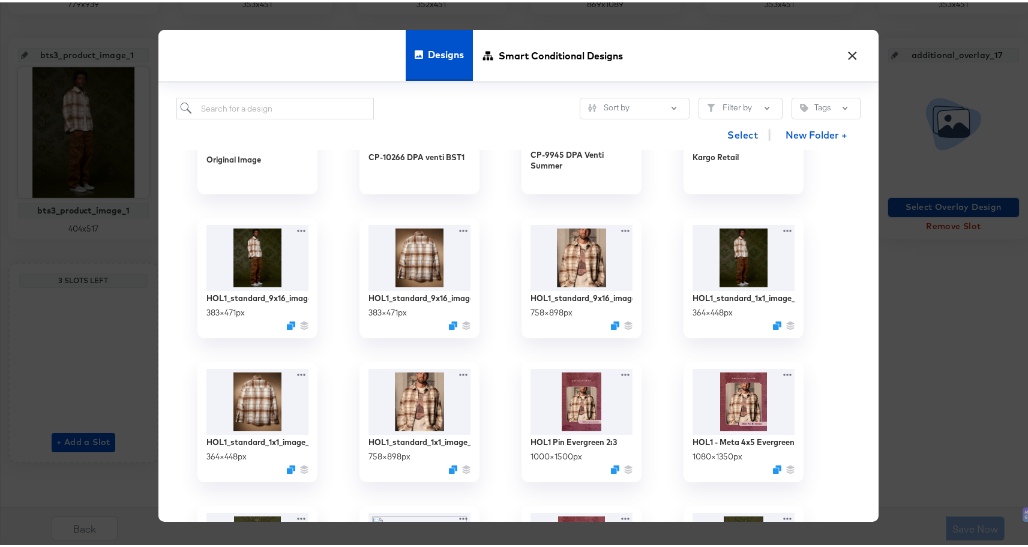
scroll to position [90, 0]
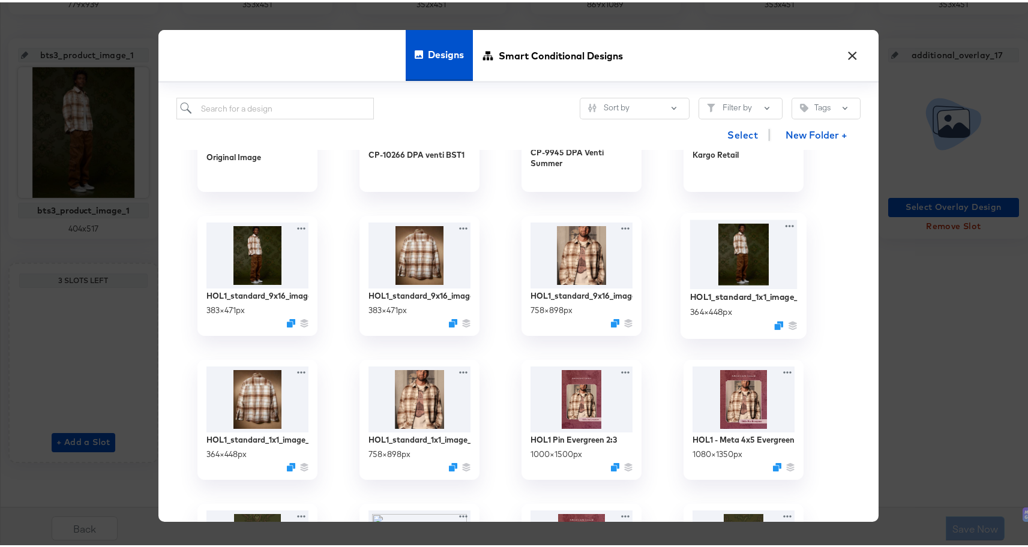
click at [744, 229] on img at bounding box center [743, 251] width 107 height 69
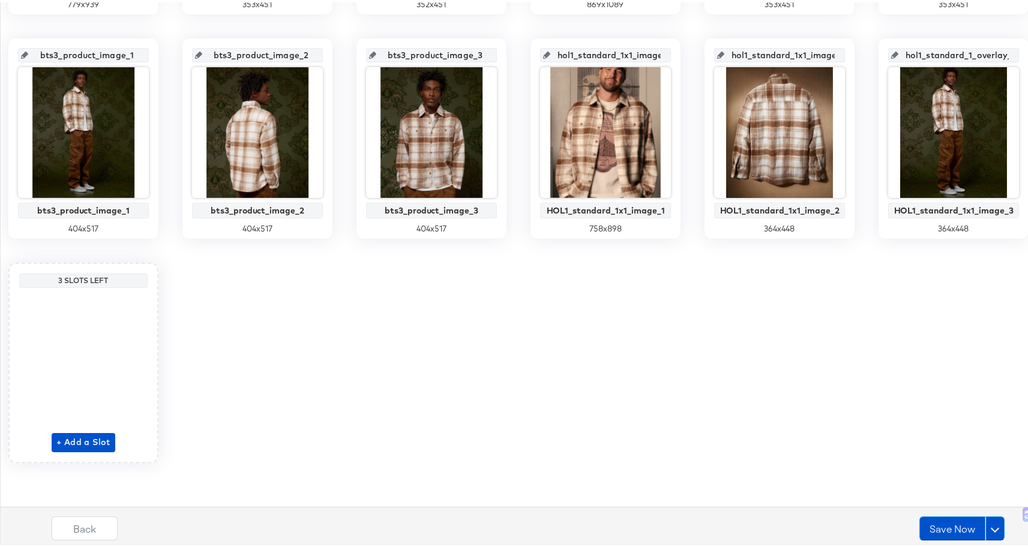
click at [898, 64] on input "hol1_standard_1_overlay_17" at bounding box center [957, 48] width 118 height 32
drag, startPoint x: 471, startPoint y: 277, endPoint x: 572, endPoint y: 278, distance: 100.8
click at [888, 60] on div "hol1_standard_1_overlay_17" at bounding box center [953, 53] width 131 height 14
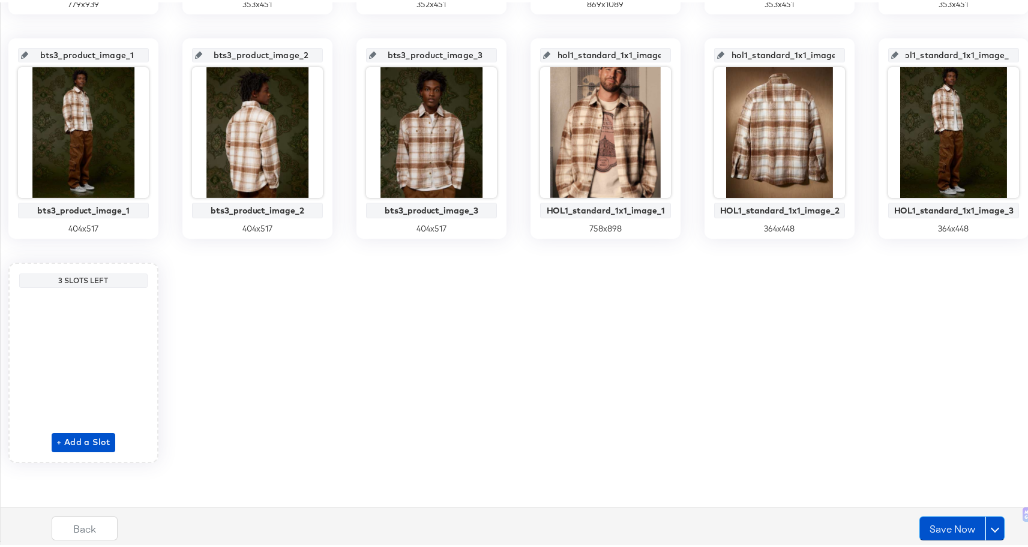
type input "hol1_standard_1x1_image_3"
click at [834, 262] on div "1x1image1 Summer 1 Dynamo Image 1 727 x 937 1x1image2 Summer 1 Dynamo Image 2 3…" at bounding box center [518, 23] width 1023 height 873
click at [898, 64] on input "hol1_standard_1x1_image_3" at bounding box center [957, 48] width 118 height 32
click at [724, 64] on input "hol1_standard_1x1_image_2" at bounding box center [783, 48] width 118 height 32
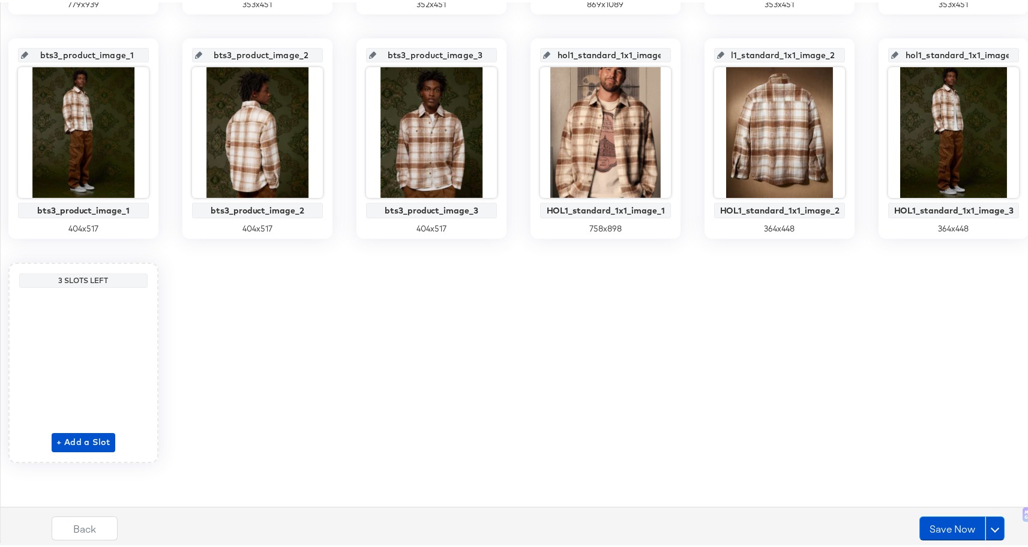
scroll to position [0, 0]
click at [110, 447] on span "+ Add a Slot" at bounding box center [83, 439] width 54 height 15
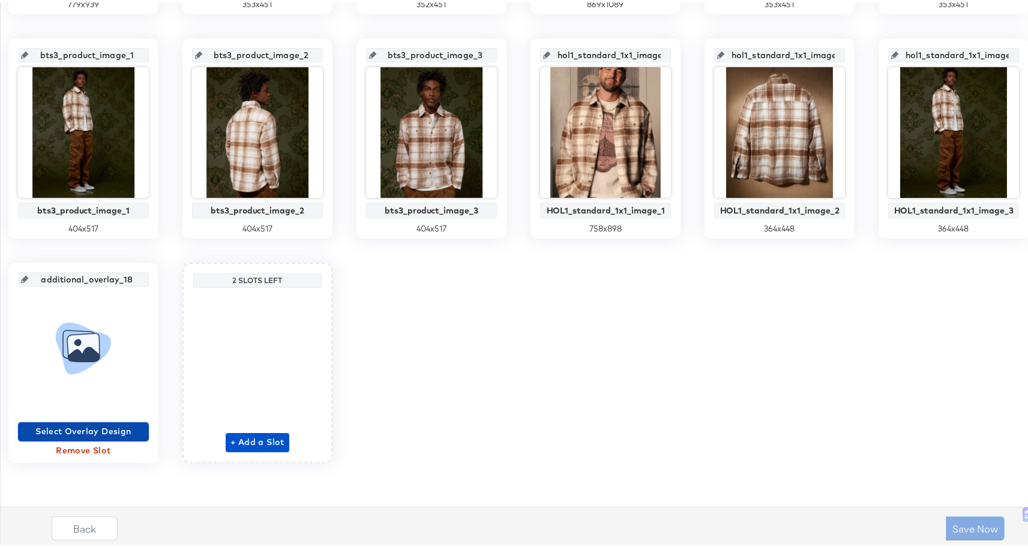
click at [144, 427] on span "Select Overlay Design" at bounding box center [83, 429] width 121 height 15
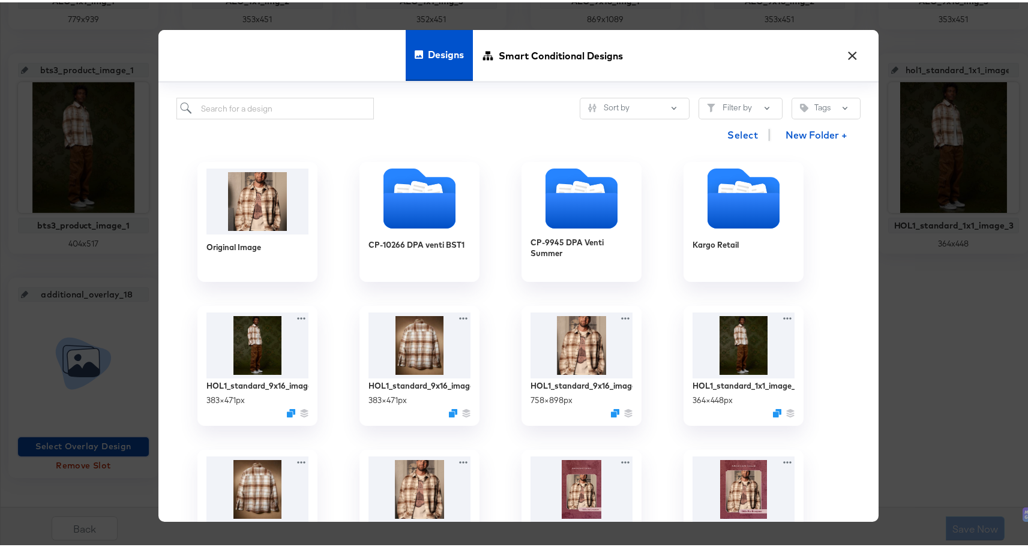
scroll to position [681, 0]
click at [579, 334] on img at bounding box center [581, 342] width 107 height 70
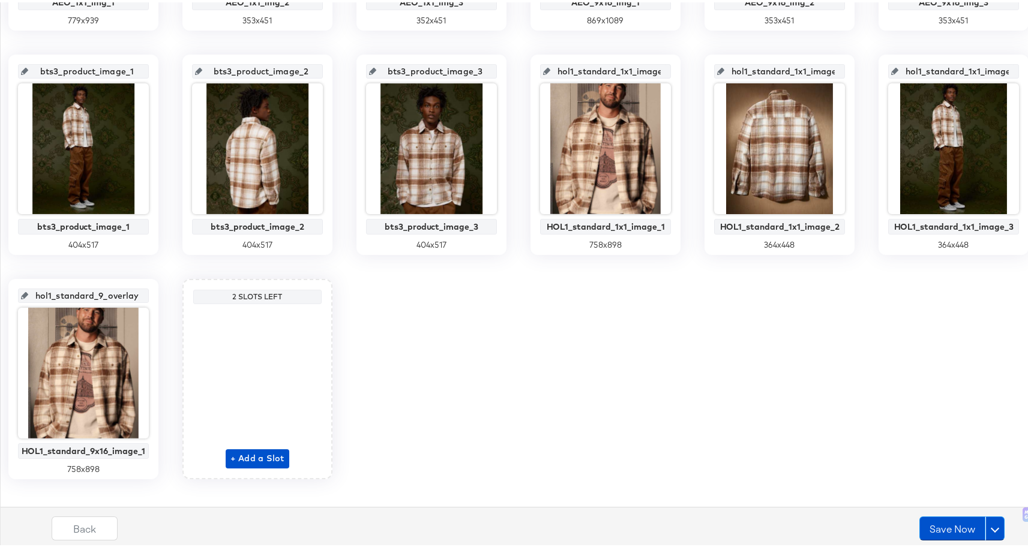
click at [146, 292] on input "hol1_standard_9_overlay_18" at bounding box center [87, 288] width 118 height 32
drag, startPoint x: 644, startPoint y: 293, endPoint x: 762, endPoint y: 295, distance: 117.6
click at [158, 295] on div "hol1_standard_9_overlay_18 HOL1_standard_9x16_image_1 758 x 898" at bounding box center [83, 377] width 150 height 200
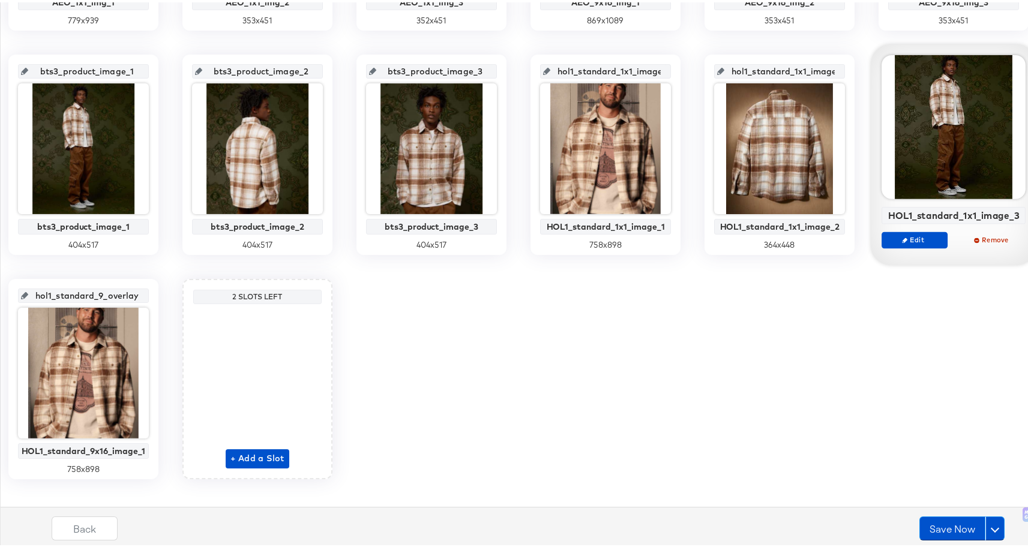
click at [146, 293] on input "hol1_standard_9_overlay_18" at bounding box center [87, 288] width 118 height 32
drag, startPoint x: 648, startPoint y: 292, endPoint x: 741, endPoint y: 295, distance: 93.6
click at [146, 295] on input "hol1_standard_9_overlay_18" at bounding box center [87, 288] width 118 height 32
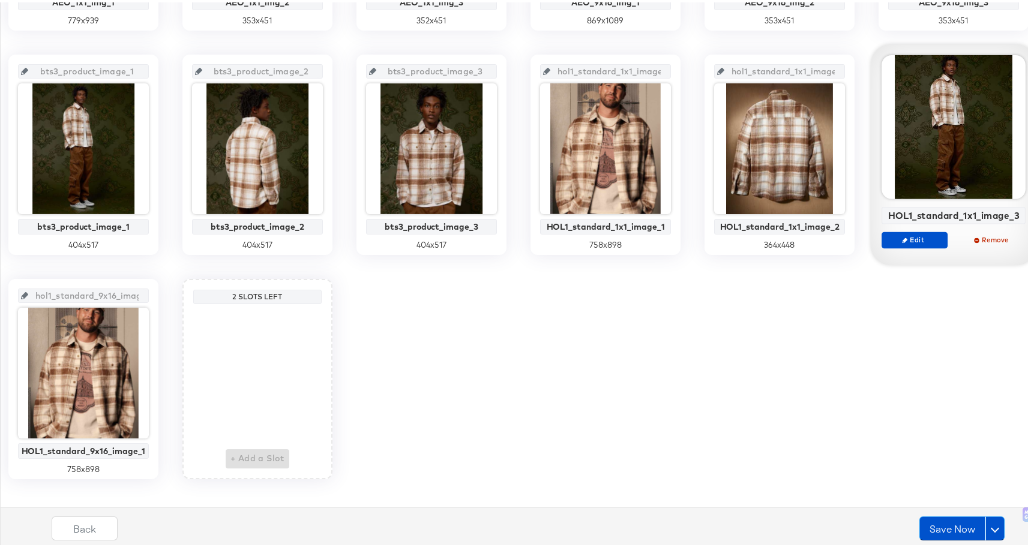
click at [921, 260] on div "1x1image1 Summer 1 Dynamo Image 1 727 x 937 1x1image2 Summer 1 Dynamo Image 2 3…" at bounding box center [518, 40] width 1023 height 873
click at [974, 257] on div "1x1image1 Summer 1 Dynamo Image 1 727 x 937 1x1image2 Summer 1 Dynamo Image 2 3…" at bounding box center [518, 40] width 1023 height 873
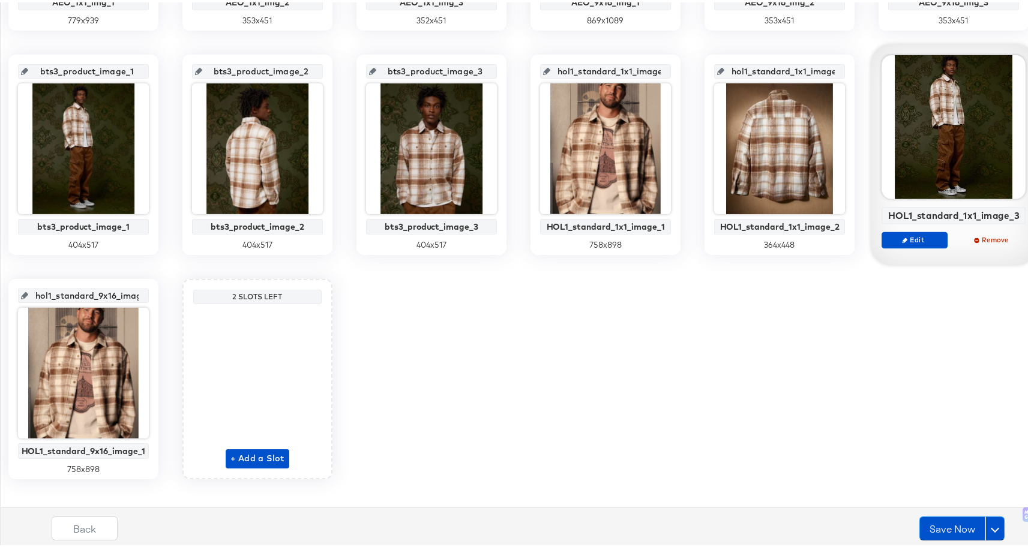
click at [352, 267] on div "1x1image1 Summer 1 Dynamo Image 1 727 x 937 1x1image2 Summer 1 Dynamo Image 2 3…" at bounding box center [518, 40] width 1023 height 873
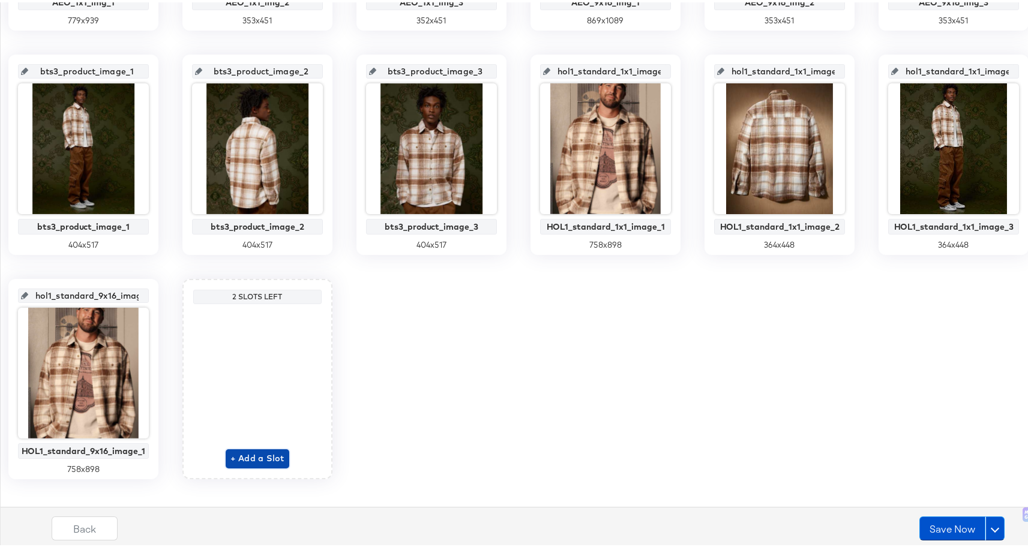
click at [284, 463] on span "+ Add a Slot" at bounding box center [257, 456] width 54 height 15
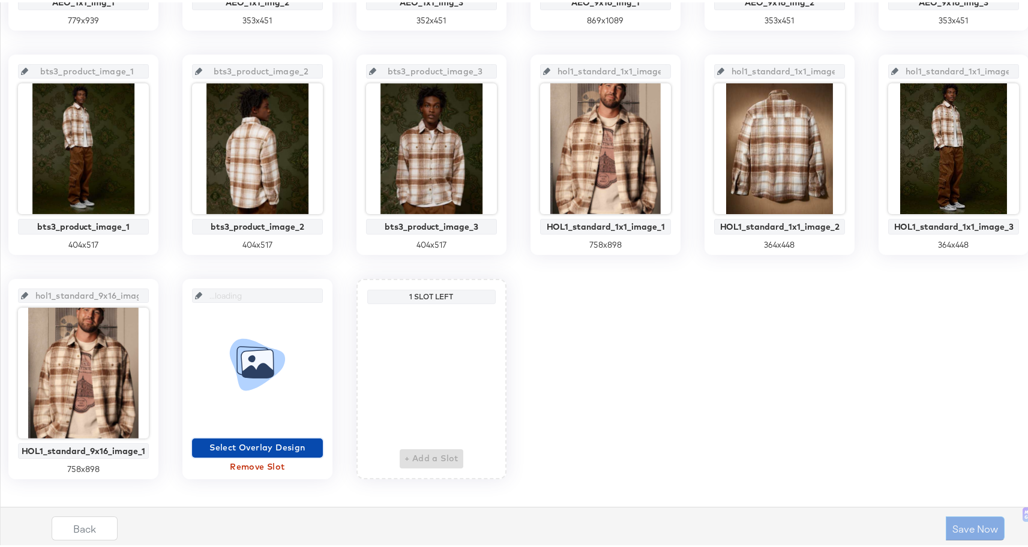
click at [318, 439] on span "Select Overlay Design" at bounding box center [257, 445] width 121 height 15
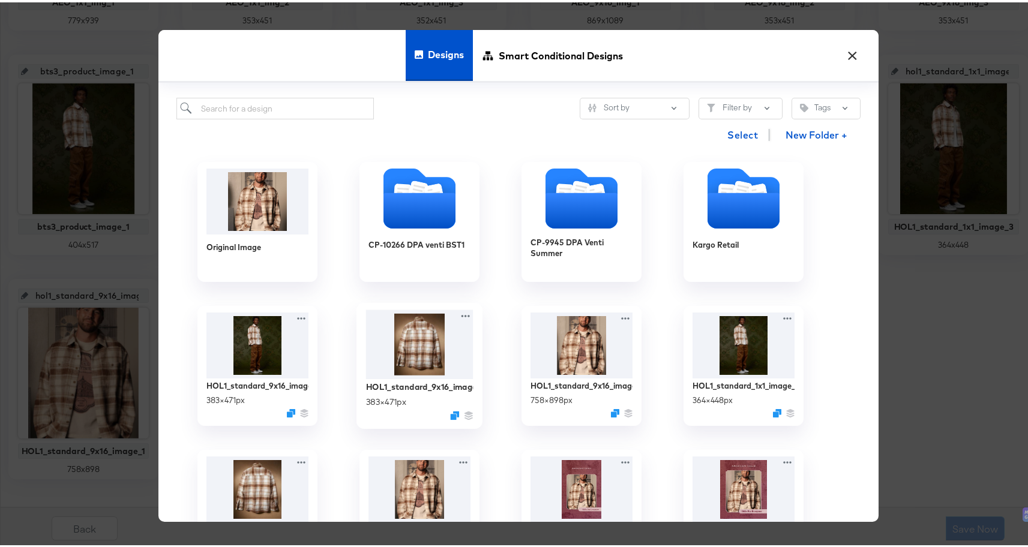
click at [453, 341] on img at bounding box center [419, 342] width 107 height 70
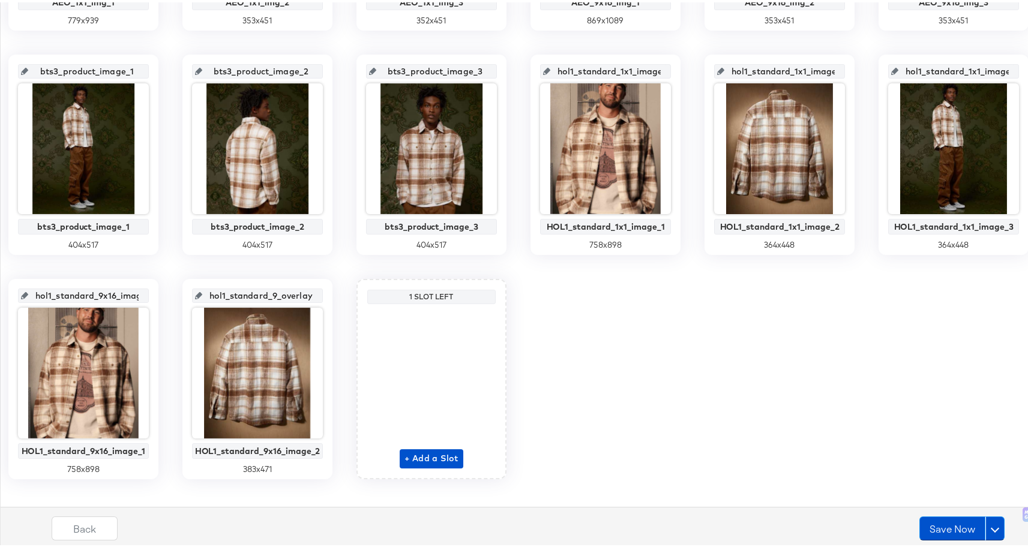
click at [320, 292] on input "hol1_standard_9_overlay_19" at bounding box center [261, 288] width 118 height 32
drag, startPoint x: 819, startPoint y: 294, endPoint x: 914, endPoint y: 295, distance: 95.4
click at [320, 295] on input "hol1_standard_9_overlay_19" at bounding box center [261, 288] width 118 height 32
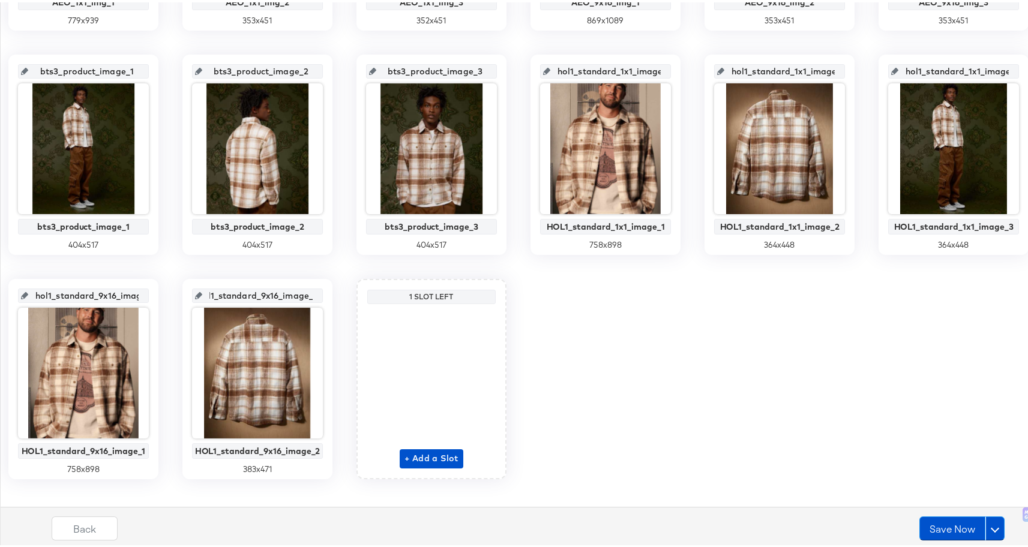
type input "hol1_standard_9x16_image_2"
click at [1001, 291] on div "1x1image1 Summer 1 Dynamo Image 1 727 x 937 1x1image2 Summer 1 Dynamo Image 2 3…" at bounding box center [518, 40] width 1023 height 873
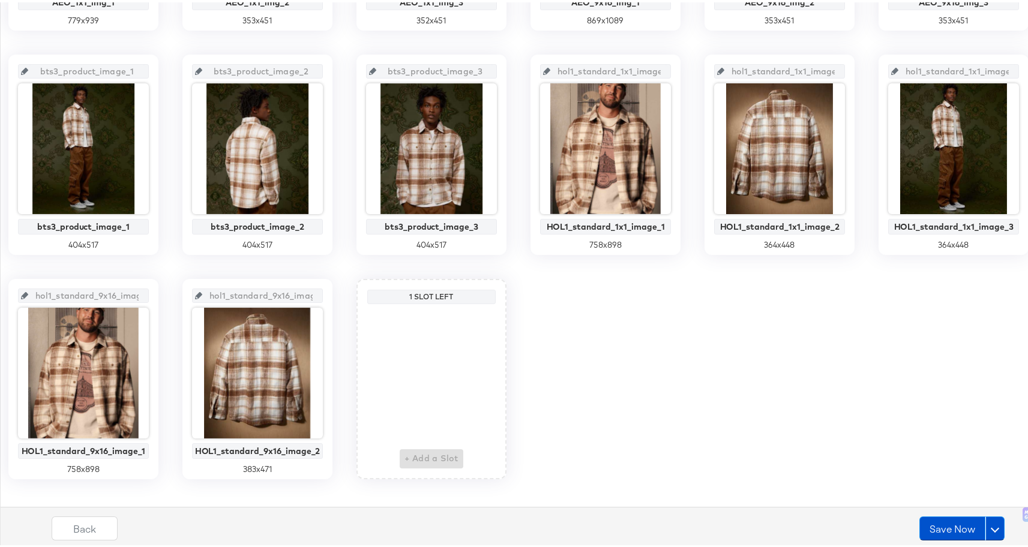
click at [998, 341] on div "1x1image1 Summer 1 Dynamo Image 1 727 x 937 1x1image2 Summer 1 Dynamo Image 2 3…" at bounding box center [518, 40] width 1023 height 873
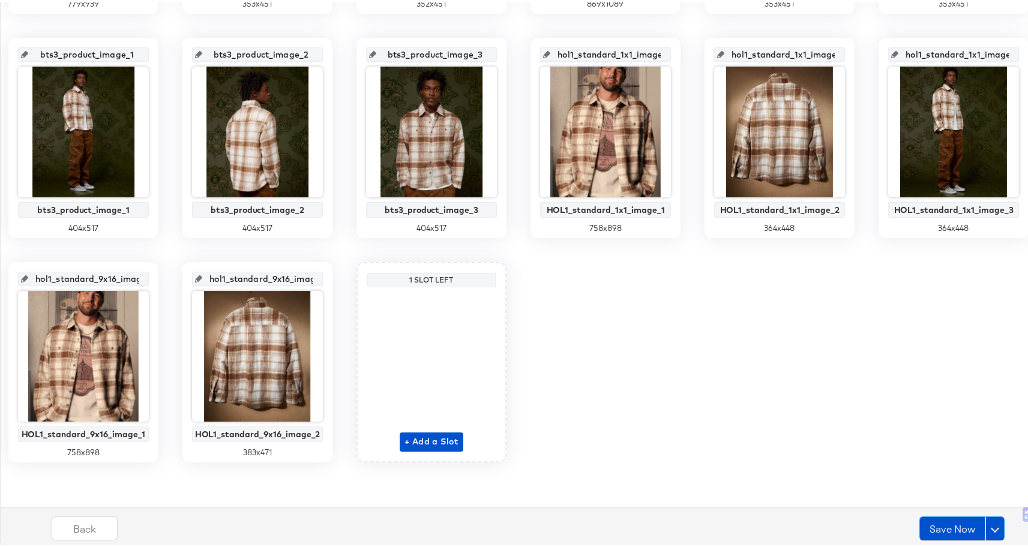
scroll to position [922, 0]
click at [404, 440] on span "+ Add a Slot" at bounding box center [431, 439] width 54 height 15
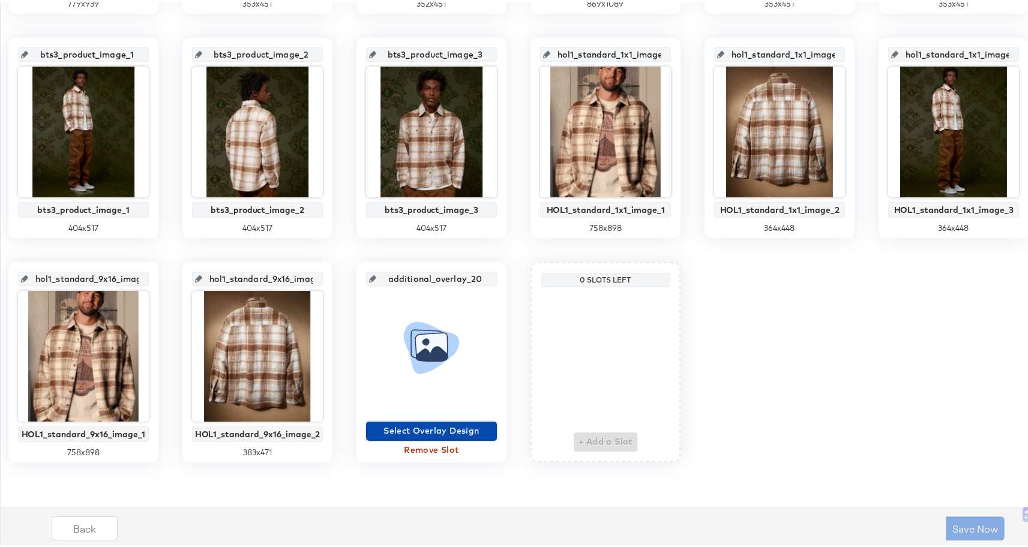
click at [371, 428] on span "Select Overlay Design" at bounding box center [431, 428] width 121 height 15
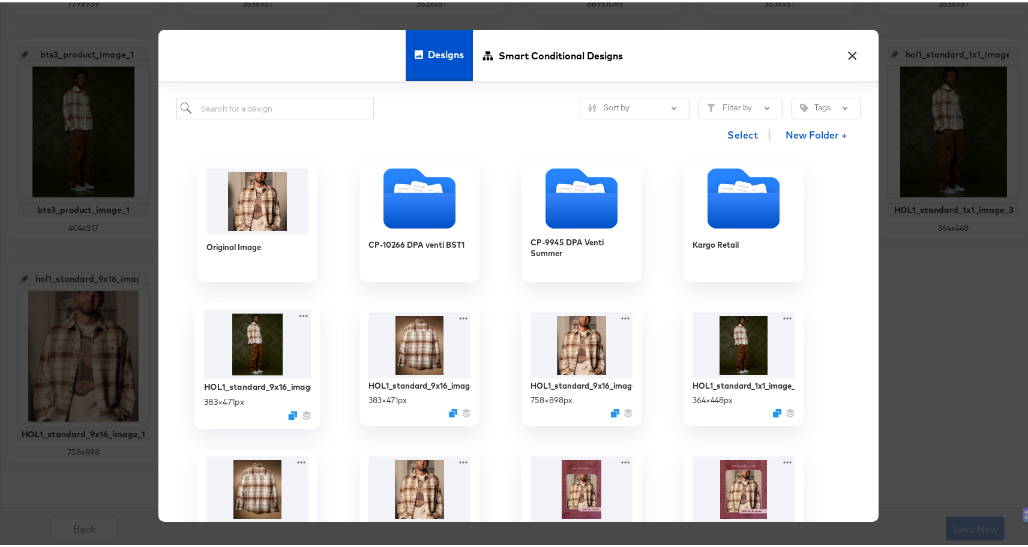
click at [246, 347] on img at bounding box center [257, 342] width 107 height 70
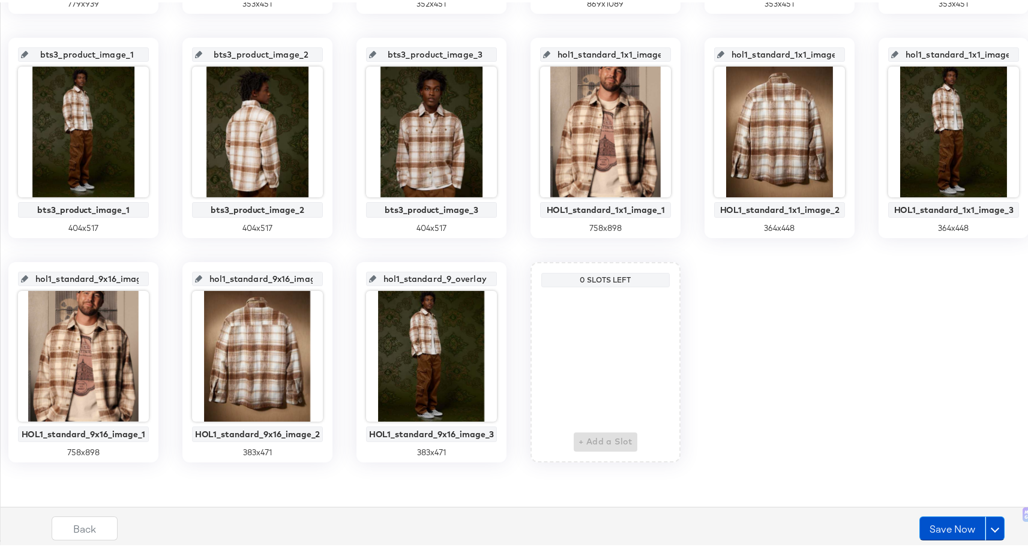
click at [376, 276] on input "hol1_standard_9_overlay_20" at bounding box center [435, 272] width 118 height 32
drag, startPoint x: 122, startPoint y: 277, endPoint x: 216, endPoint y: 278, distance: 94.2
click at [376, 278] on input "hol1_standard_9_overlay_20" at bounding box center [435, 272] width 118 height 32
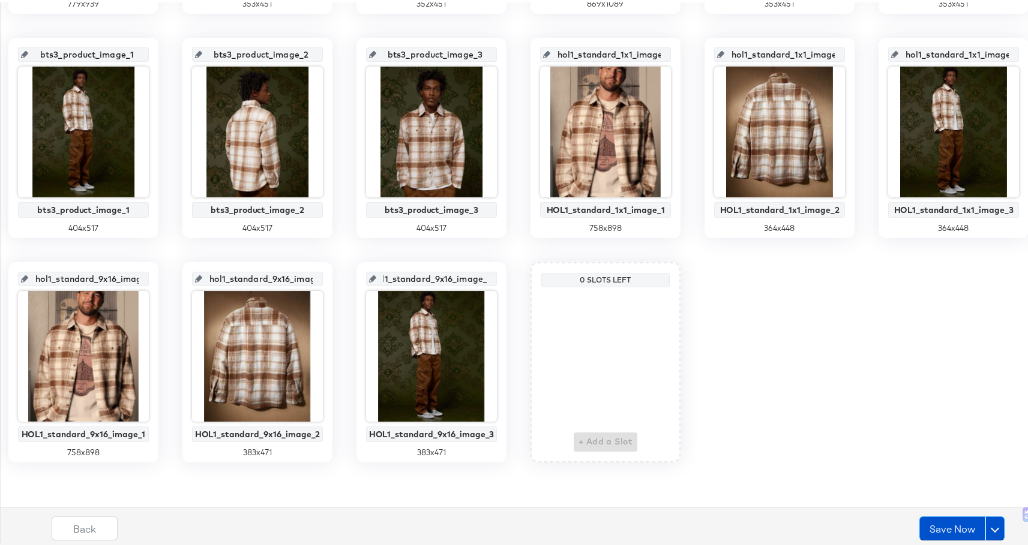
type input "hol1_standard_9x16_image_3"
click at [693, 354] on div "1x1image1 Summer 1 Dynamo Image 1 727 x 937 1x1image2 Summer 1 Dynamo Image 2 3…" at bounding box center [518, 23] width 1023 height 873
click at [550, 64] on input "hol1_standard_1x1_image_1" at bounding box center [609, 47] width 118 height 32
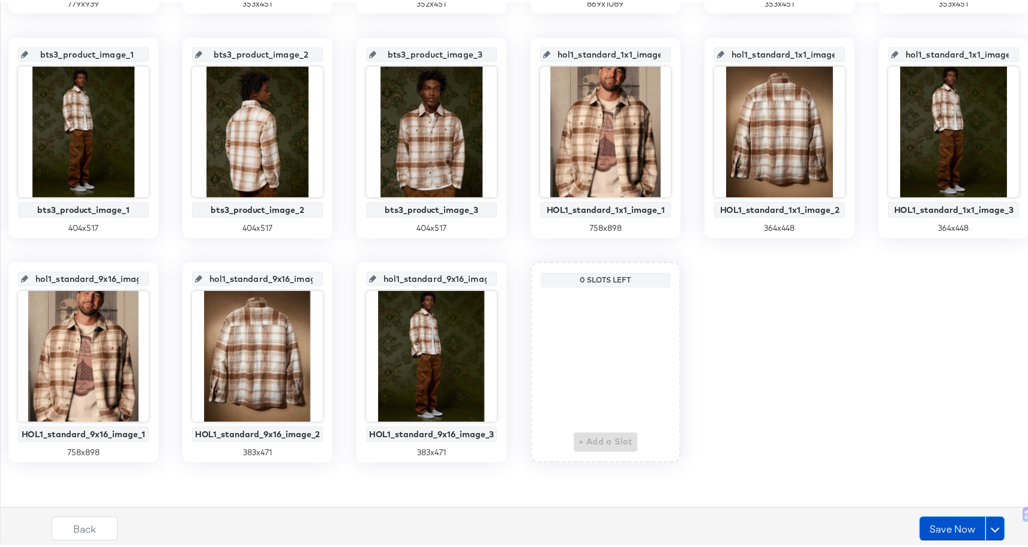
scroll to position [0, 17]
click at [724, 64] on input "hol1_standard_1x1_image_2" at bounding box center [783, 47] width 118 height 32
click at [898, 64] on input "hol1_standard_1x1_image_3" at bounding box center [957, 47] width 118 height 32
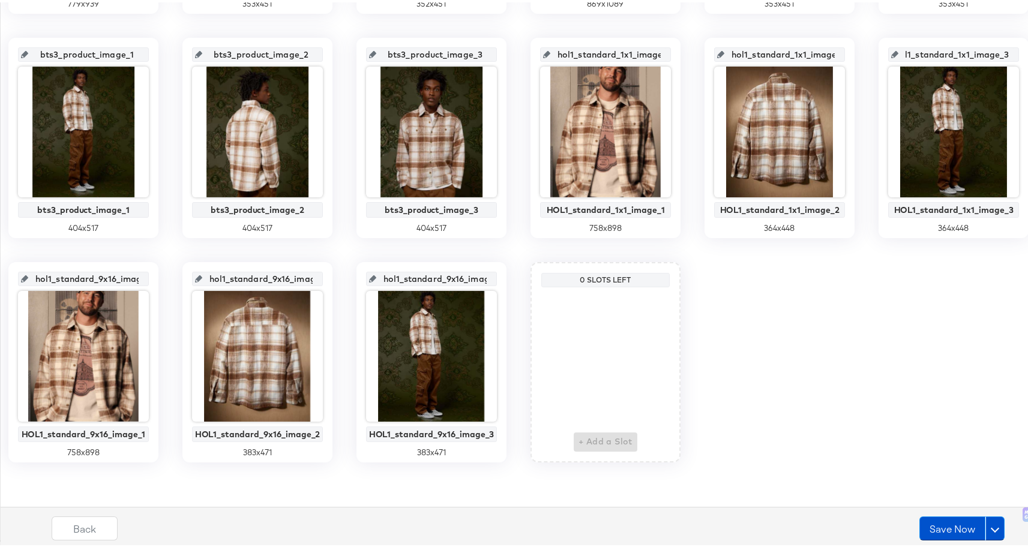
click at [146, 257] on input "hol1_standard_9x16_image_1" at bounding box center [87, 272] width 118 height 32
click at [320, 261] on input "hol1_standard_9x16_image_2" at bounding box center [261, 272] width 118 height 32
click at [41, 266] on div "1x1image1 Summer 1 Dynamo Image 1 727 x 937 1x1image2 Summer 1 Dynamo Image 2 3…" at bounding box center [518, 23] width 1023 height 873
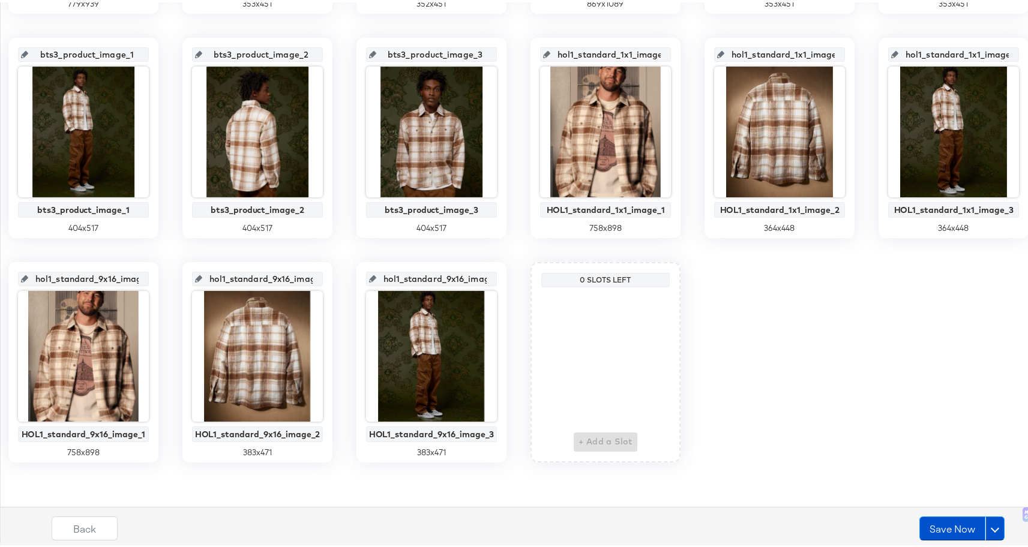
scroll to position [880, 0]
click at [376, 288] on input "hol1_standard_9x16_image_3" at bounding box center [435, 272] width 118 height 32
click at [539, 326] on div "1x1image1 Summer 1 Dynamo Image 1 727 x 937 1x1image2 Summer 1 Dynamo Image 2 3…" at bounding box center [518, 23] width 1023 height 873
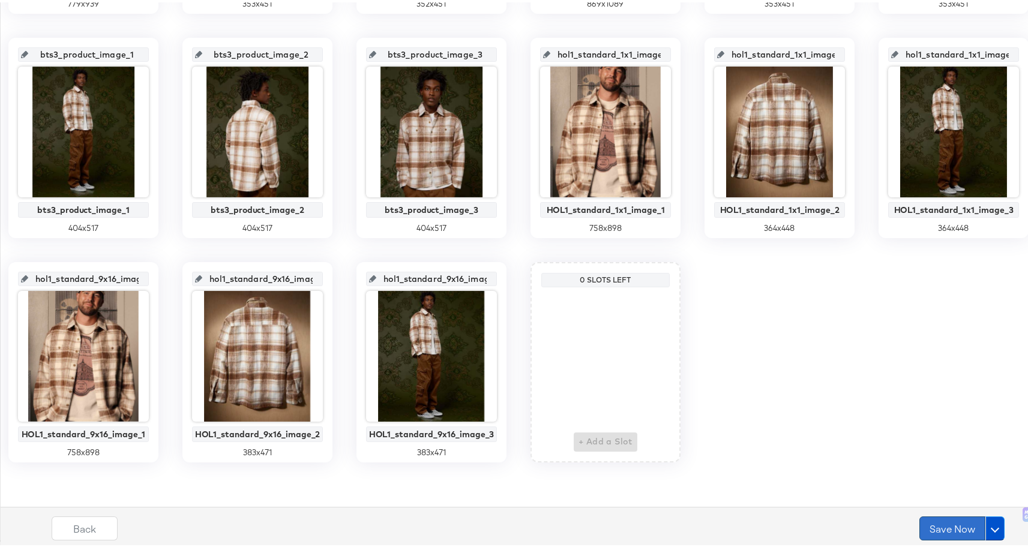
click at [942, 525] on button "Save Now" at bounding box center [952, 526] width 66 height 24
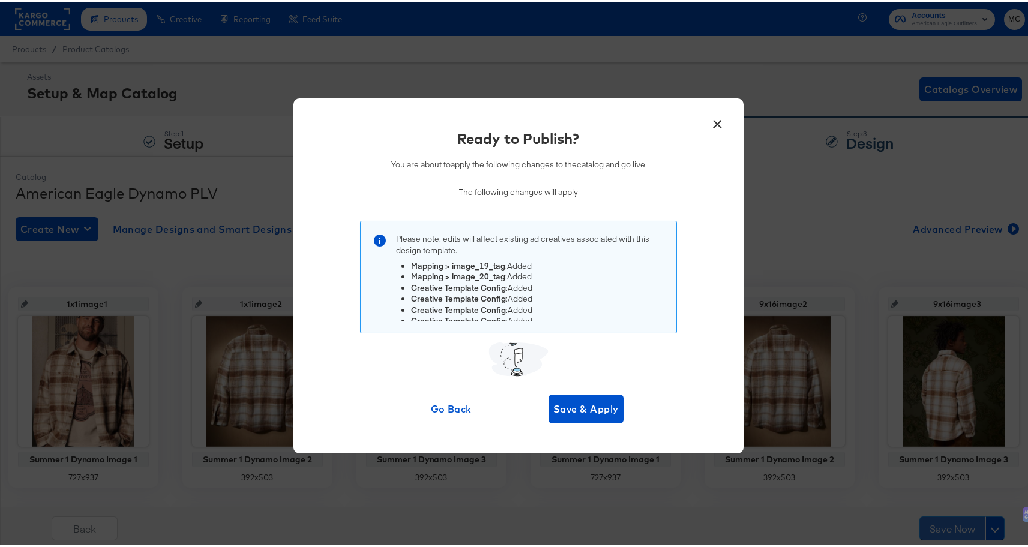
scroll to position [0, 0]
click at [597, 412] on span "Save & Apply" at bounding box center [585, 406] width 65 height 17
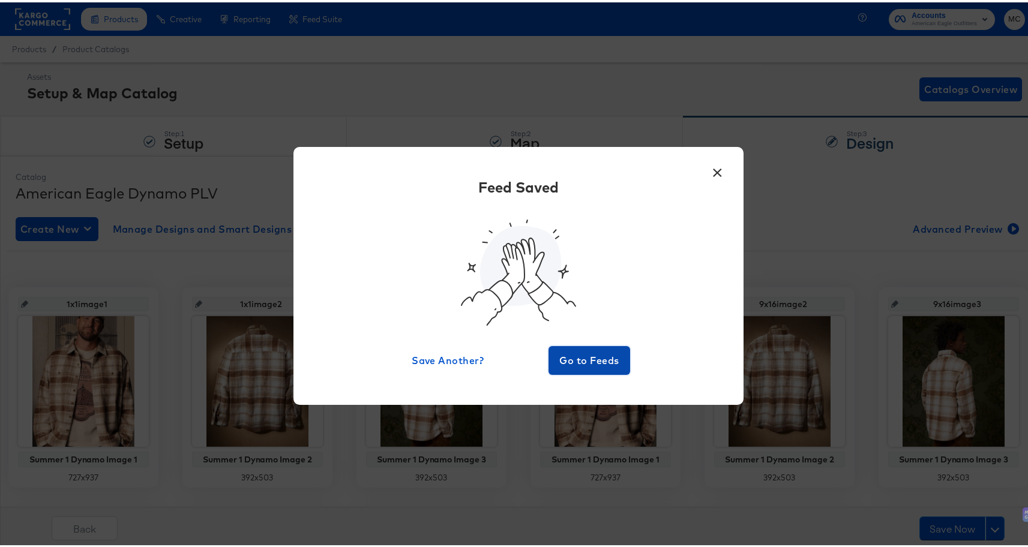
click at [590, 355] on span "Go to Feeds" at bounding box center [589, 358] width 72 height 17
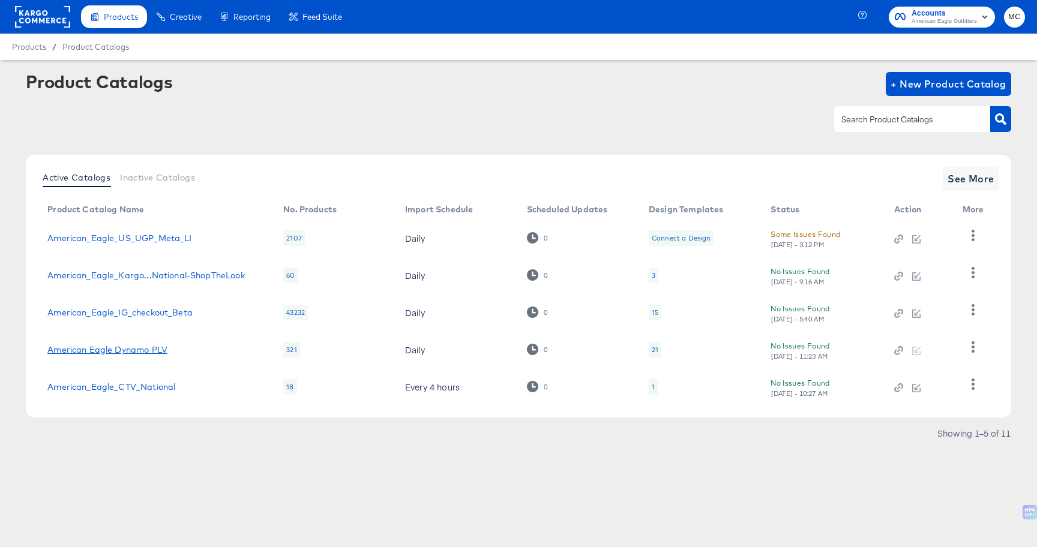
click at [145, 351] on link "American Eagle Dynamo PLV" at bounding box center [107, 350] width 120 height 10
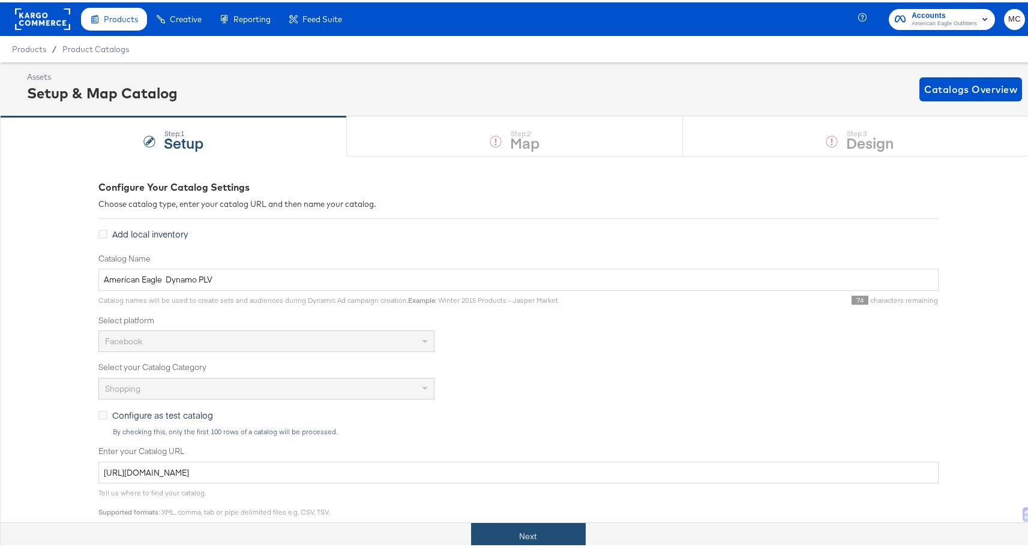
click at [555, 531] on button "Next" at bounding box center [528, 534] width 115 height 27
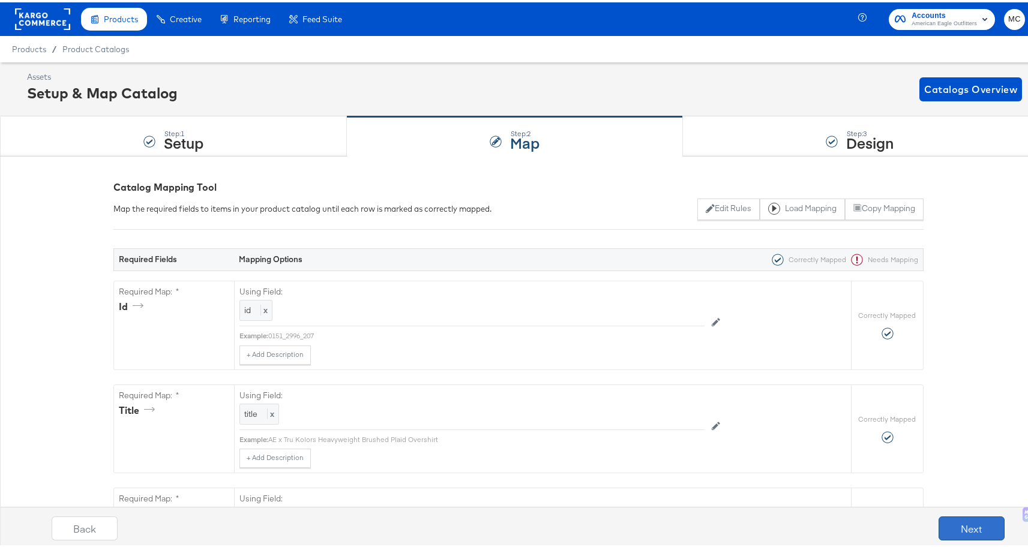
click at [955, 527] on button "Next" at bounding box center [971, 526] width 66 height 24
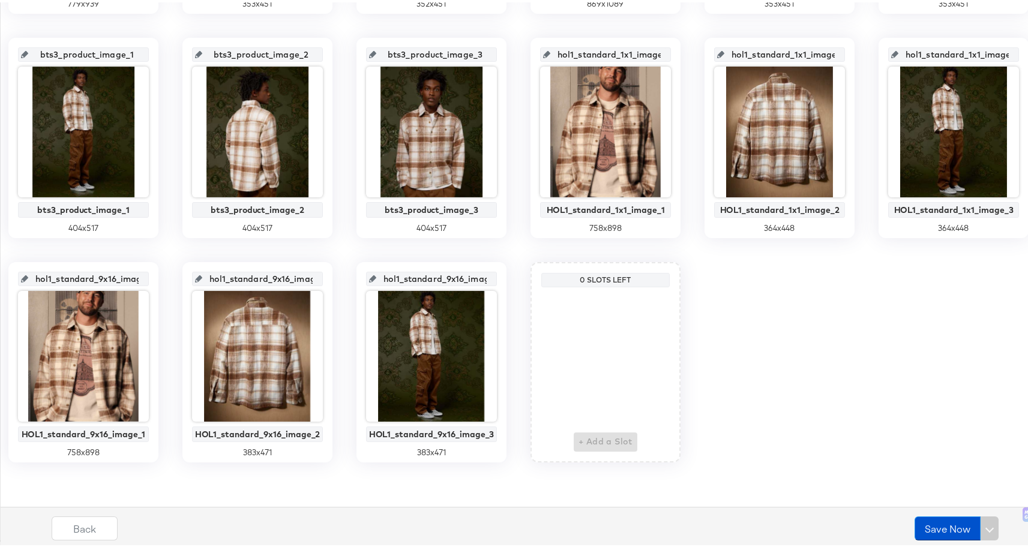
scroll to position [917, 0]
click at [800, 405] on div "1x1image1 Summer 1 Dynamo Image 1 727 x 937 1x1image2 Summer 1 Dynamo Image 2 3…" at bounding box center [518, 23] width 1023 height 873
